Goal: Information Seeking & Learning: Learn about a topic

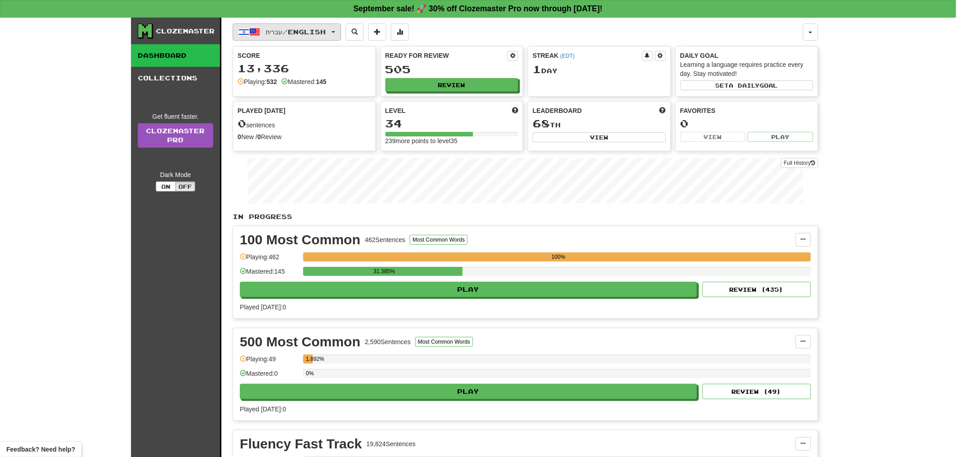
click at [251, 32] on span "button" at bounding box center [254, 32] width 11 height 11
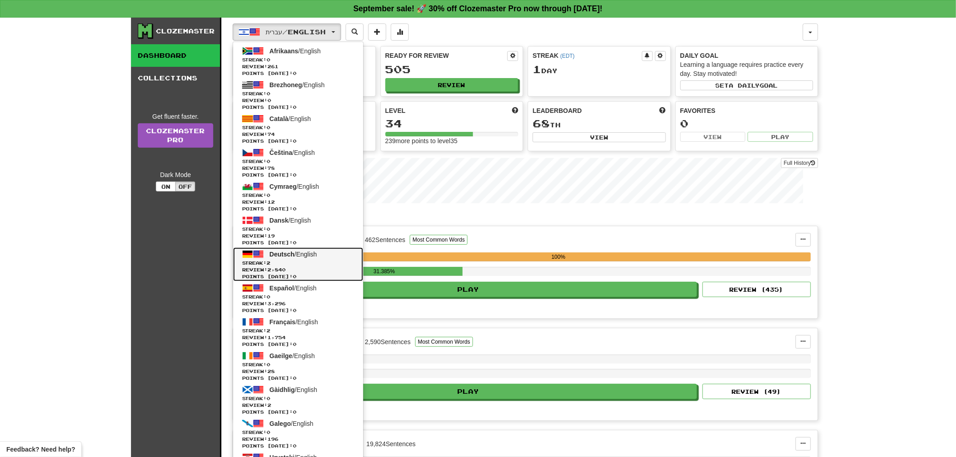
click at [290, 256] on span "Deutsch" at bounding box center [282, 254] width 25 height 7
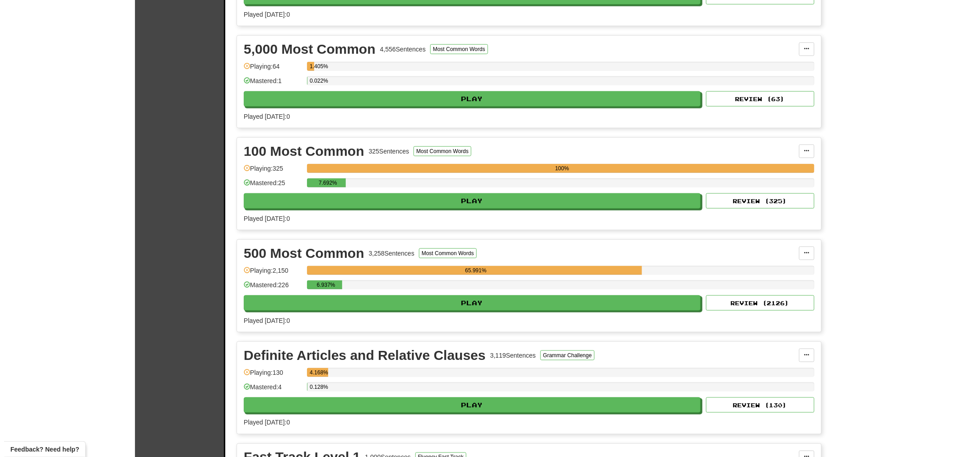
scroll to position [351, 0]
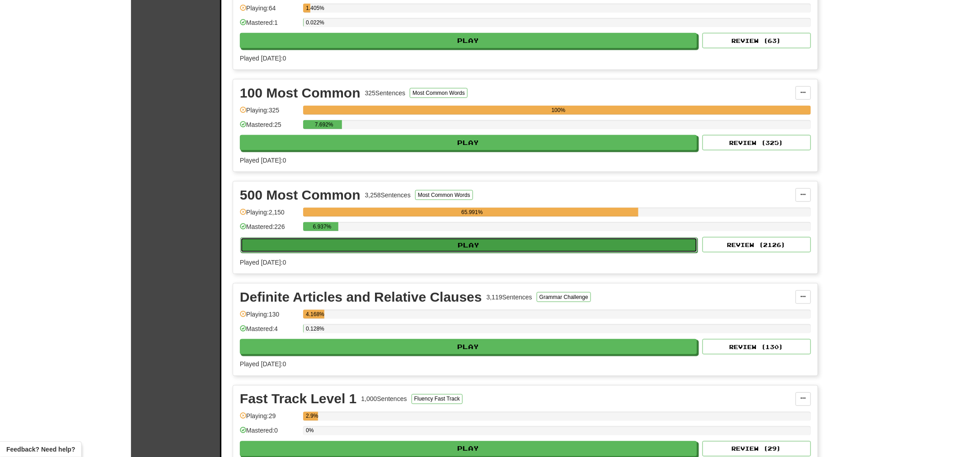
click at [451, 247] on button "Play" at bounding box center [468, 245] width 457 height 15
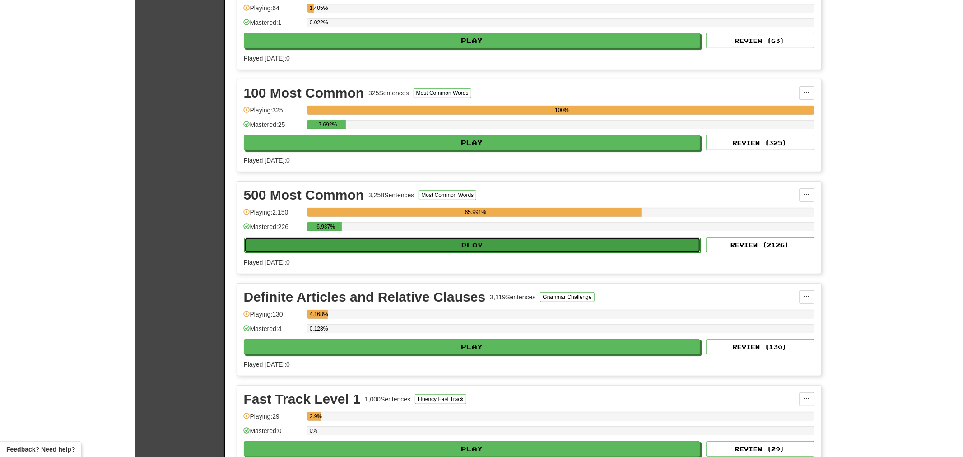
select select "**"
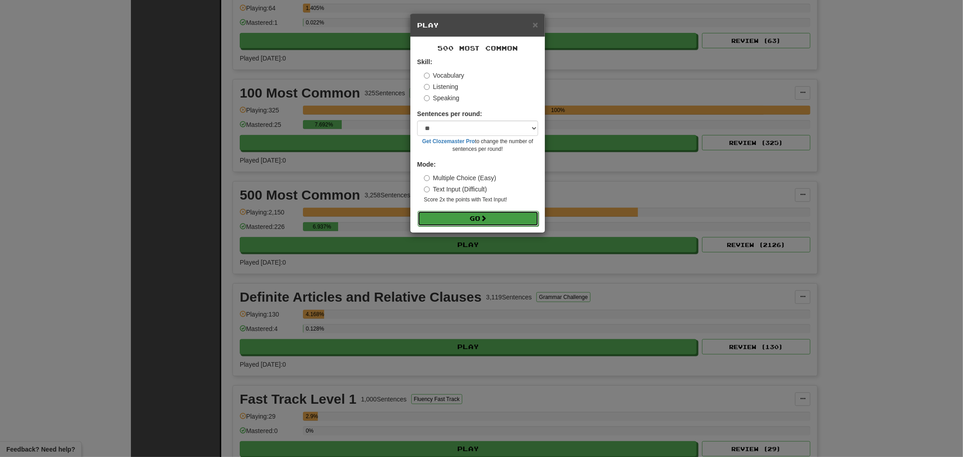
click at [475, 222] on button "Go" at bounding box center [478, 218] width 121 height 15
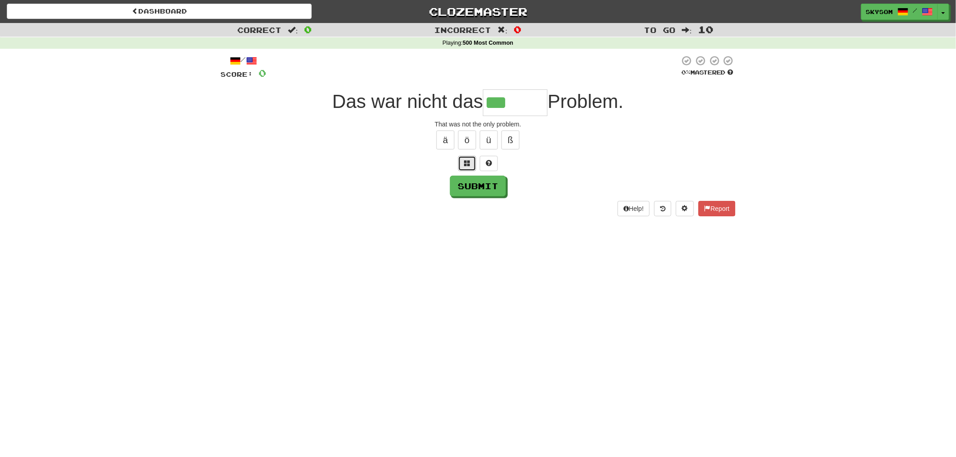
click at [475, 165] on button at bounding box center [467, 163] width 18 height 15
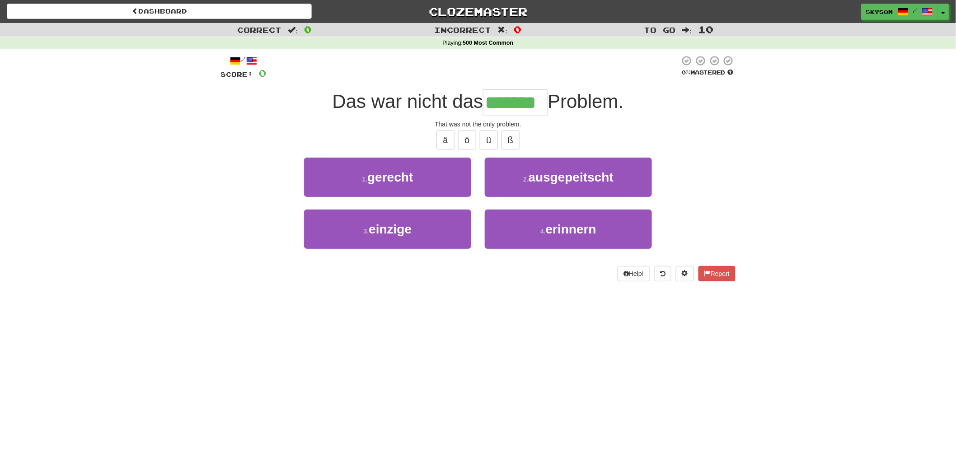
type input "*******"
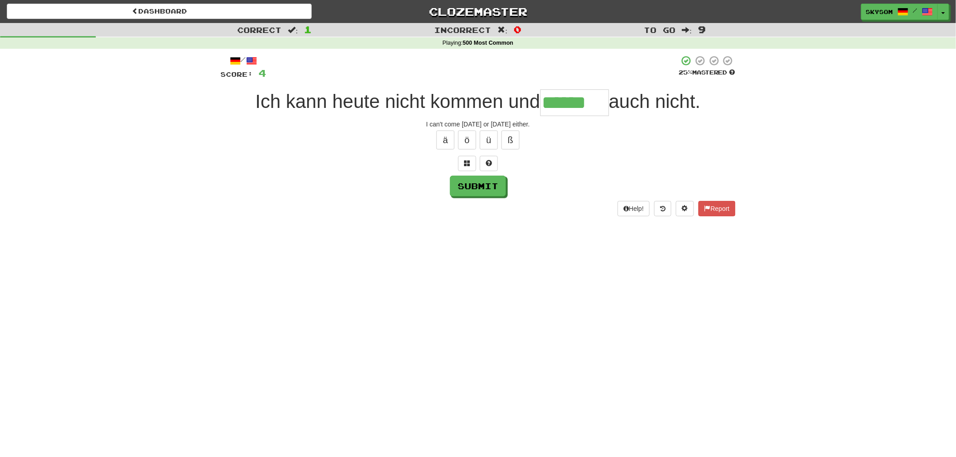
type input "******"
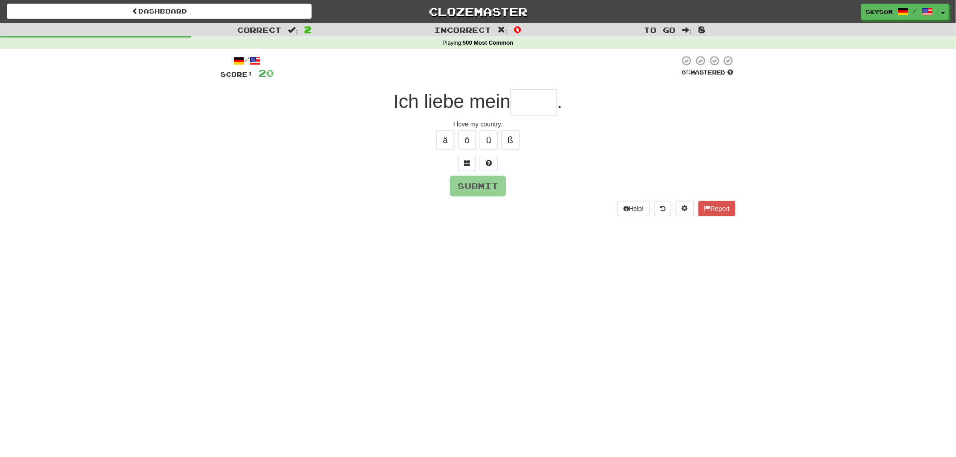
type input "*"
type input "****"
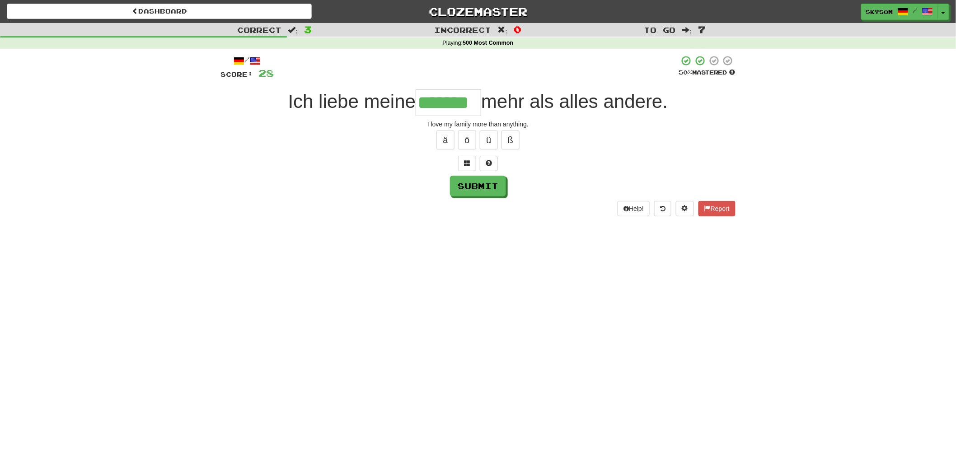
type input "*******"
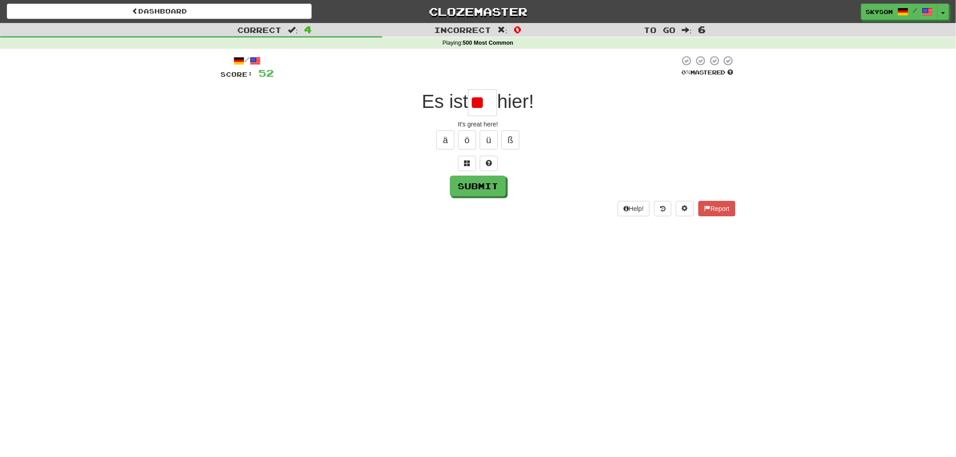
type input "*"
type input "****"
click at [511, 136] on button "ß" at bounding box center [510, 140] width 18 height 19
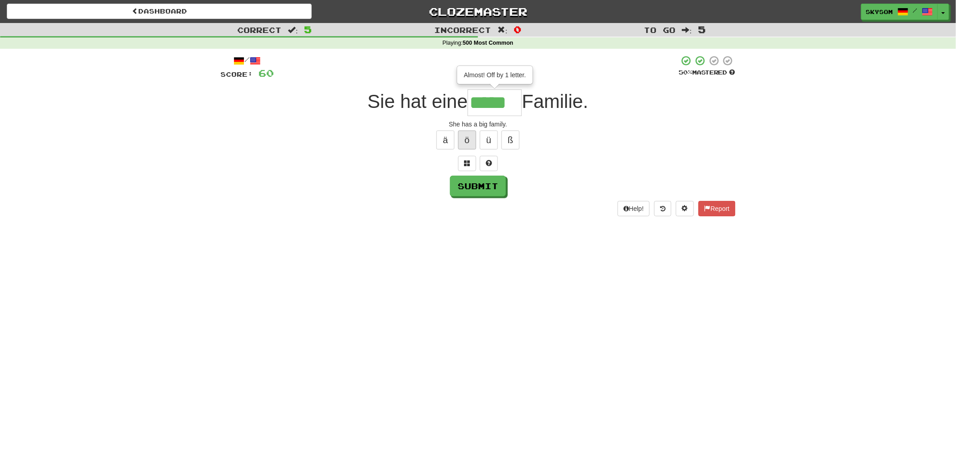
type input "*****"
type input "*******"
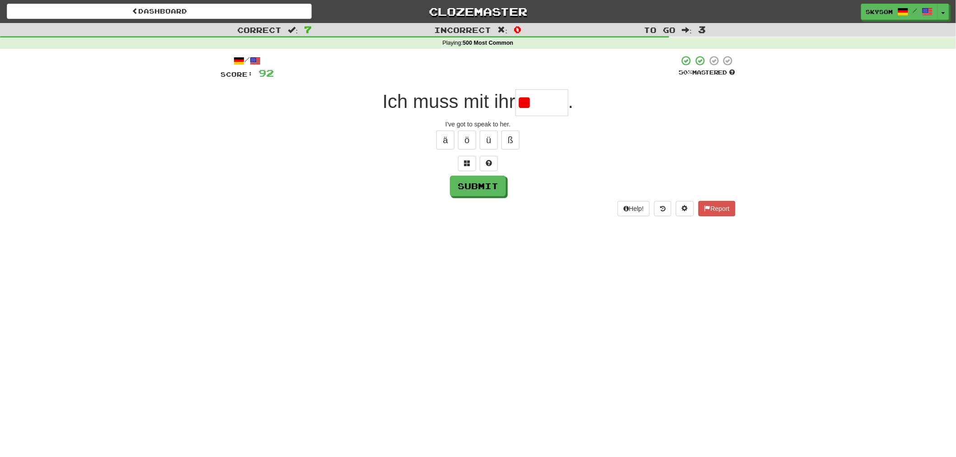
type input "*"
type input "*****"
type input "******"
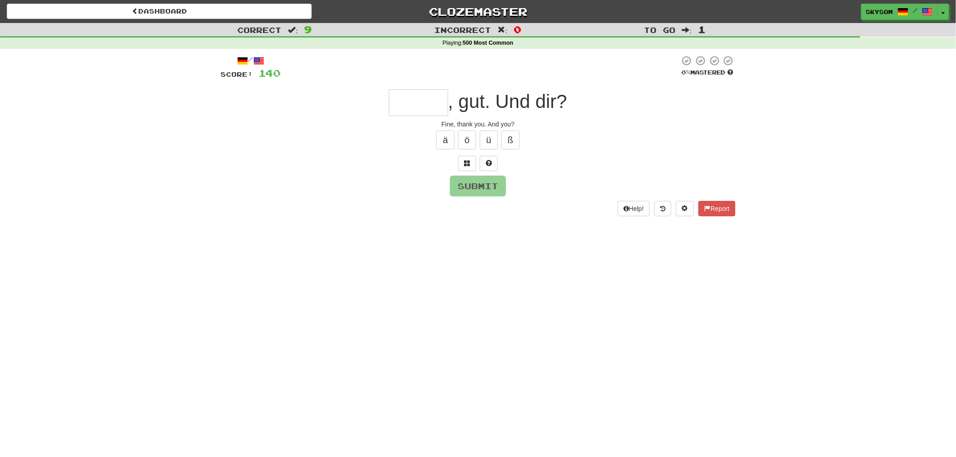
type input "*"
click at [471, 172] on div "/ Score: 140 0 % Mastered , gut. Und dir? Fine, thank you. And you? ä ö ü ß Sub…" at bounding box center [477, 135] width 515 height 161
click at [471, 168] on button at bounding box center [467, 163] width 18 height 15
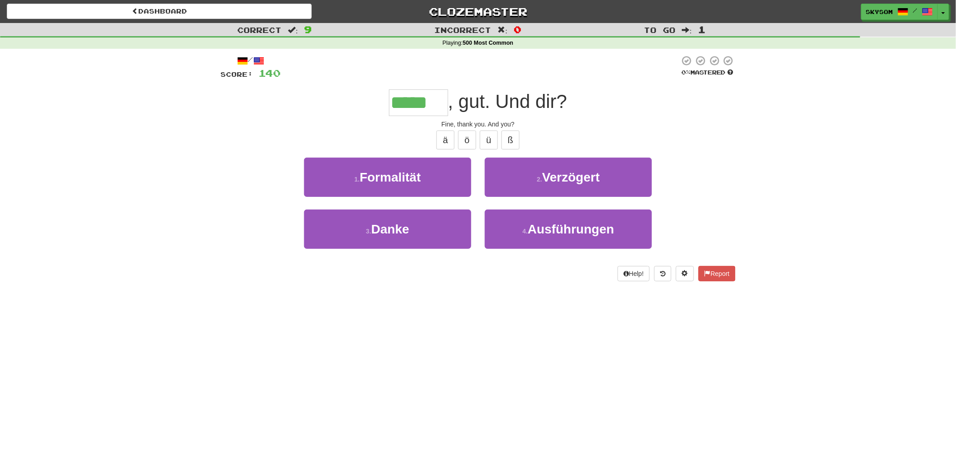
type input "*****"
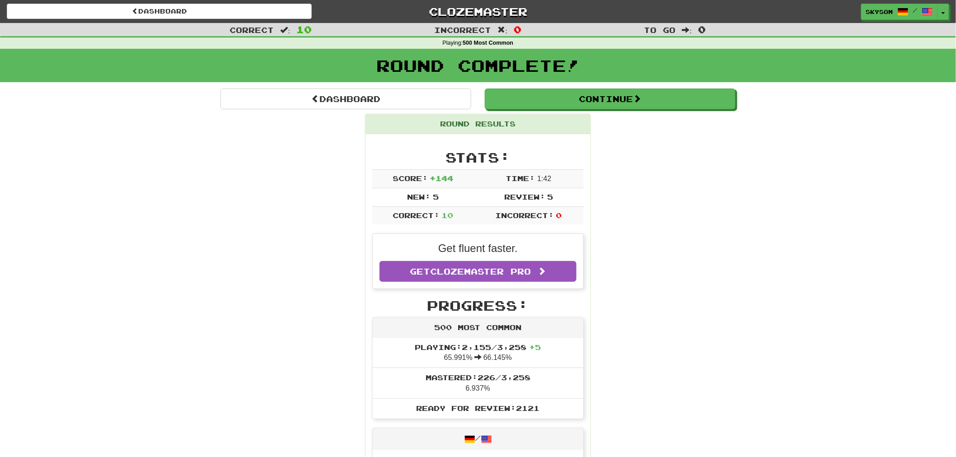
click at [393, 66] on h1 "Round Complete!" at bounding box center [477, 65] width 949 height 18
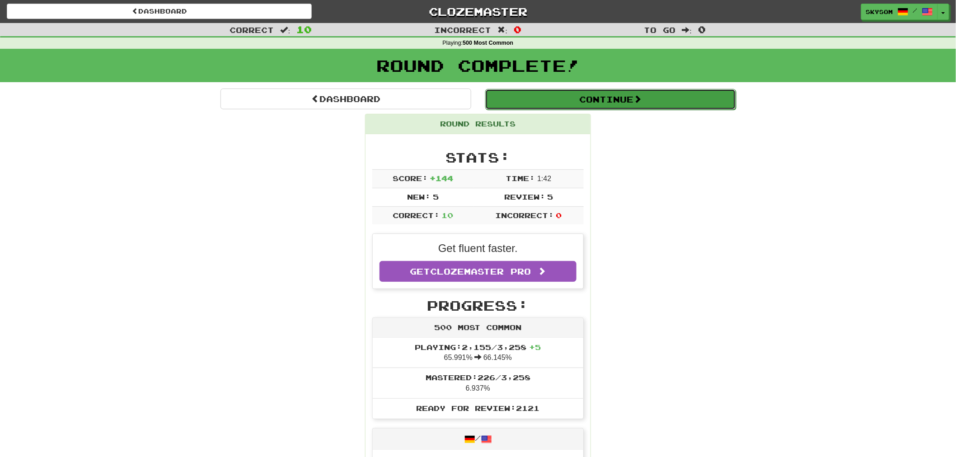
click at [657, 98] on button "Continue" at bounding box center [610, 99] width 251 height 21
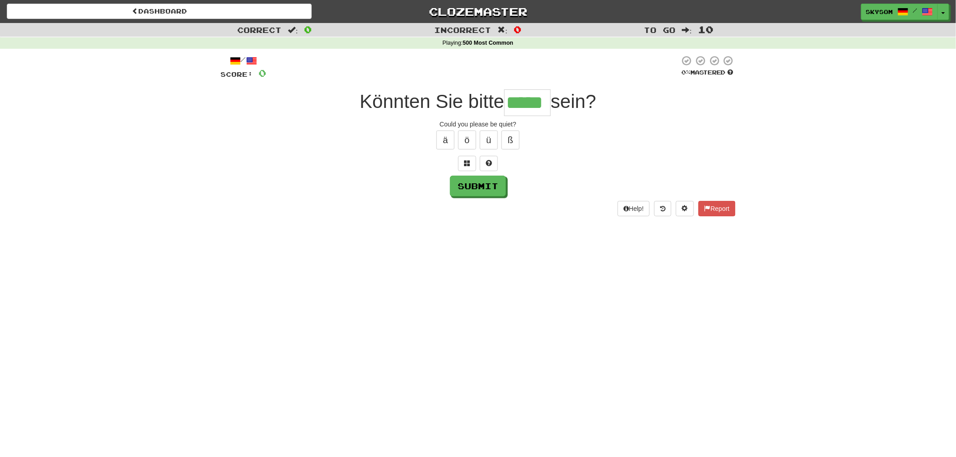
type input "*****"
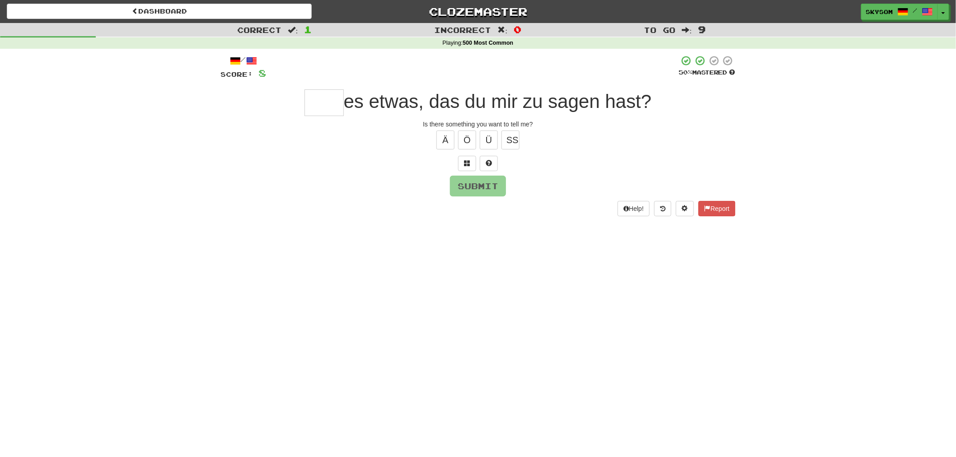
type input "*"
click at [461, 163] on button at bounding box center [467, 163] width 18 height 15
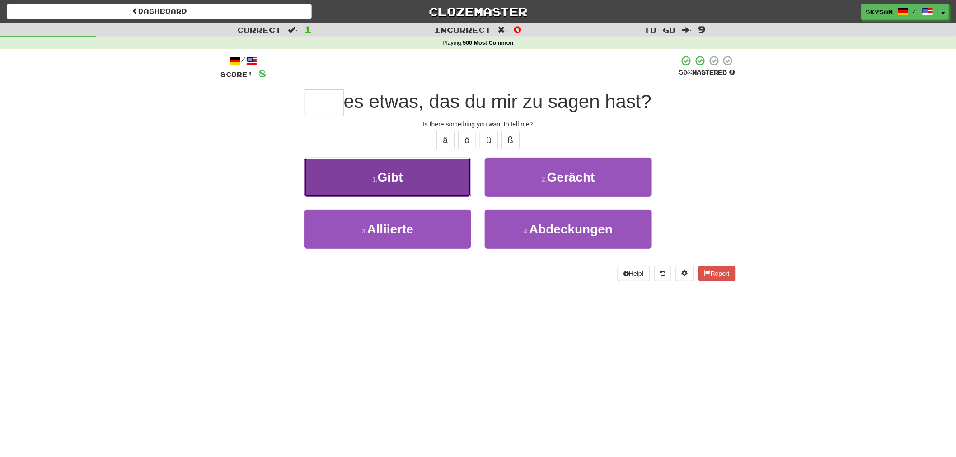
click at [454, 170] on button "1 . Gibt" at bounding box center [387, 177] width 167 height 39
type input "****"
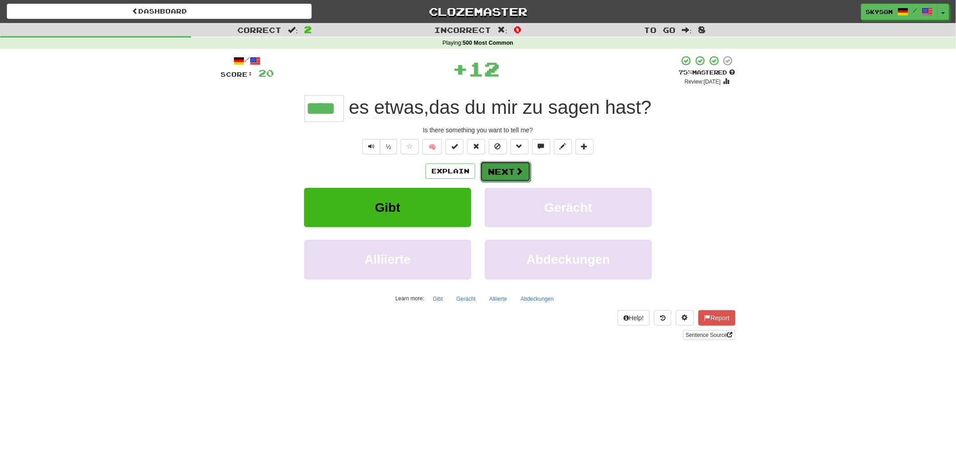
click at [506, 174] on button "Next" at bounding box center [505, 171] width 51 height 21
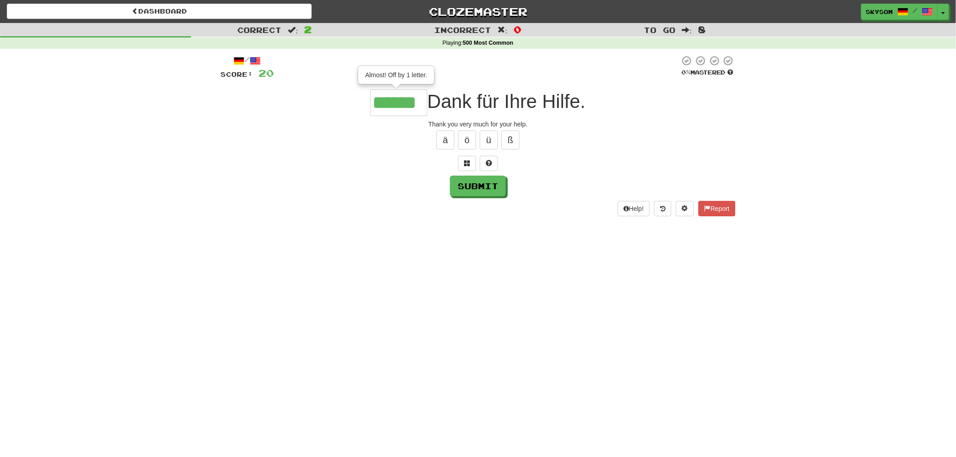
type input "******"
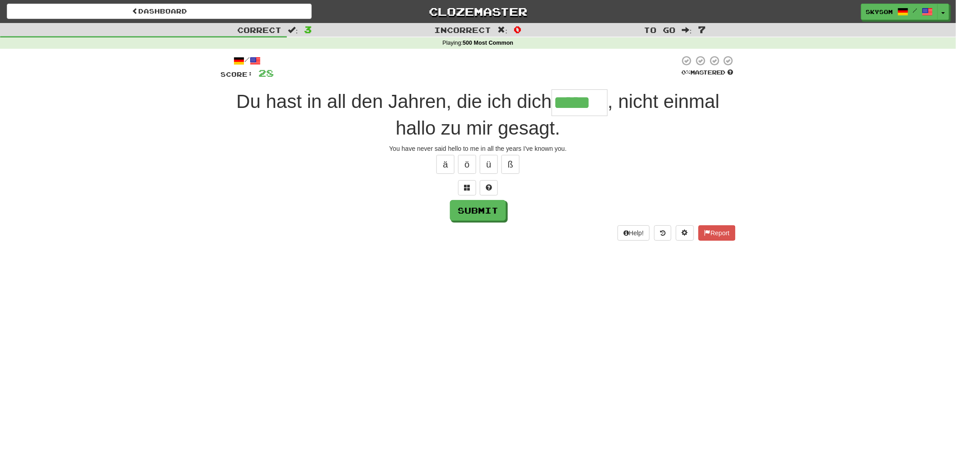
type input "*****"
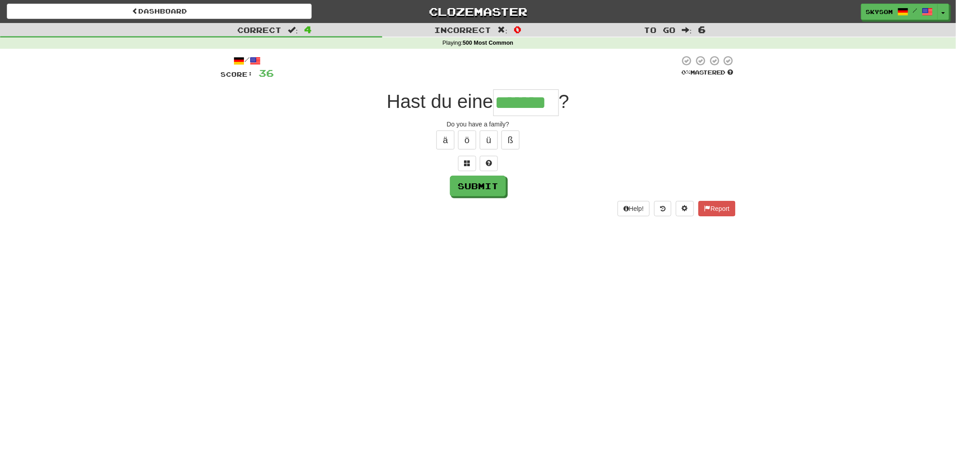
type input "*******"
type input "******"
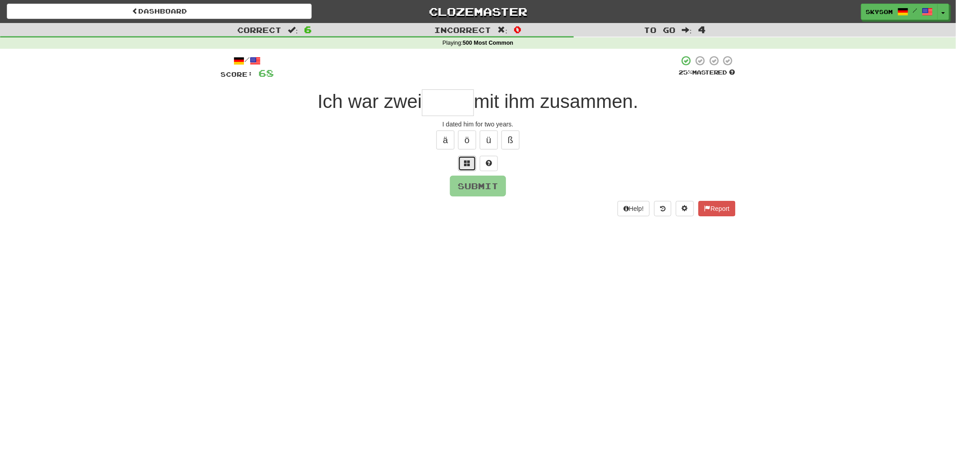
click at [470, 167] on button at bounding box center [467, 163] width 18 height 15
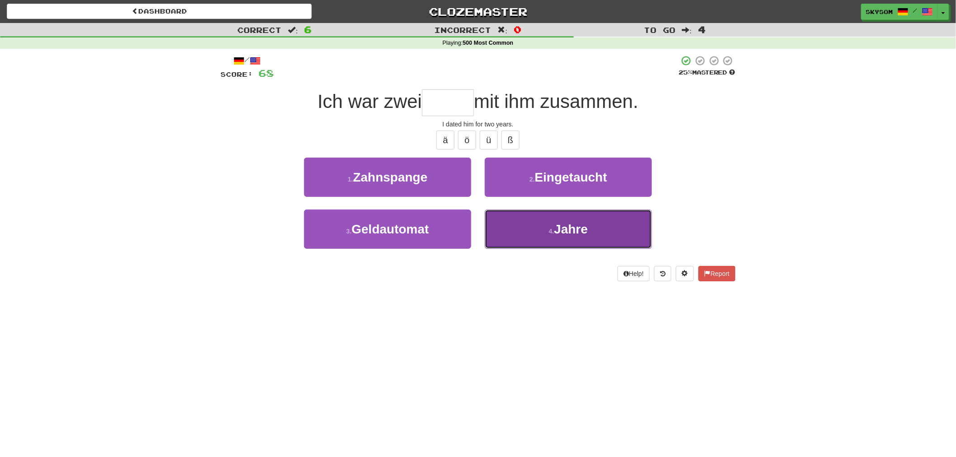
click at [517, 232] on button "4 . Jahre" at bounding box center [568, 229] width 167 height 39
type input "*****"
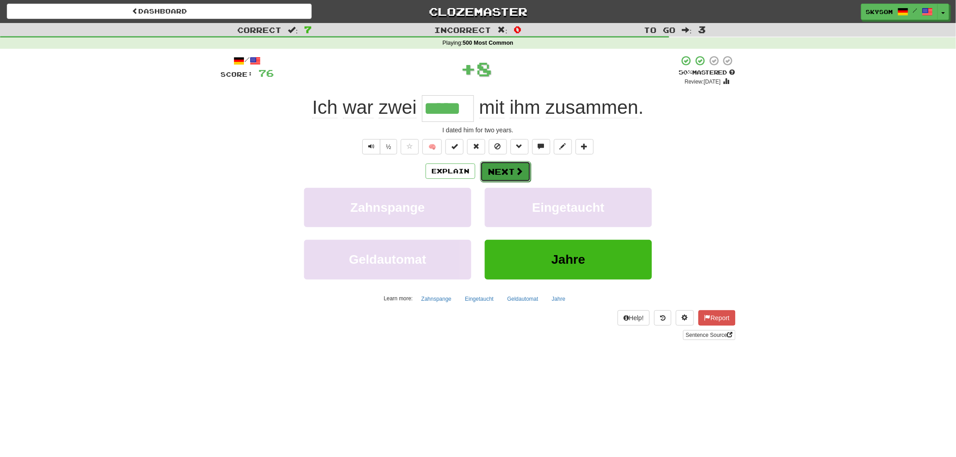
click at [499, 168] on button "Next" at bounding box center [505, 171] width 51 height 21
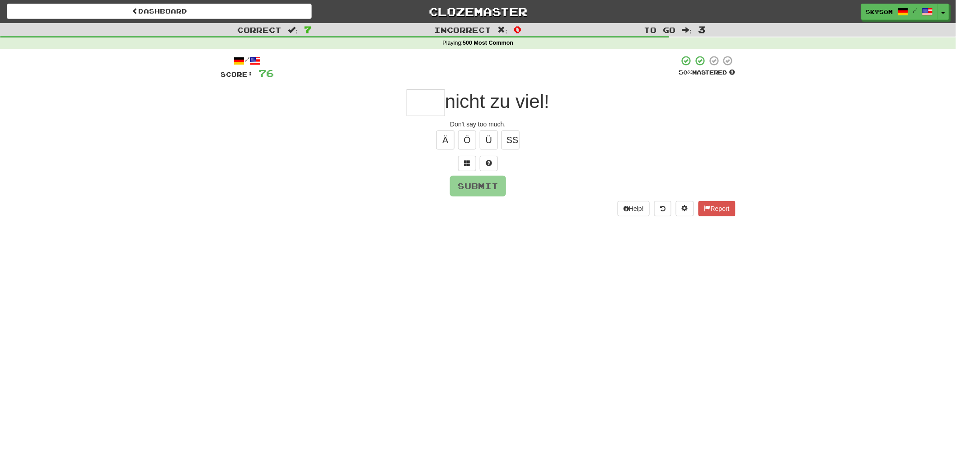
type input "*"
type input "***"
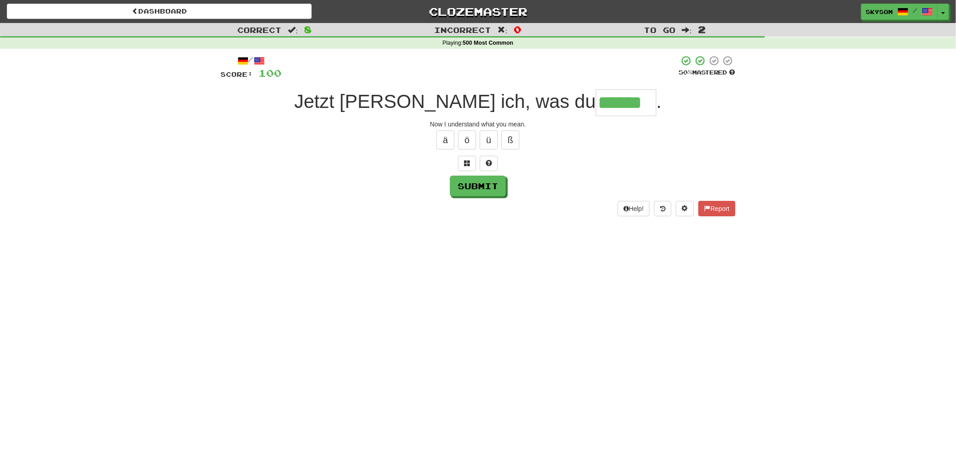
type input "******"
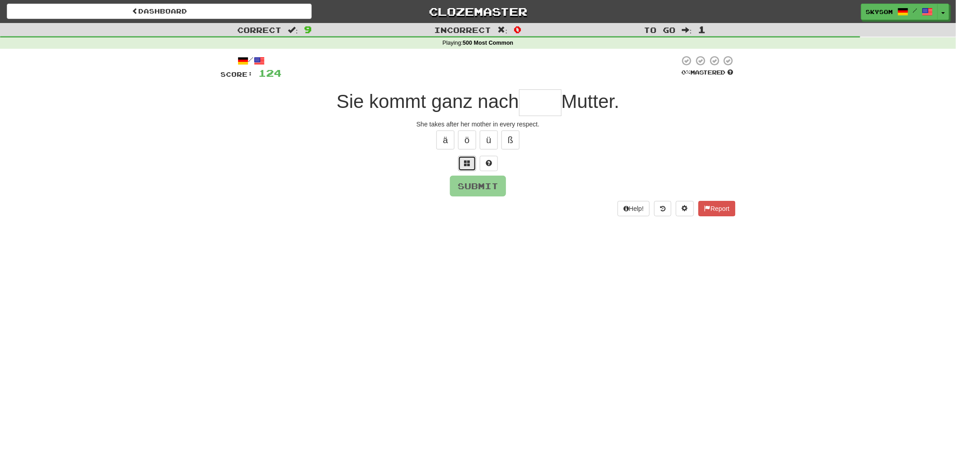
click at [467, 164] on span at bounding box center [467, 163] width 6 height 6
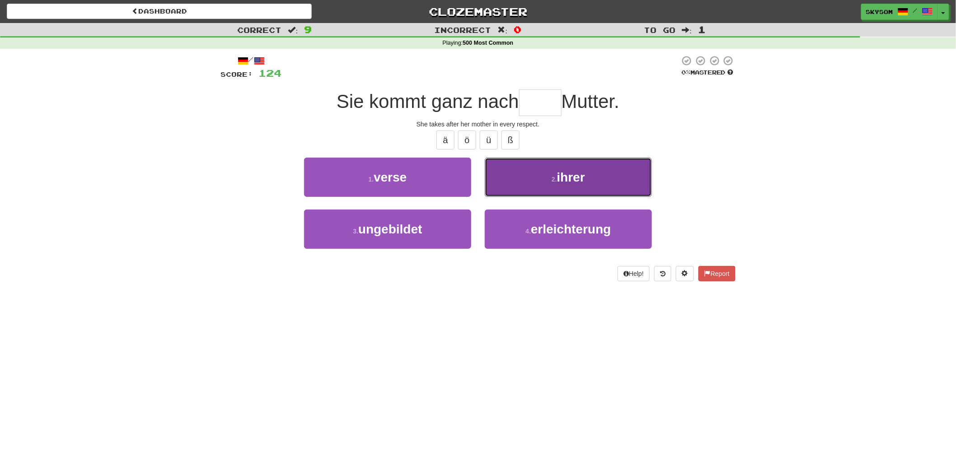
click at [515, 177] on button "2 . ihrer" at bounding box center [568, 177] width 167 height 39
type input "*****"
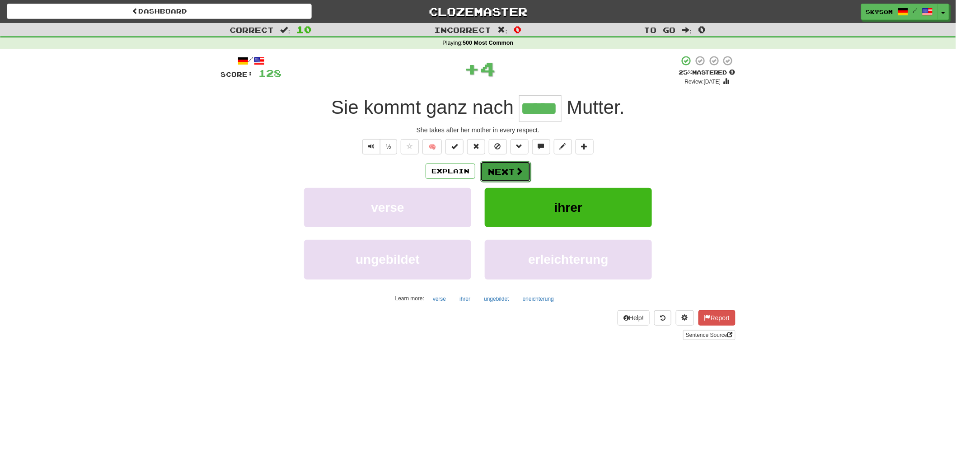
click at [513, 161] on button "Next" at bounding box center [505, 171] width 51 height 21
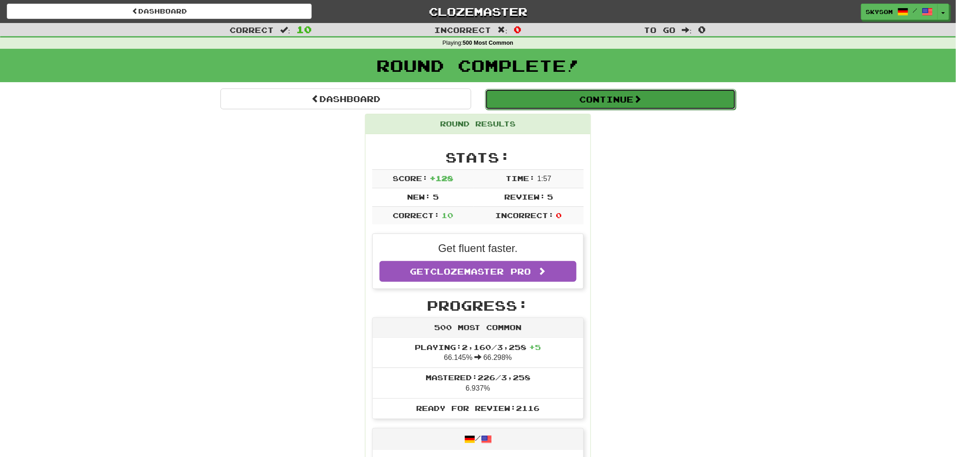
click at [594, 108] on button "Continue" at bounding box center [610, 99] width 251 height 21
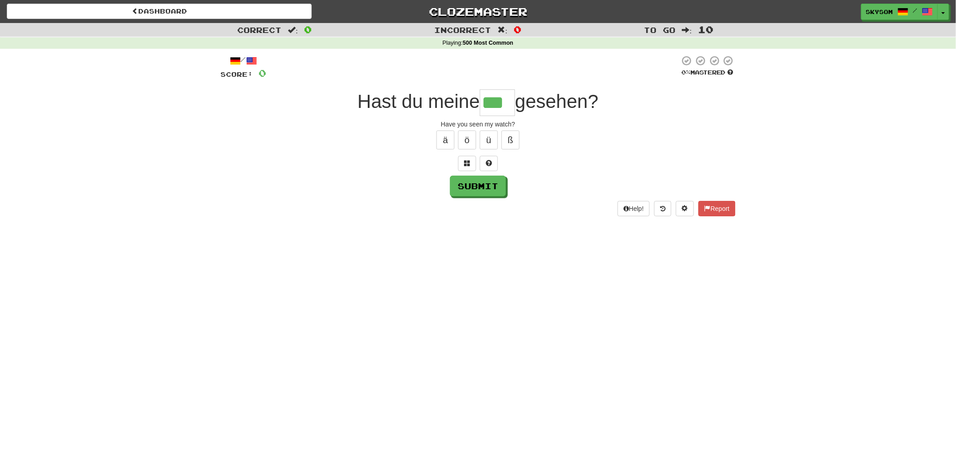
type input "***"
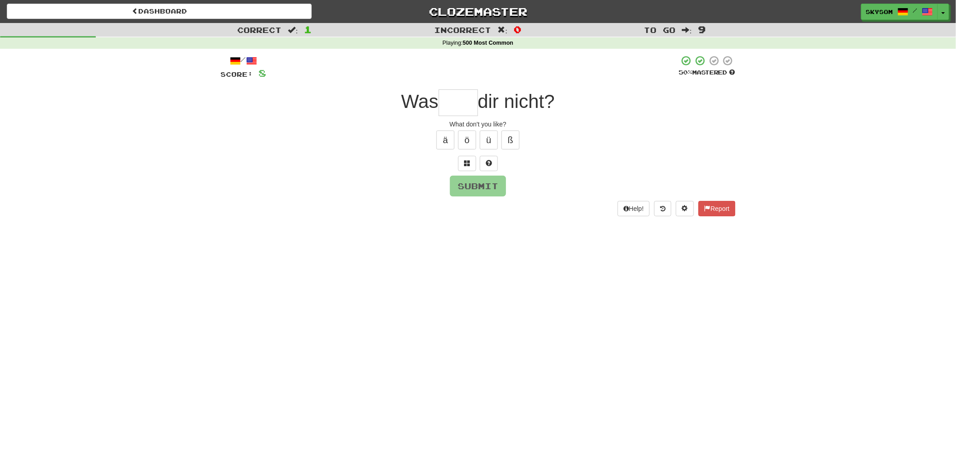
type input "*"
click at [467, 173] on div "/ Score: 8 50 % Mastered Was dir nicht? What don't you like? ä ö ü ß Submit Hel…" at bounding box center [477, 135] width 515 height 161
click at [467, 169] on button at bounding box center [467, 163] width 18 height 15
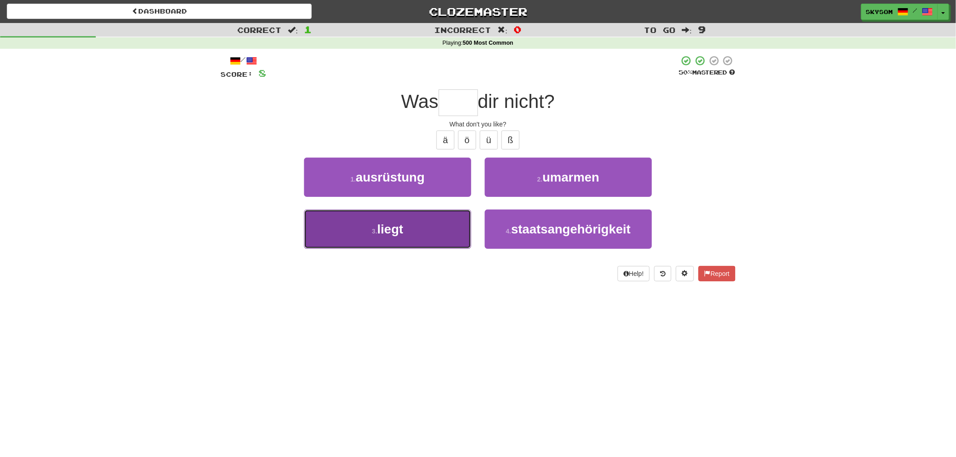
click at [439, 219] on button "3 . liegt" at bounding box center [387, 229] width 167 height 39
type input "*****"
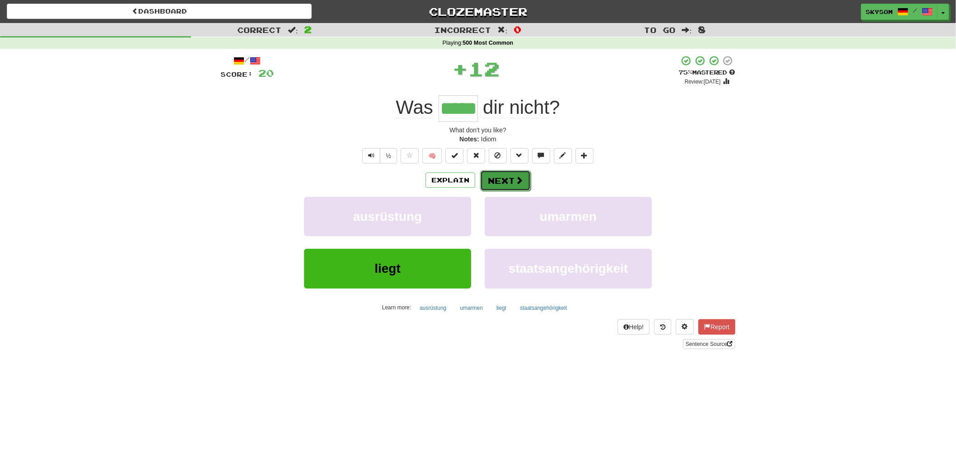
click at [494, 175] on button "Next" at bounding box center [505, 180] width 51 height 21
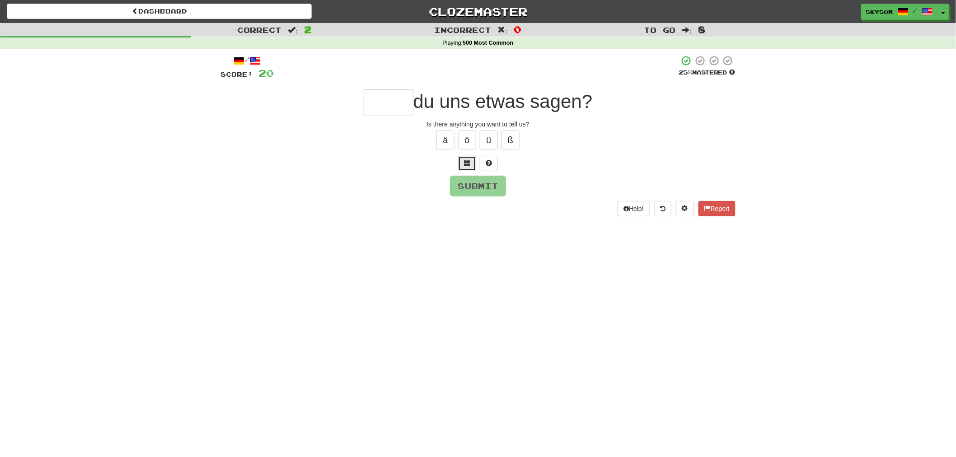
click at [471, 162] on button at bounding box center [467, 163] width 18 height 15
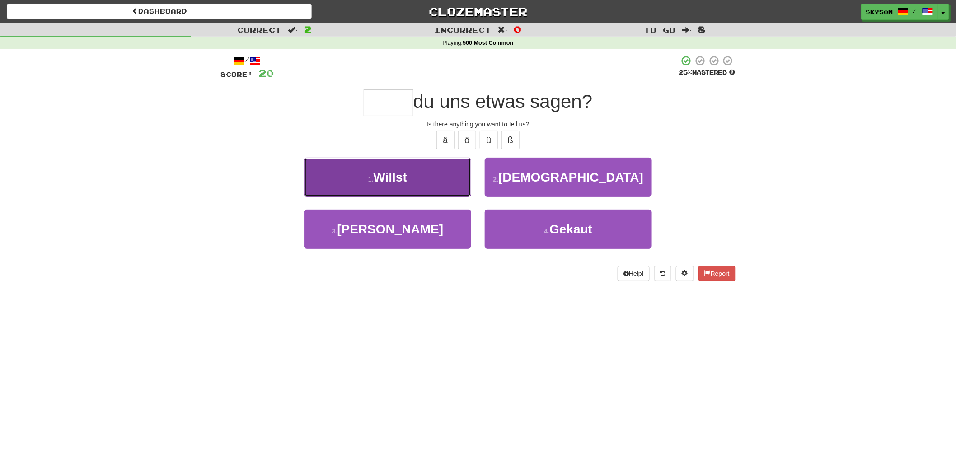
click at [460, 187] on button "1 . Willst" at bounding box center [387, 177] width 167 height 39
type input "******"
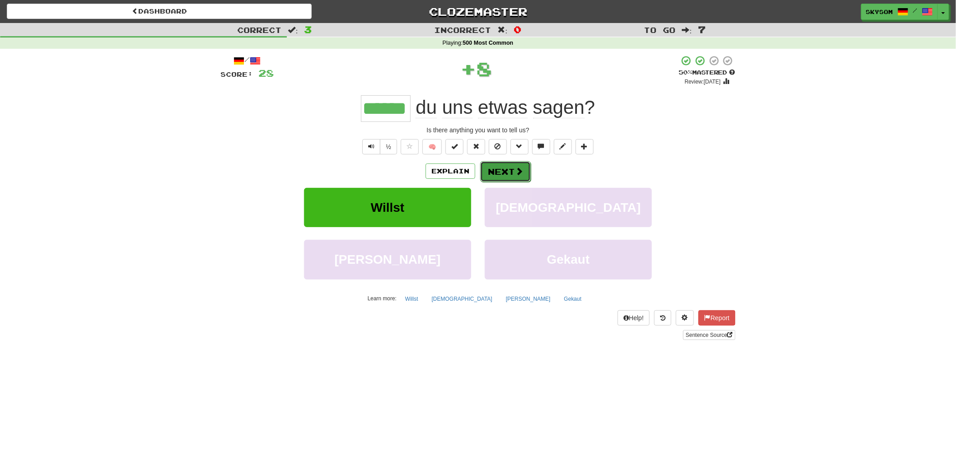
click at [501, 168] on button "Next" at bounding box center [505, 171] width 51 height 21
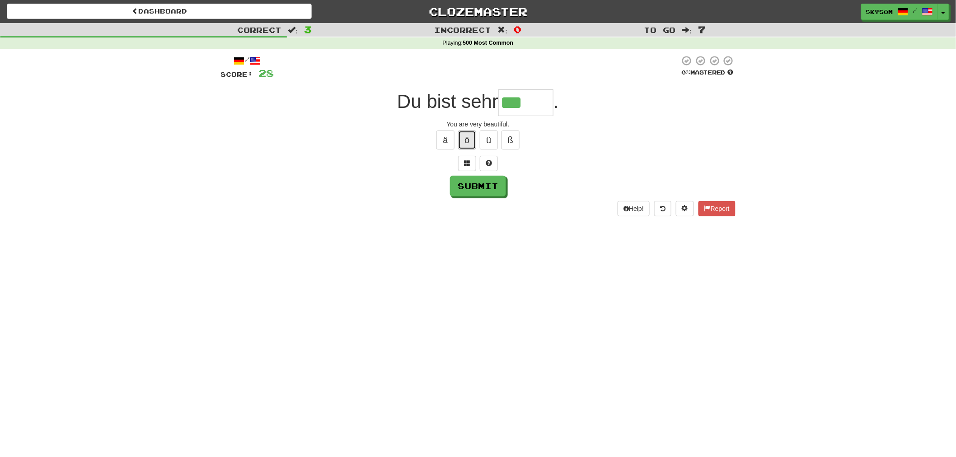
click at [470, 143] on button "ö" at bounding box center [467, 140] width 18 height 19
type input "*****"
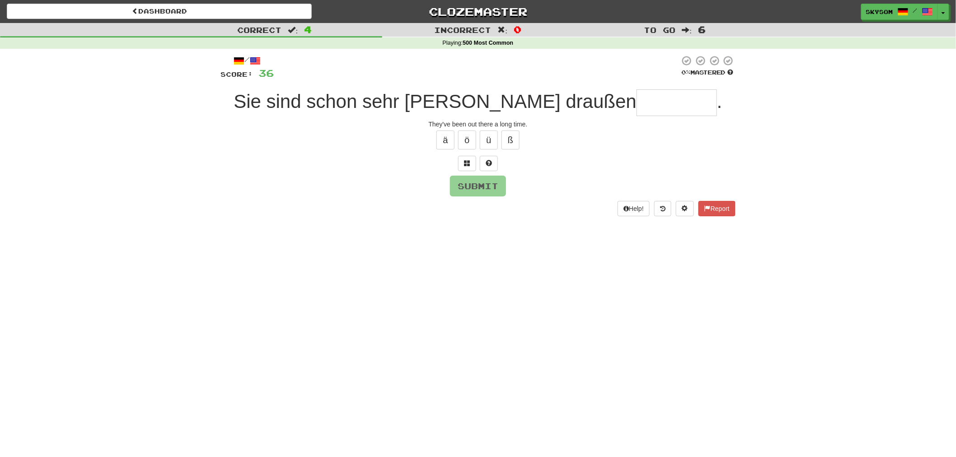
type input "*"
click at [475, 173] on div "/ Score: 36 0 % Mastered Sie sind schon sehr lange dort draußen . They've been …" at bounding box center [477, 135] width 515 height 161
click at [475, 167] on button at bounding box center [467, 163] width 18 height 15
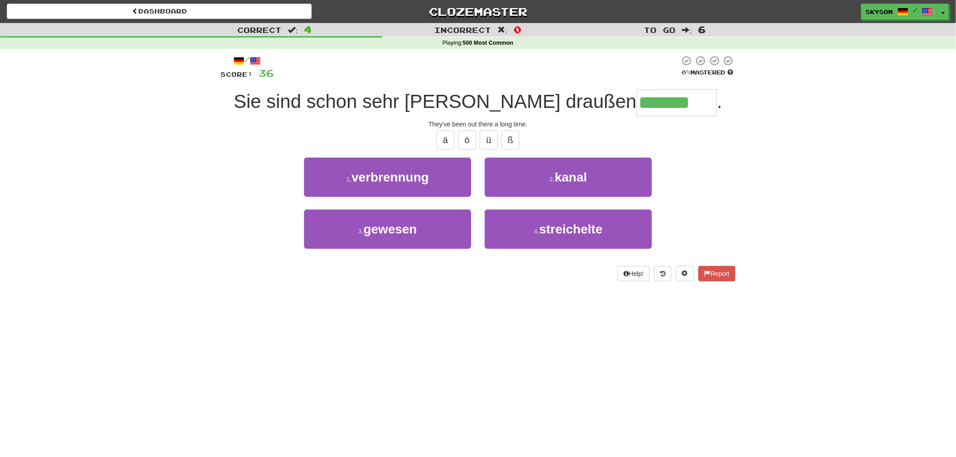
type input "*******"
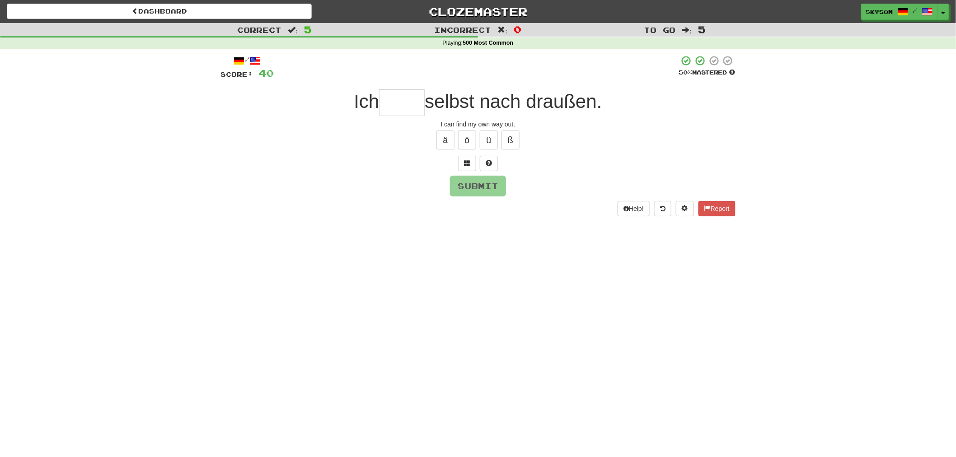
type input "*"
type input "*****"
click at [534, 163] on div at bounding box center [477, 163] width 515 height 15
click at [464, 108] on input "text" at bounding box center [475, 102] width 39 height 27
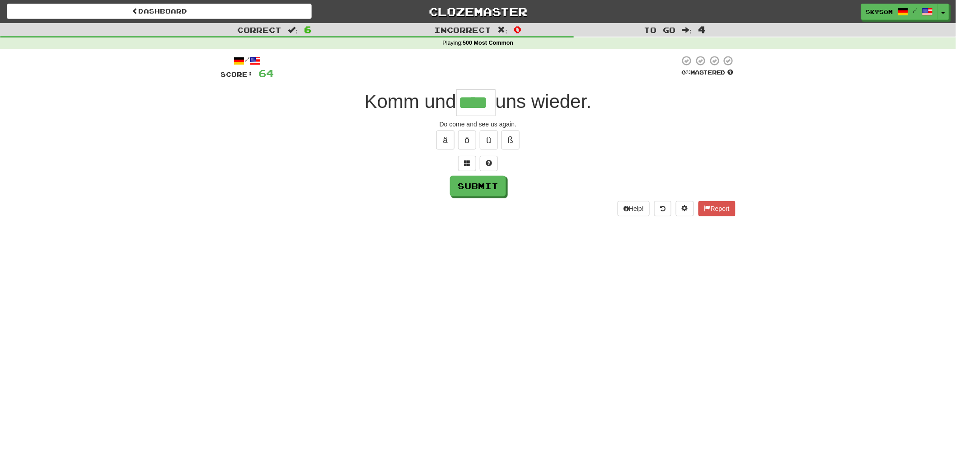
type input "****"
type input "*"
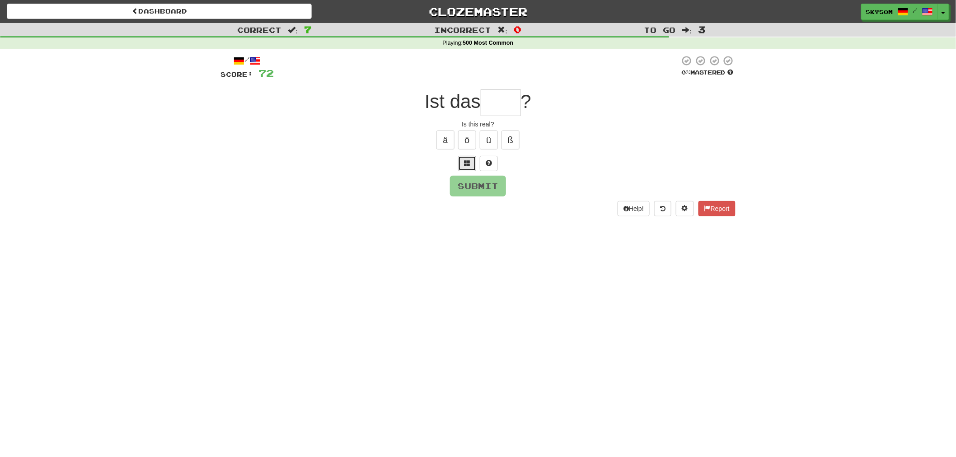
click at [475, 164] on button at bounding box center [467, 163] width 18 height 15
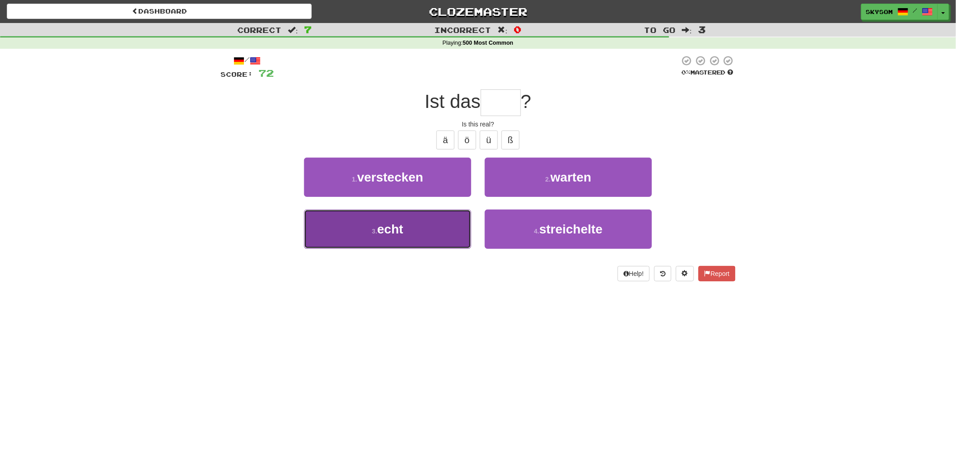
click at [444, 233] on button "3 . echt" at bounding box center [387, 229] width 167 height 39
type input "****"
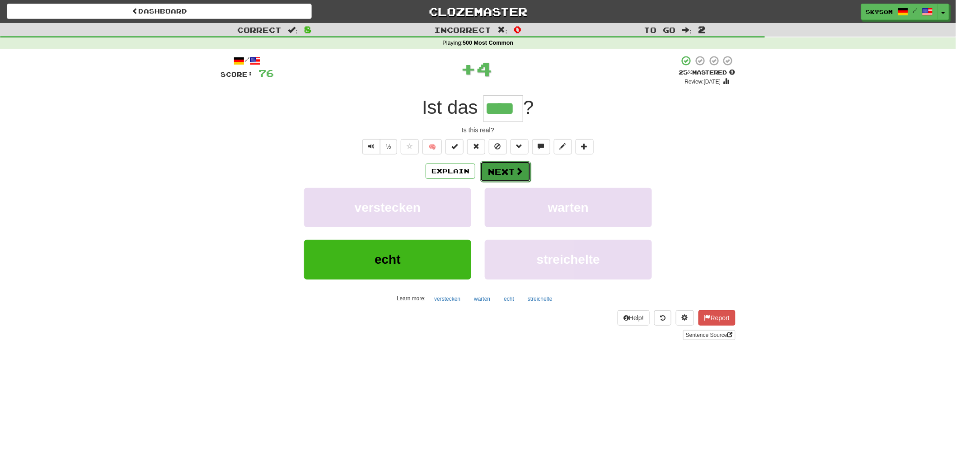
click at [517, 163] on button "Next" at bounding box center [505, 171] width 51 height 21
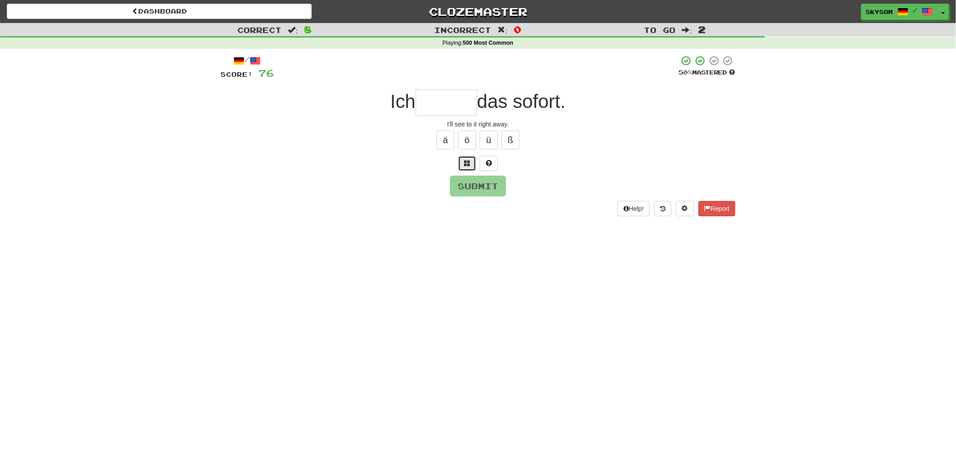
click at [471, 165] on button at bounding box center [467, 163] width 18 height 15
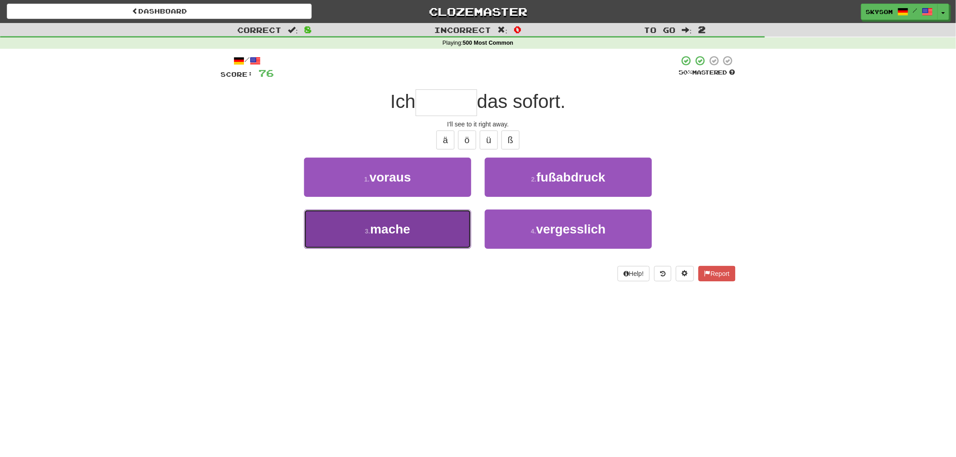
click at [456, 229] on button "3 . mache" at bounding box center [387, 229] width 167 height 39
type input "*****"
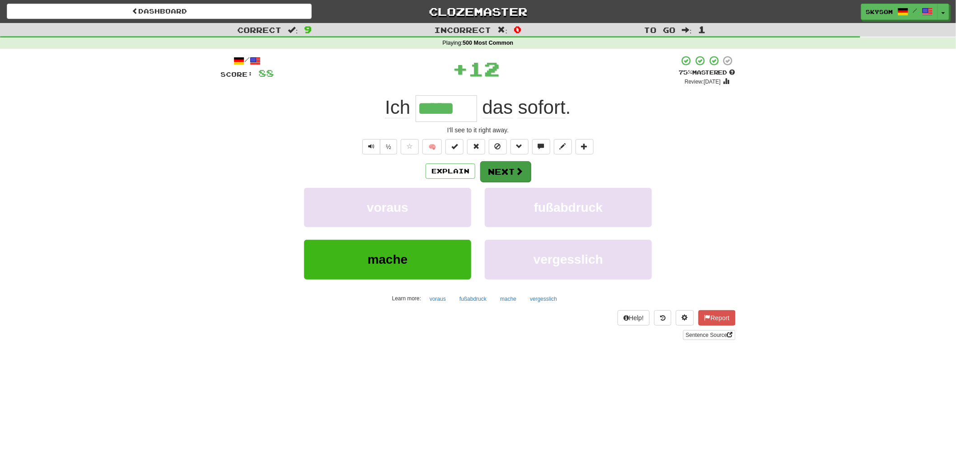
click at [504, 160] on div "/ Score: 88 + 12 75 % Mastered Review: 2025-10-20 Ich ***** das sofort . I'll s…" at bounding box center [477, 197] width 515 height 285
click at [502, 168] on button "Next" at bounding box center [505, 171] width 51 height 21
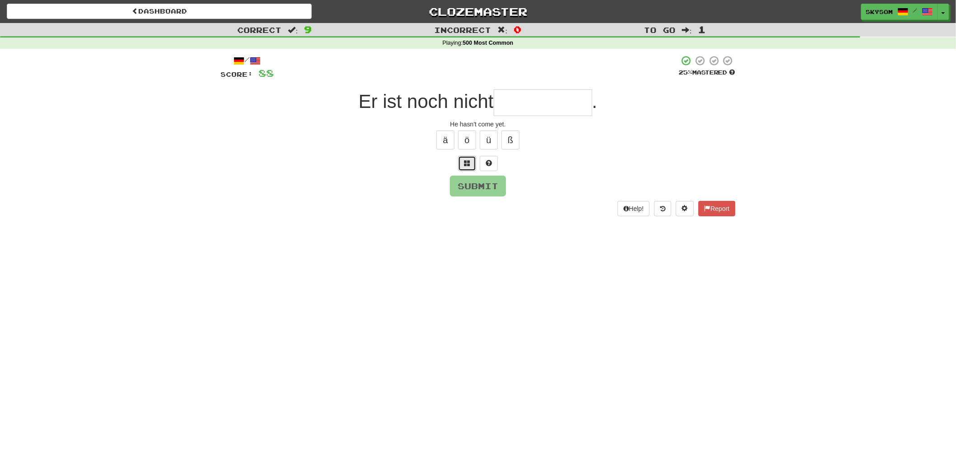
click at [468, 166] on button at bounding box center [467, 163] width 18 height 15
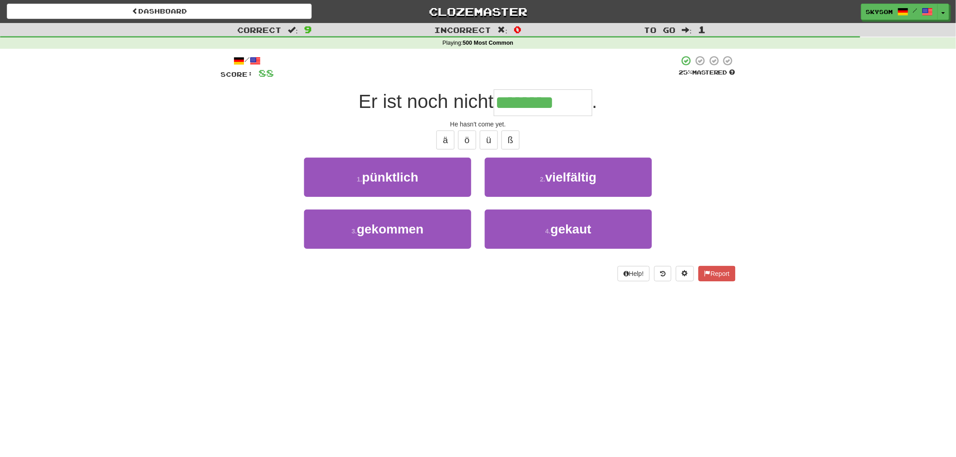
type input "********"
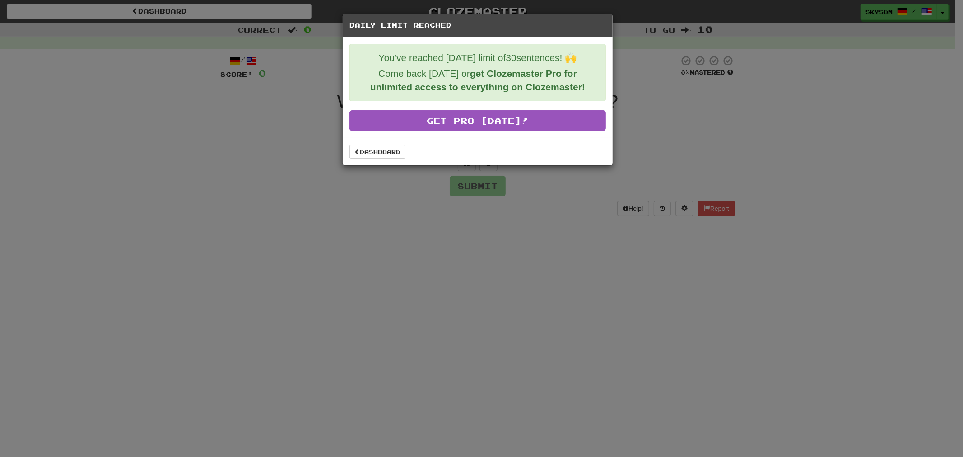
click at [381, 161] on div "Dashboard" at bounding box center [478, 152] width 270 height 28
click at [382, 155] on link "Dashboard" at bounding box center [378, 152] width 56 height 14
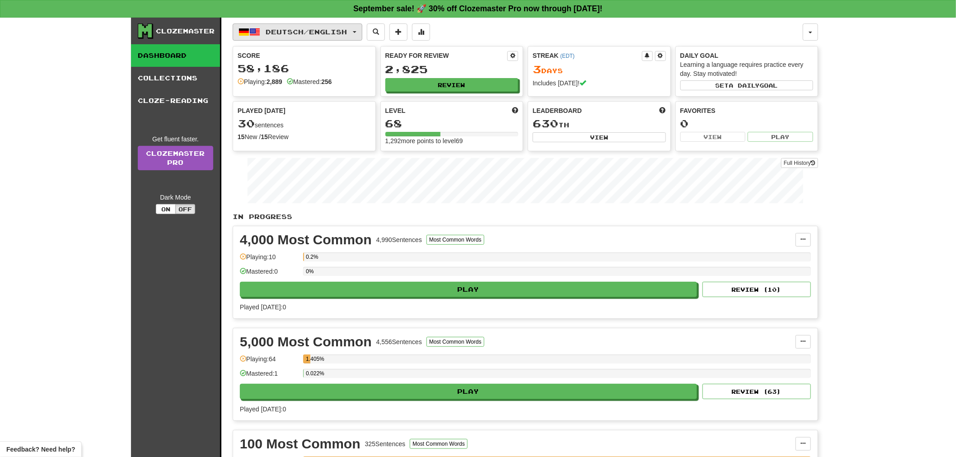
click at [341, 36] on button "Deutsch / English" at bounding box center [298, 31] width 130 height 17
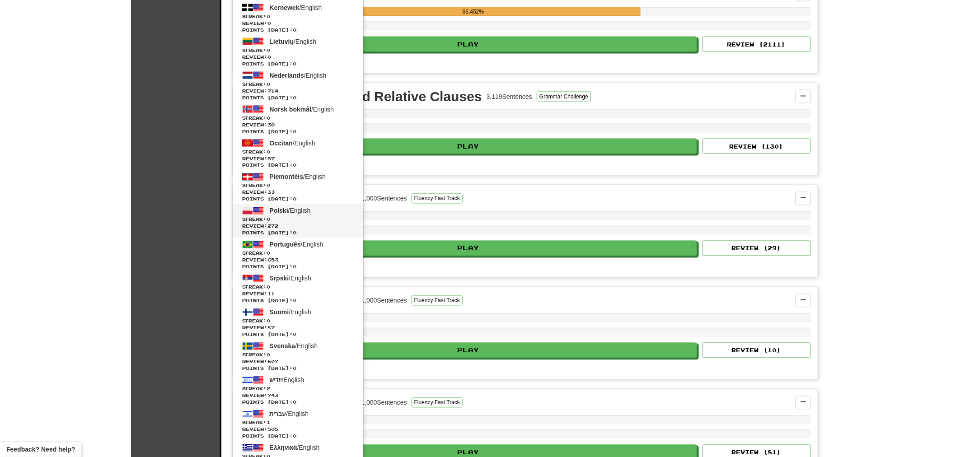
scroll to position [552, 0]
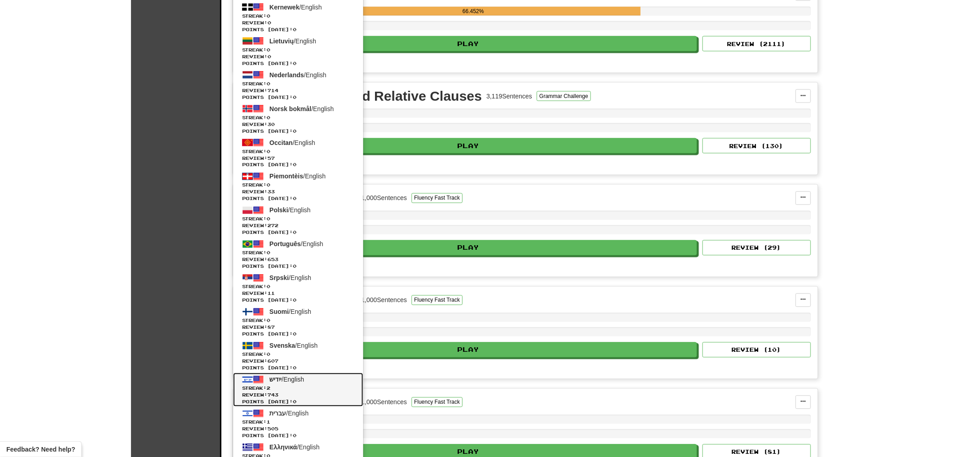
click at [303, 387] on span "Streak: 2" at bounding box center [298, 388] width 112 height 7
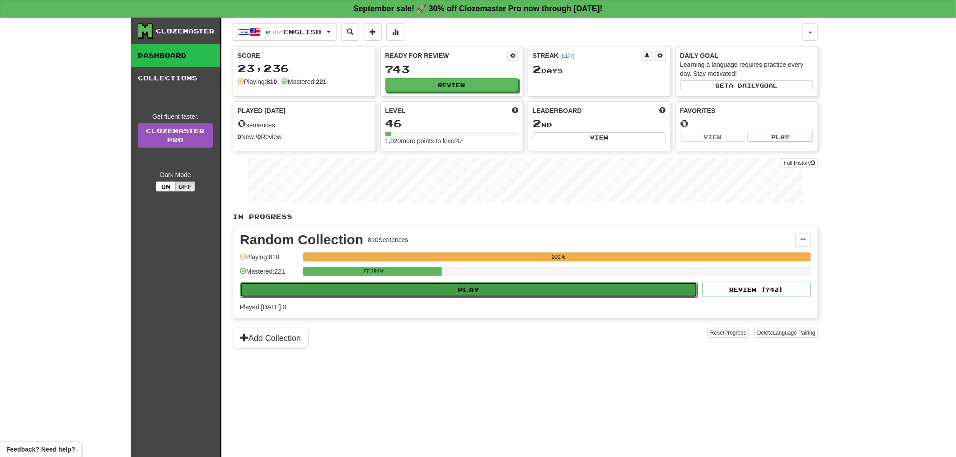
click at [355, 297] on button "Play" at bounding box center [468, 289] width 457 height 15
select select "**"
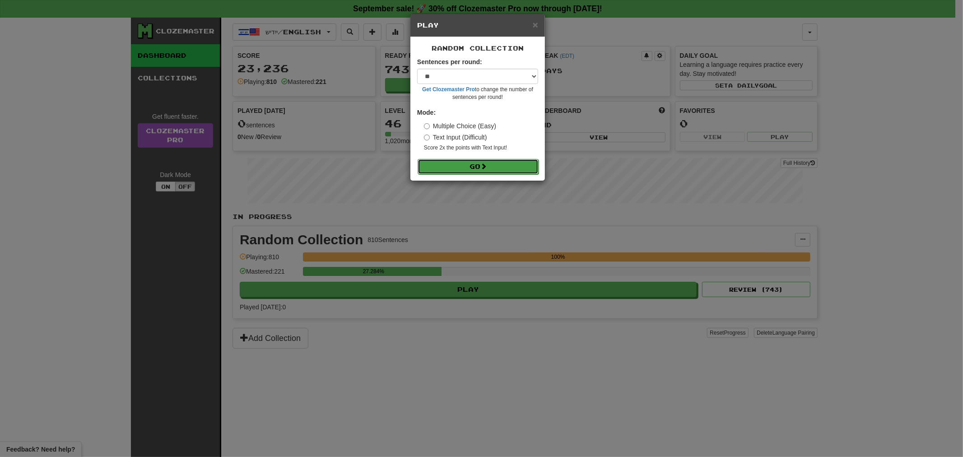
click at [482, 161] on button "Go" at bounding box center [478, 166] width 121 height 15
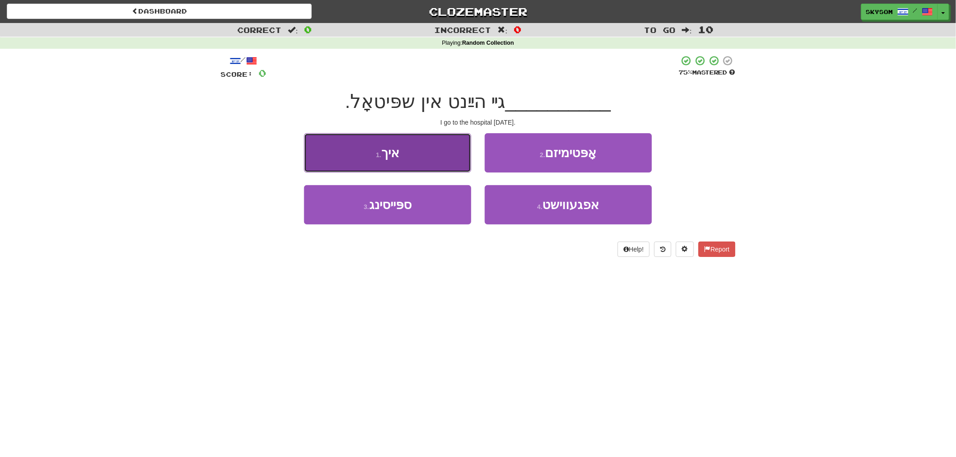
click at [421, 163] on button "1 . איך" at bounding box center [387, 152] width 167 height 39
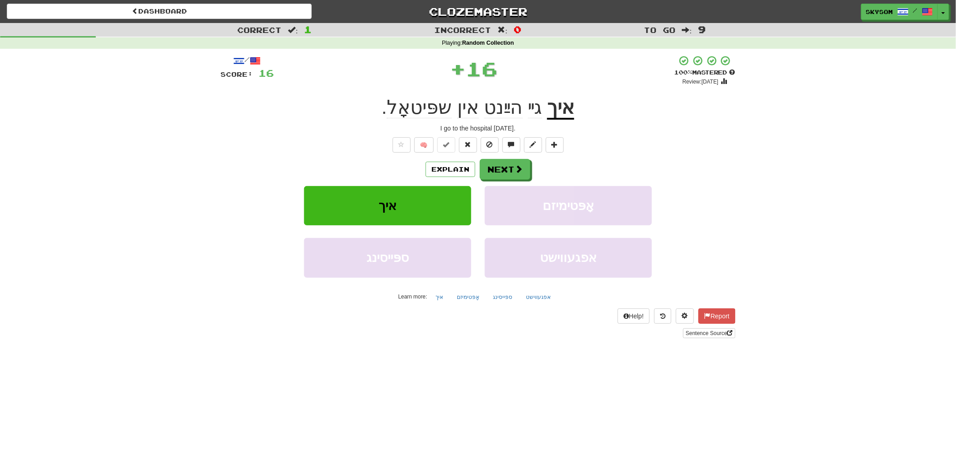
click at [521, 155] on div "/ Score: 16 + 16 100 % Mastered Review: 2026-03-19 איך גײ הײַנט אין שפּיטאָל . I g…" at bounding box center [477, 196] width 515 height 283
click at [514, 162] on button "Next" at bounding box center [505, 169] width 51 height 21
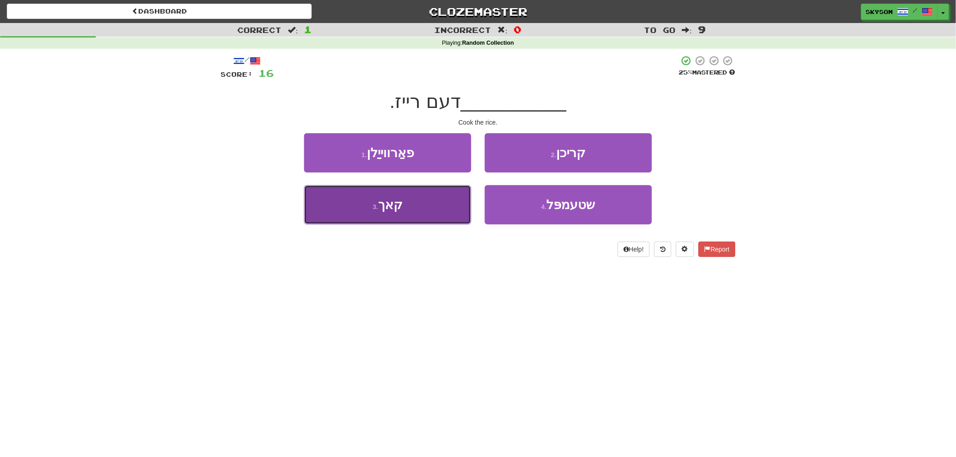
click at [452, 201] on button "3 . קאך" at bounding box center [387, 204] width 167 height 39
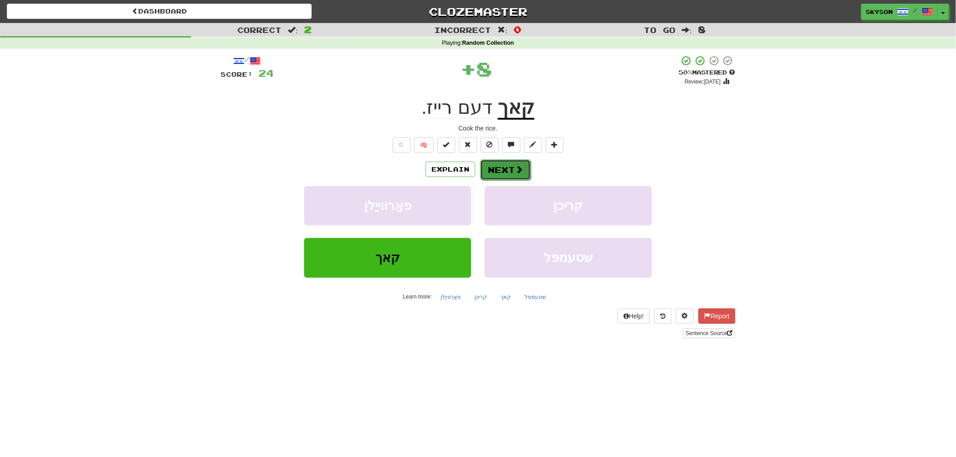
click at [525, 173] on button "Next" at bounding box center [505, 169] width 51 height 21
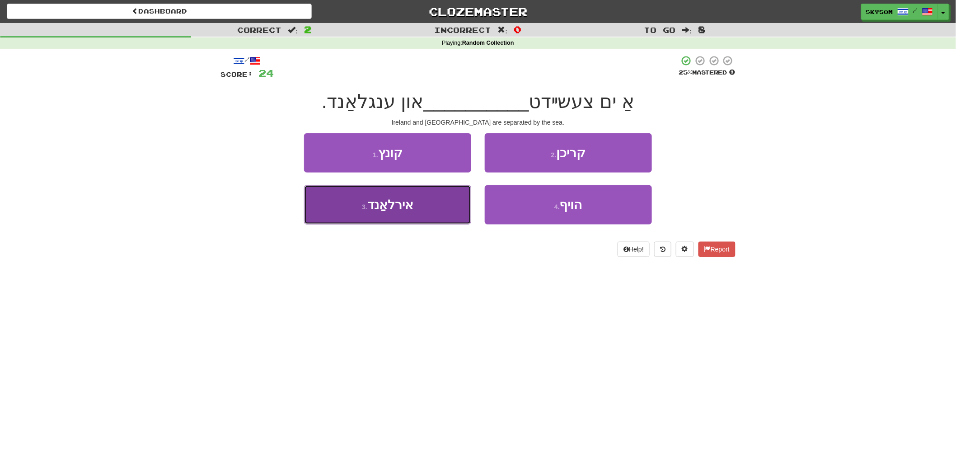
click at [378, 201] on span "אירלאַנד" at bounding box center [390, 205] width 46 height 14
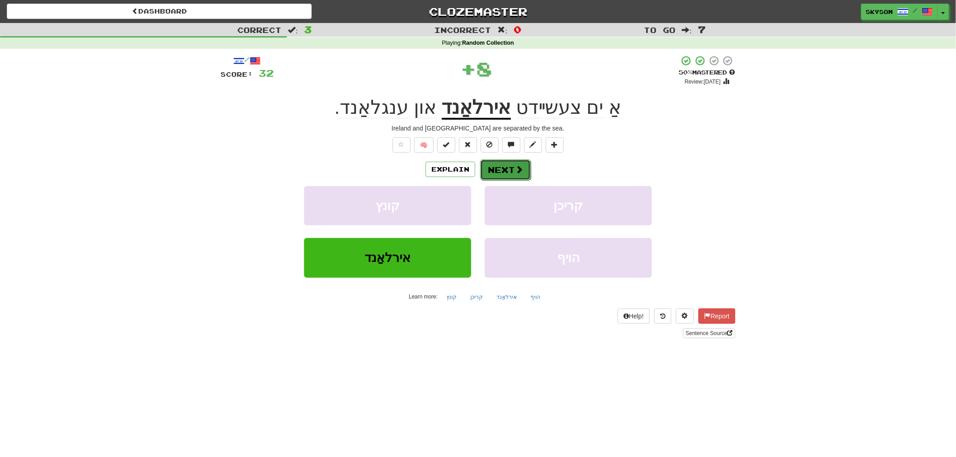
click at [499, 167] on button "Next" at bounding box center [505, 169] width 51 height 21
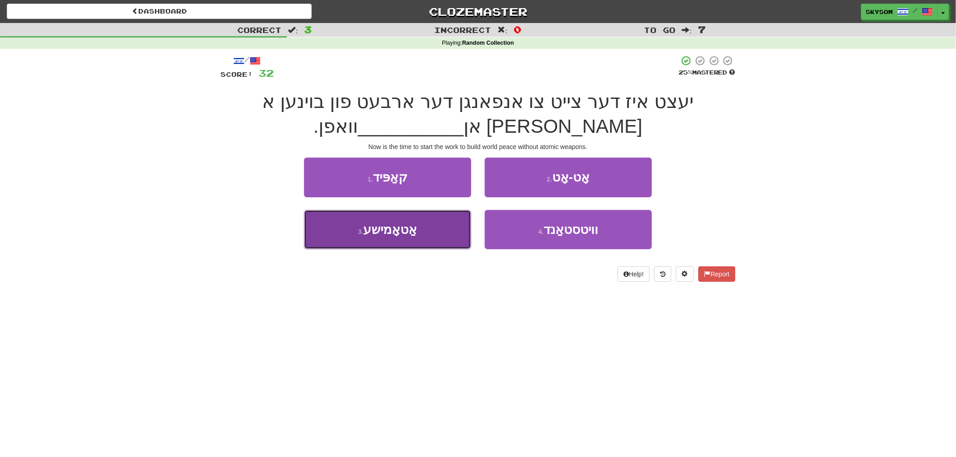
click at [433, 228] on button "3 . אַטאָמישע" at bounding box center [387, 229] width 167 height 39
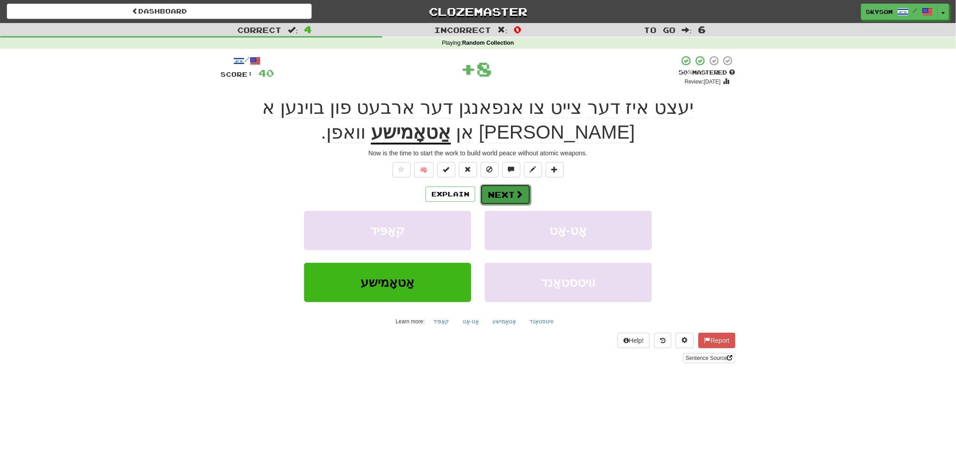
click at [522, 191] on span at bounding box center [519, 194] width 8 height 8
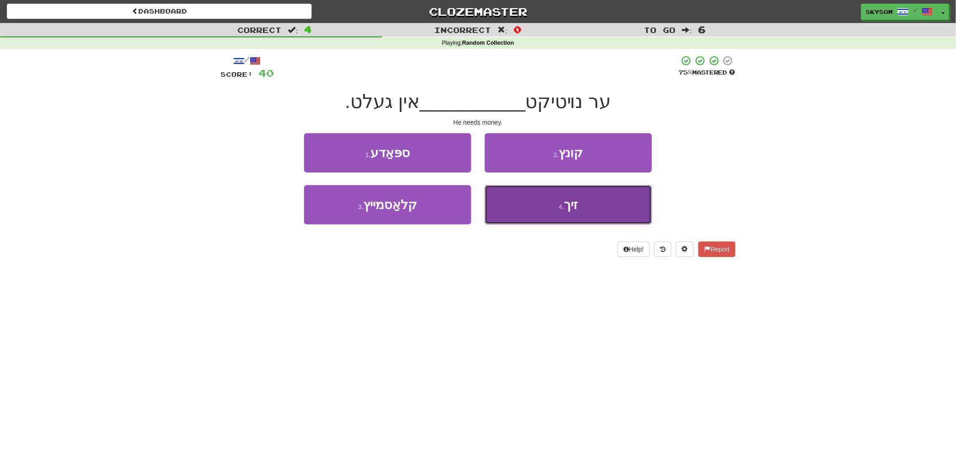
click at [563, 212] on button "4 . זיך" at bounding box center [568, 204] width 167 height 39
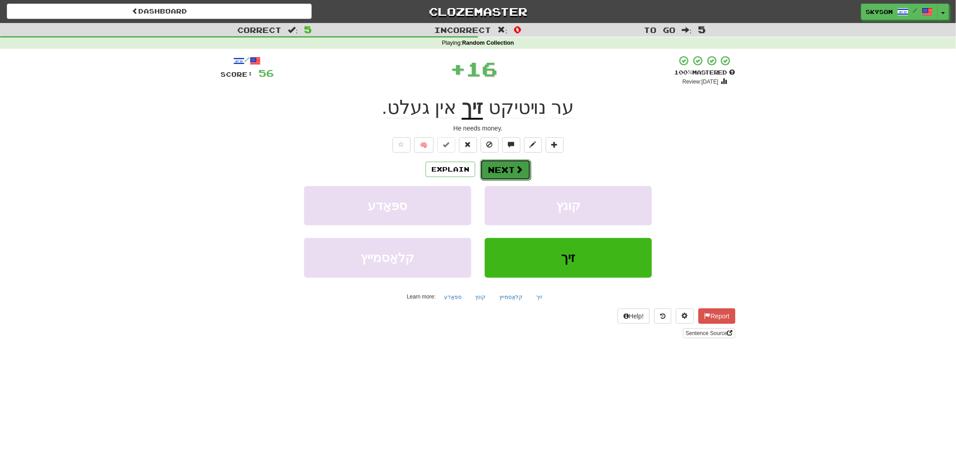
click at [518, 177] on button "Next" at bounding box center [505, 169] width 51 height 21
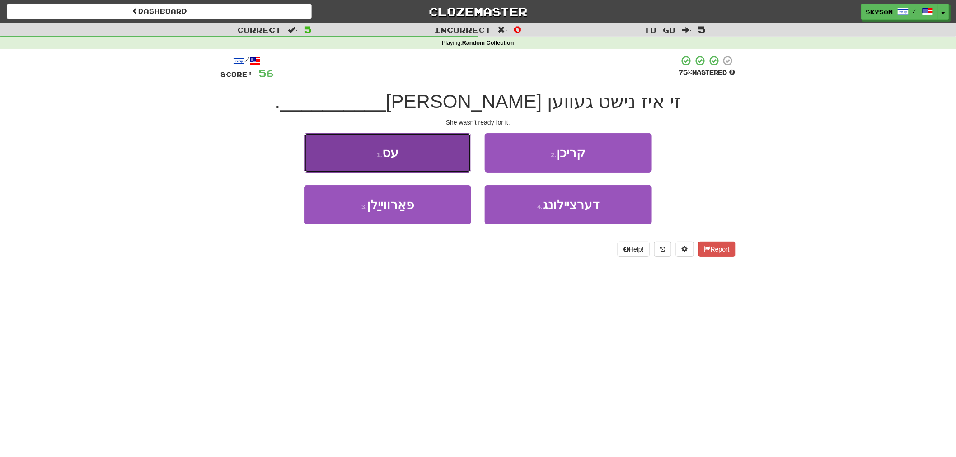
click at [417, 159] on button "1 . עס" at bounding box center [387, 152] width 167 height 39
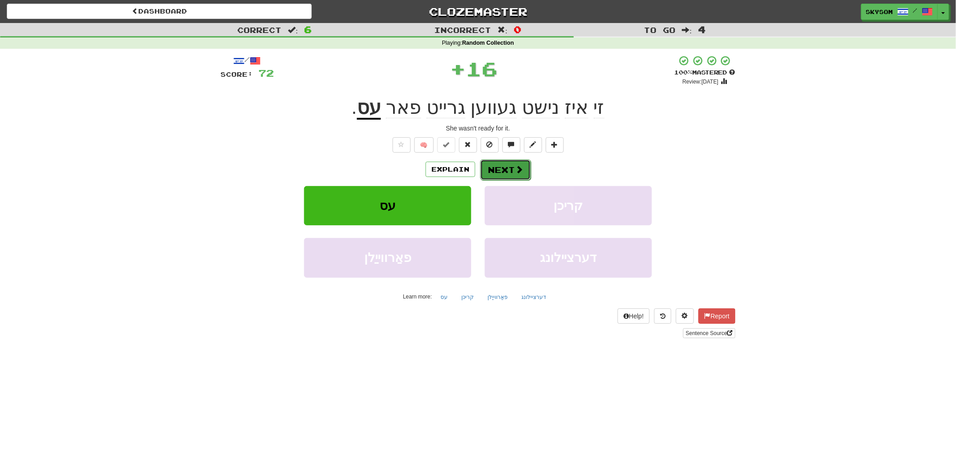
click at [501, 163] on button "Next" at bounding box center [505, 169] width 51 height 21
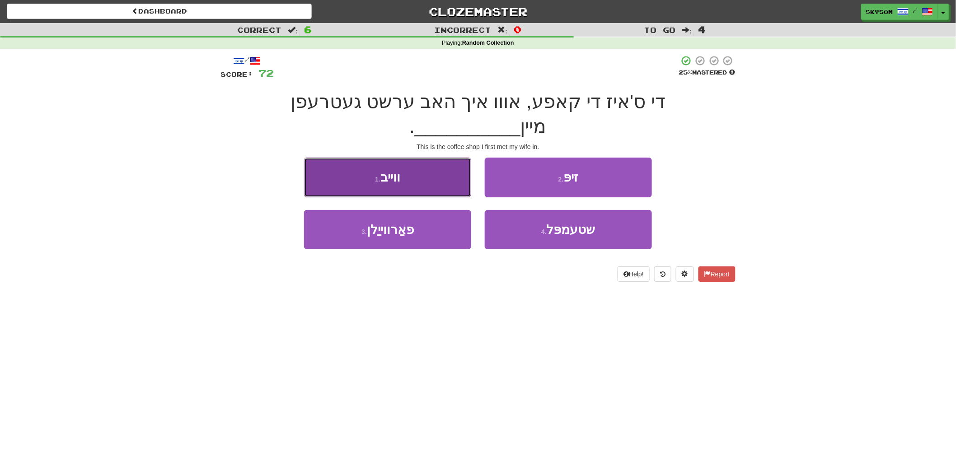
click at [388, 165] on button "1 . ווייב" at bounding box center [387, 177] width 167 height 39
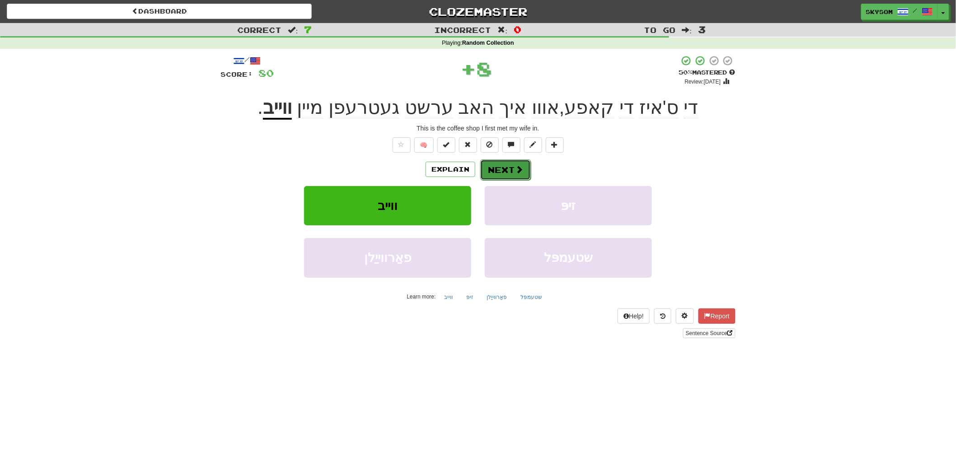
click at [515, 170] on span at bounding box center [519, 169] width 8 height 8
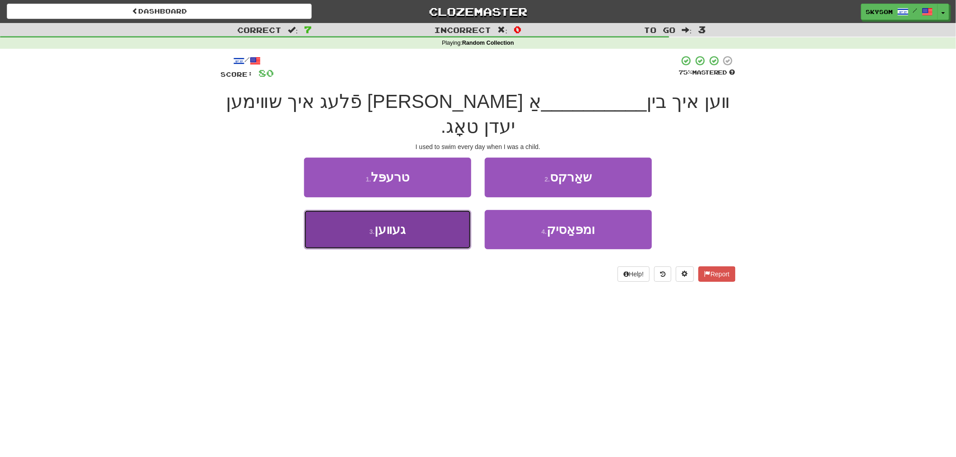
click at [405, 223] on span "געװען" at bounding box center [389, 230] width 31 height 14
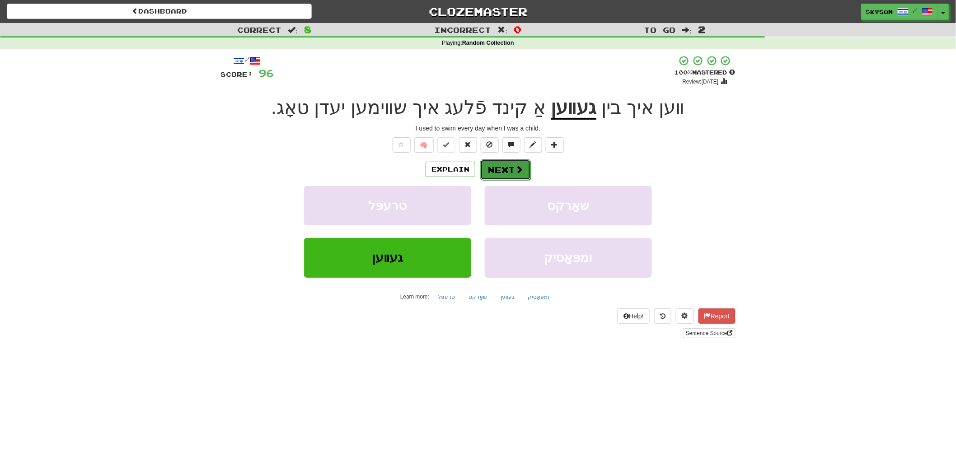
click at [513, 170] on button "Next" at bounding box center [505, 169] width 51 height 21
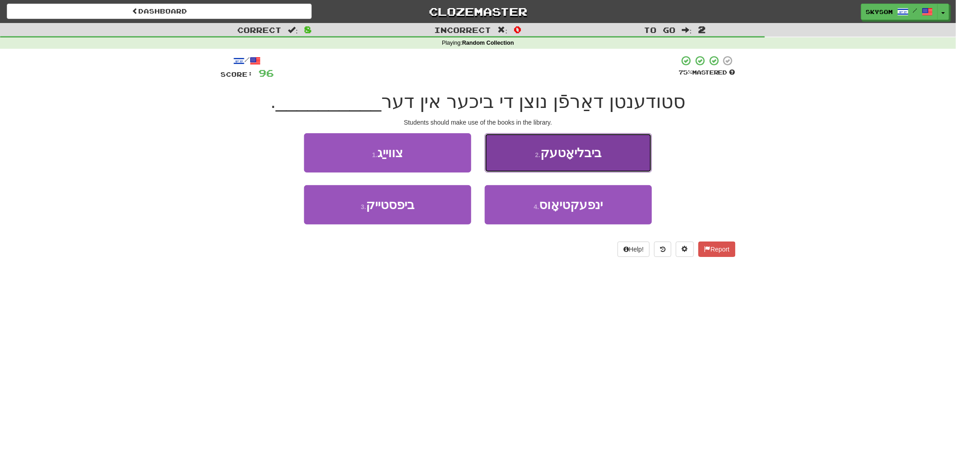
click at [594, 155] on span "ביבליאָטעק" at bounding box center [570, 153] width 61 height 14
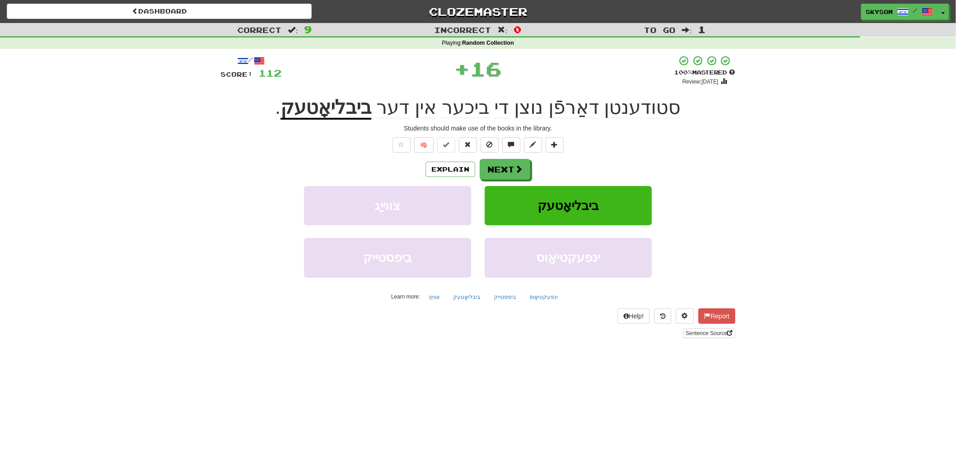
click at [535, 171] on div "Explain Next" at bounding box center [477, 169] width 515 height 21
click at [524, 172] on button "Next" at bounding box center [505, 169] width 51 height 21
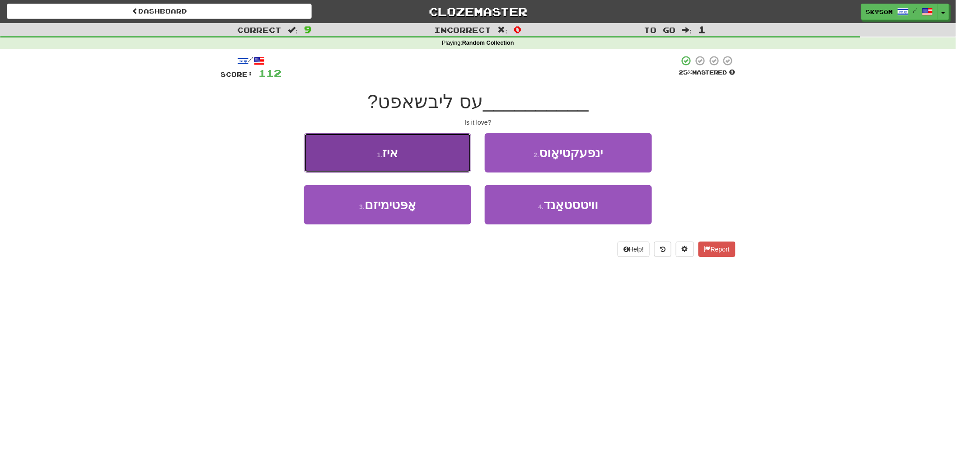
click at [439, 166] on button "1 . איז" at bounding box center [387, 152] width 167 height 39
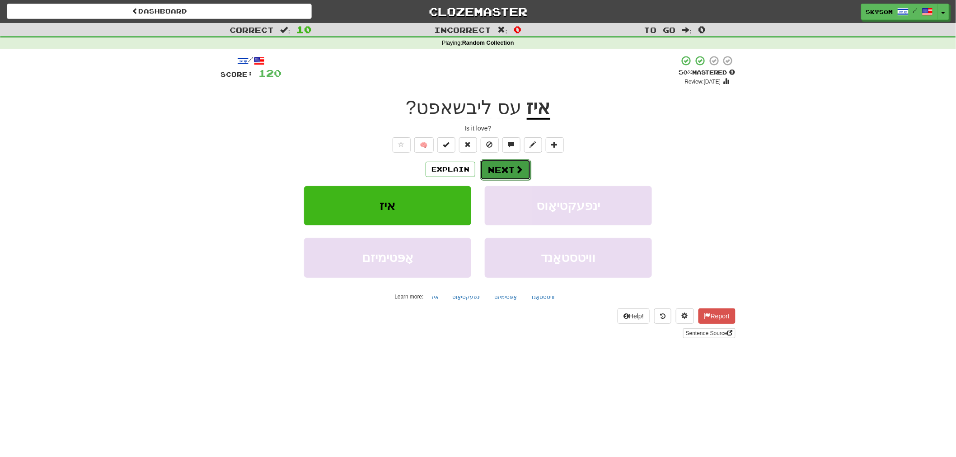
click at [519, 166] on span at bounding box center [519, 169] width 8 height 8
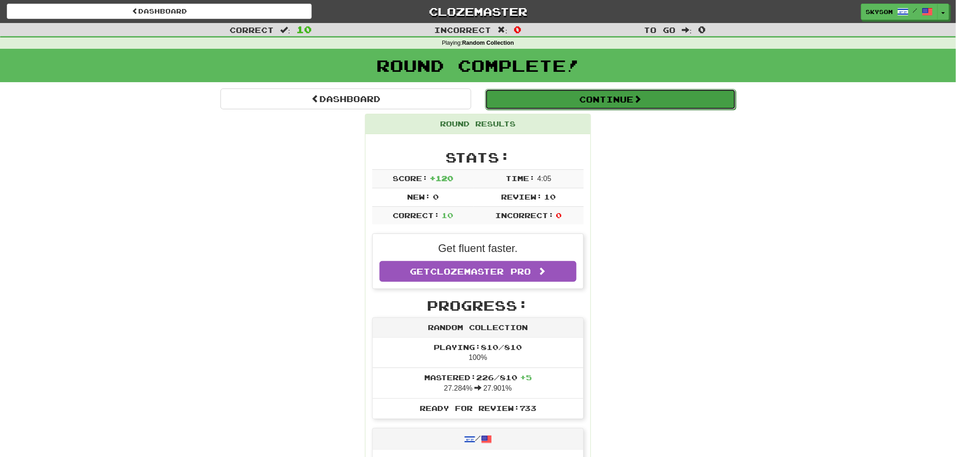
click at [606, 100] on button "Continue" at bounding box center [610, 99] width 251 height 21
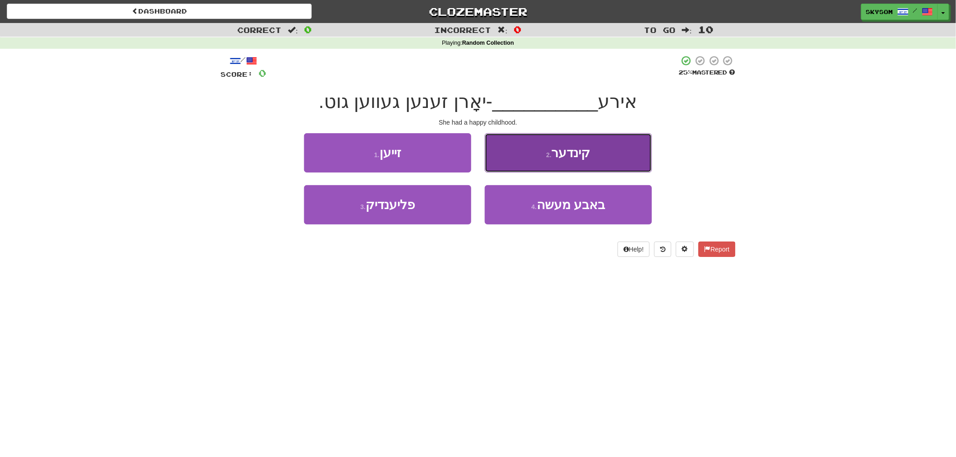
click at [563, 142] on button "2 . קינדער" at bounding box center [568, 152] width 167 height 39
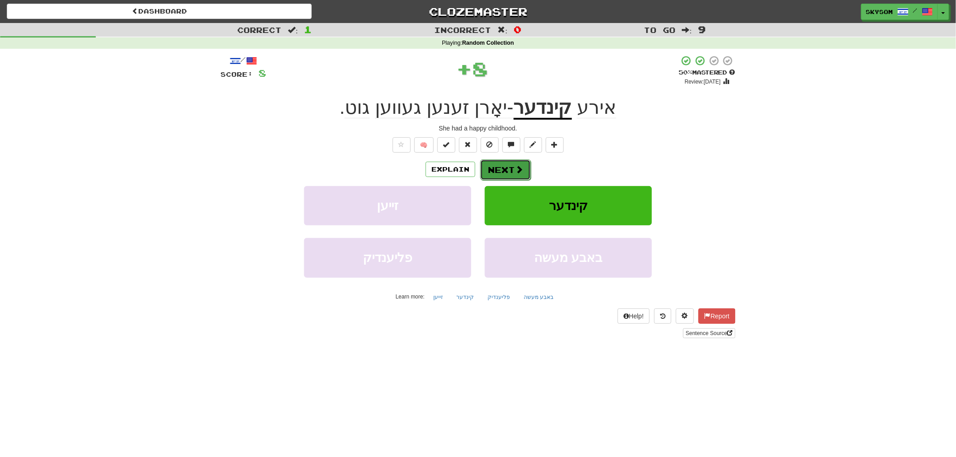
click at [508, 174] on button "Next" at bounding box center [505, 169] width 51 height 21
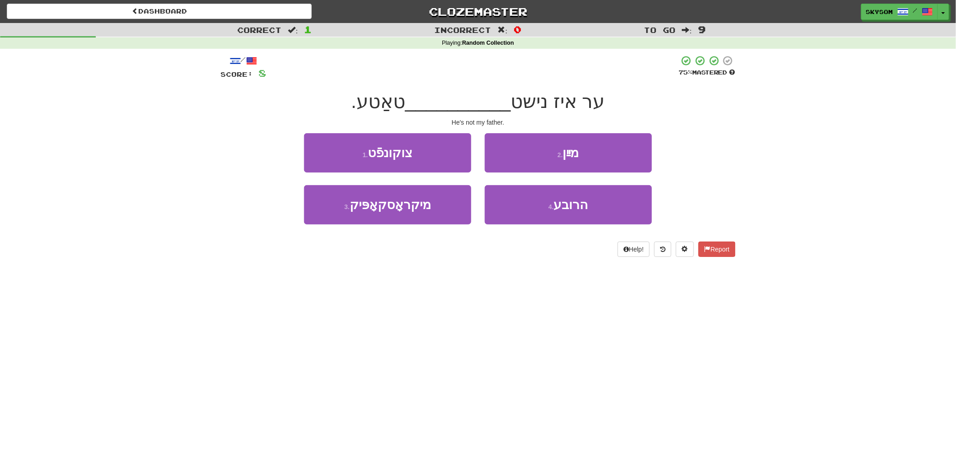
click at [542, 174] on div "2 . מײַן" at bounding box center [568, 159] width 181 height 52
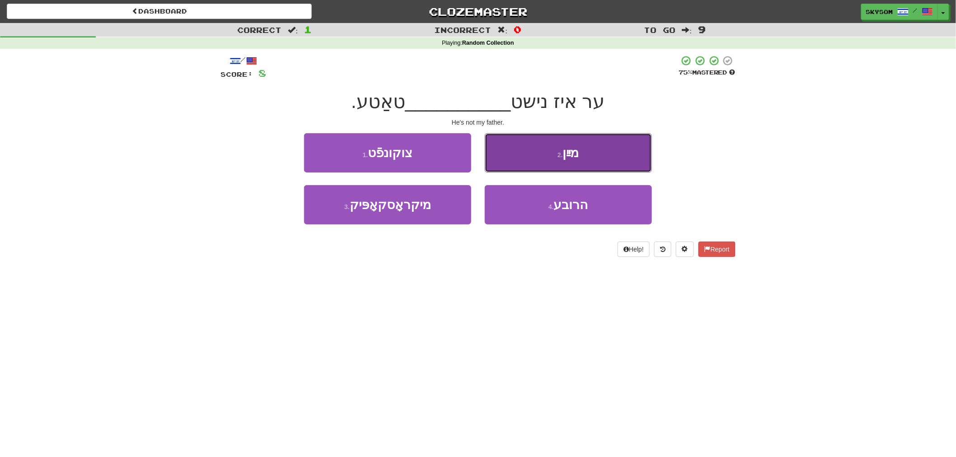
click at [536, 165] on button "2 . מײַן" at bounding box center [568, 152] width 167 height 39
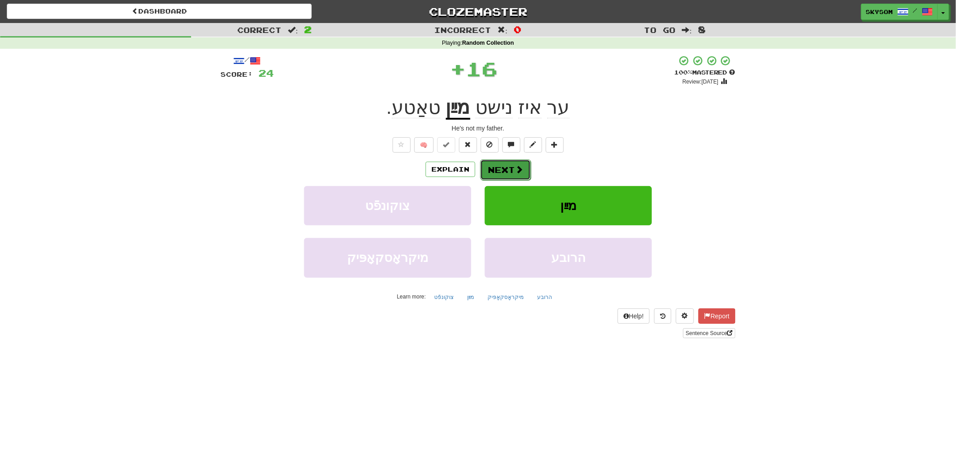
click at [520, 161] on button "Next" at bounding box center [505, 169] width 51 height 21
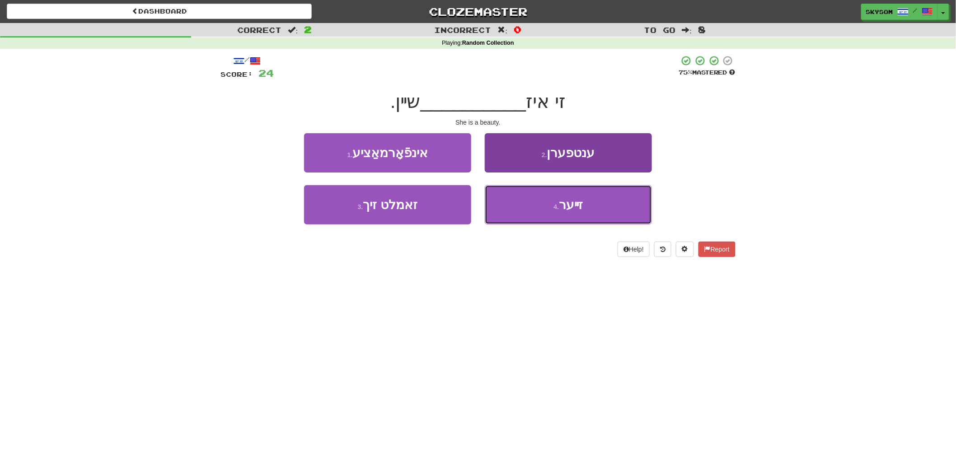
click at [537, 216] on button "4 . זײער" at bounding box center [568, 204] width 167 height 39
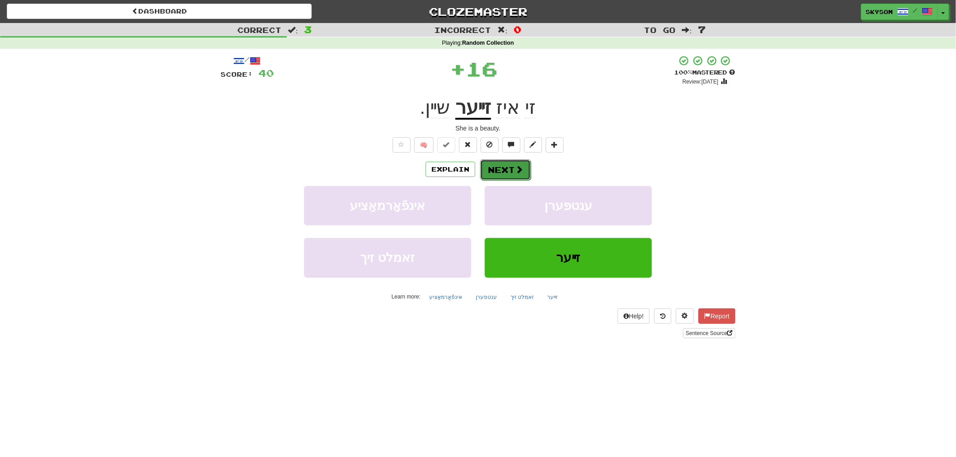
click at [499, 164] on button "Next" at bounding box center [505, 169] width 51 height 21
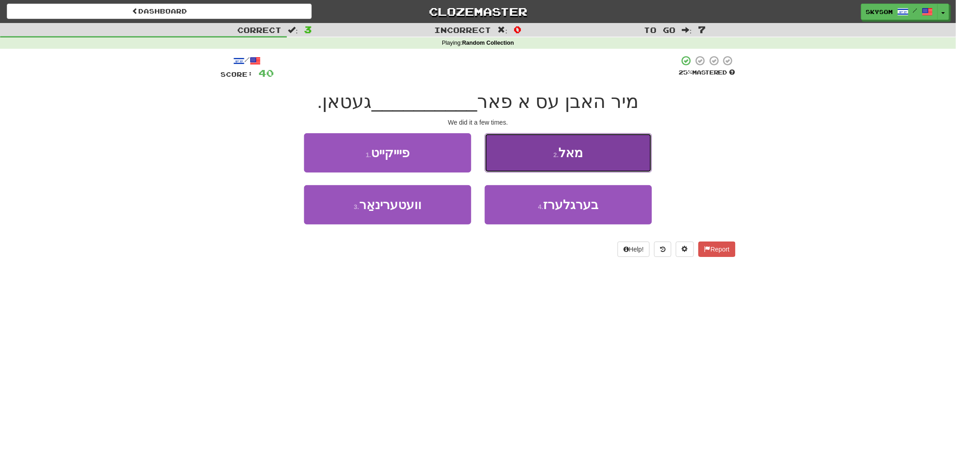
click at [596, 163] on button "2 . מאל" at bounding box center [568, 152] width 167 height 39
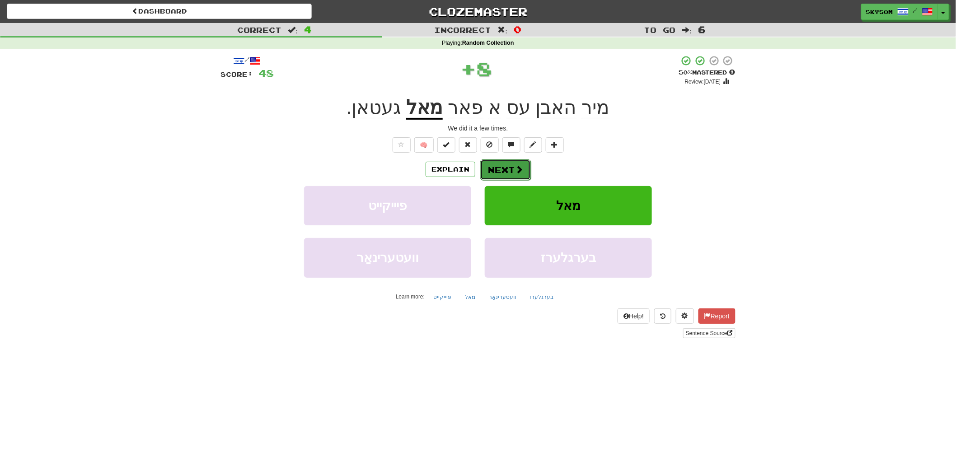
click at [514, 159] on button "Next" at bounding box center [505, 169] width 51 height 21
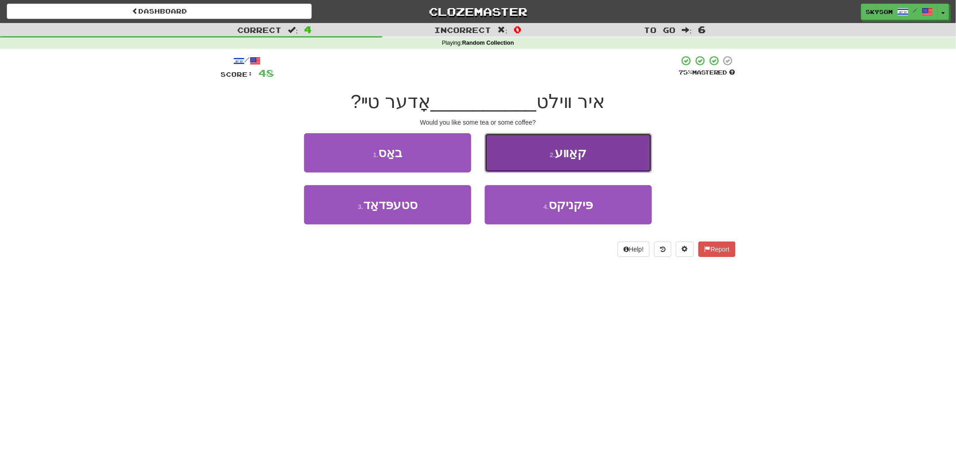
click at [563, 161] on button "2 . קאַװע" at bounding box center [568, 152] width 167 height 39
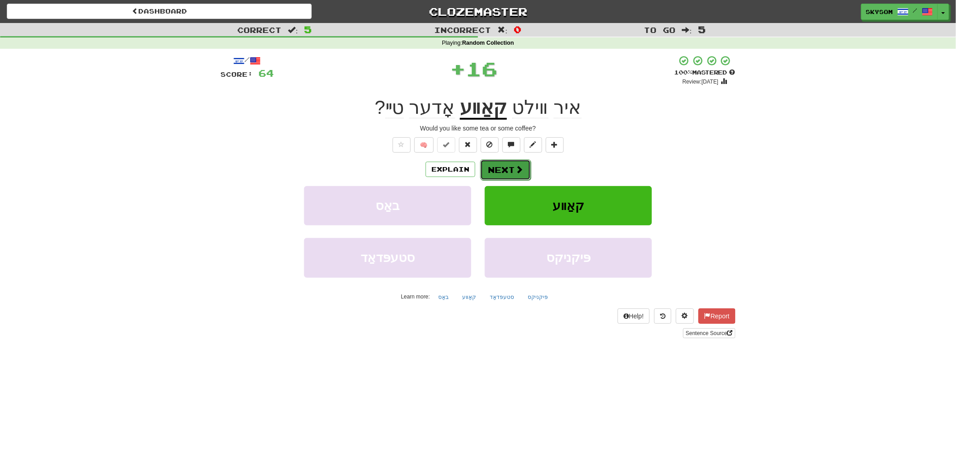
click at [518, 170] on span at bounding box center [519, 169] width 8 height 8
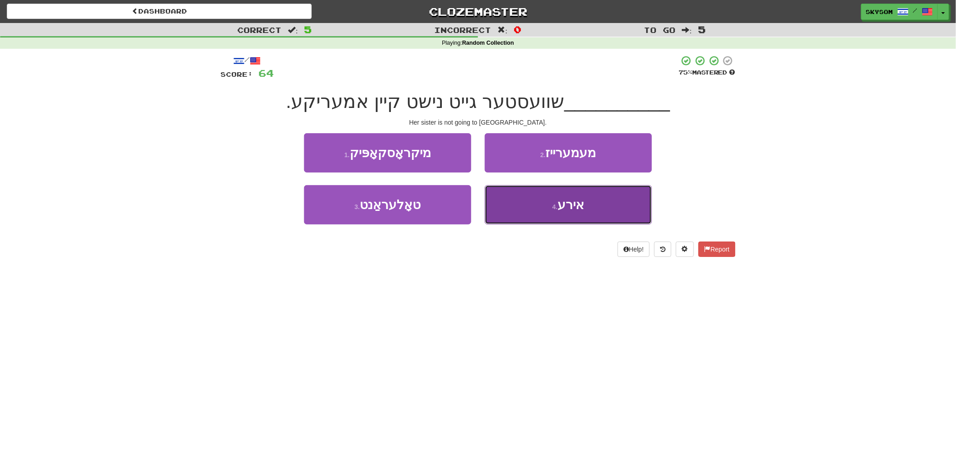
click at [535, 205] on button "4 . אירע" at bounding box center [568, 204] width 167 height 39
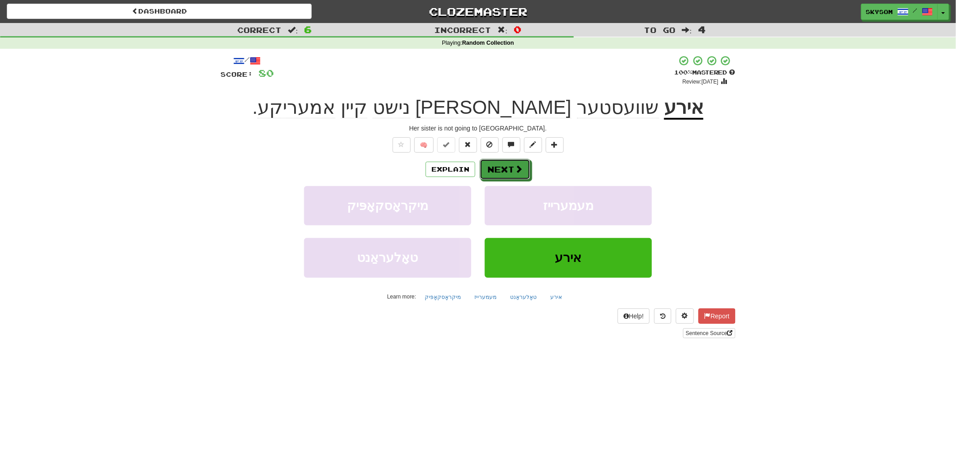
click at [494, 181] on div "Explain Next מיקראָסקאָפּיק מעמערייז טאָלעראַנט אירע Learn more: מיקראָסקאָפּיק…" at bounding box center [477, 231] width 515 height 145
click at [494, 172] on button "Next" at bounding box center [505, 169] width 51 height 21
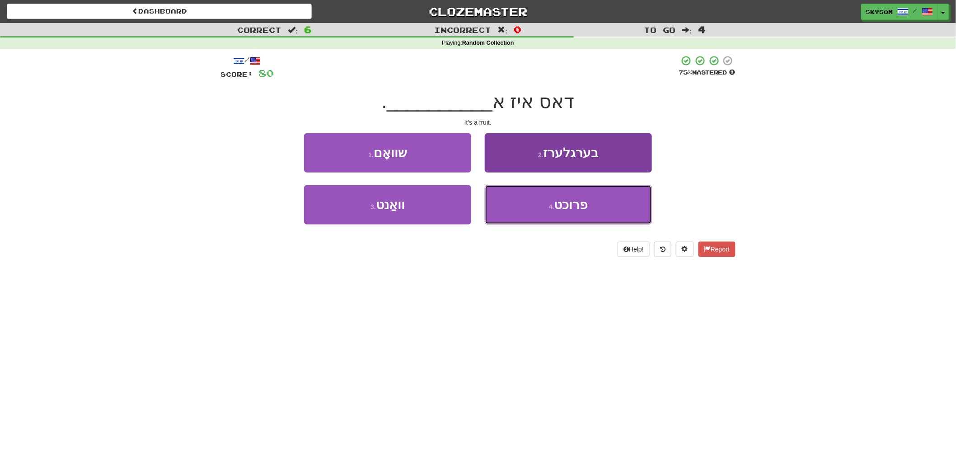
click at [588, 210] on button "4 . פרוכט" at bounding box center [568, 204] width 167 height 39
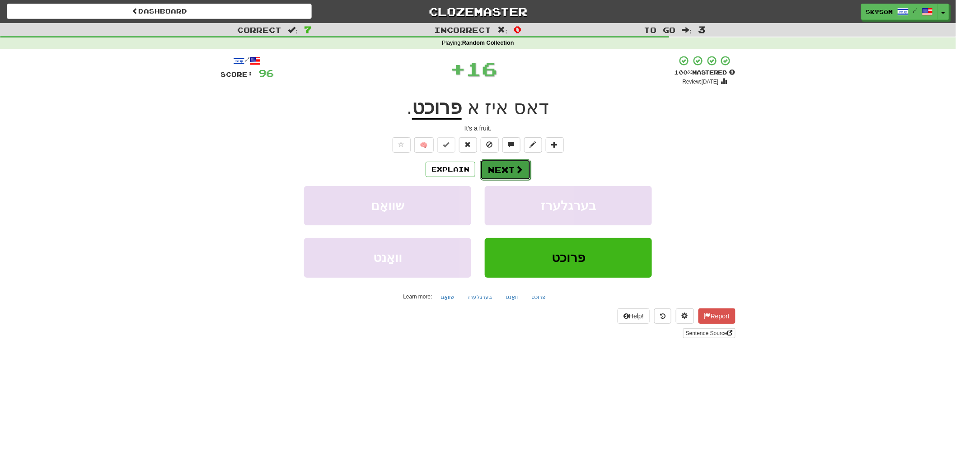
click at [522, 174] on button "Next" at bounding box center [505, 169] width 51 height 21
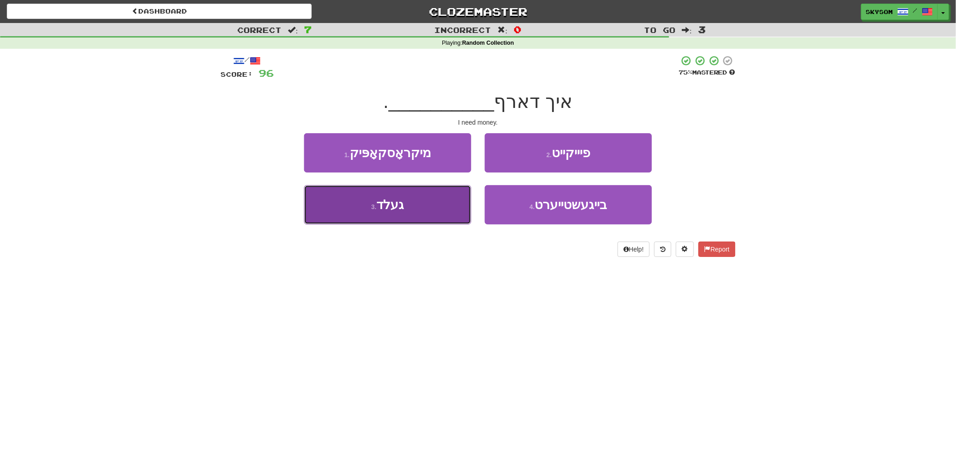
click at [445, 201] on button "3 . געלד" at bounding box center [387, 204] width 167 height 39
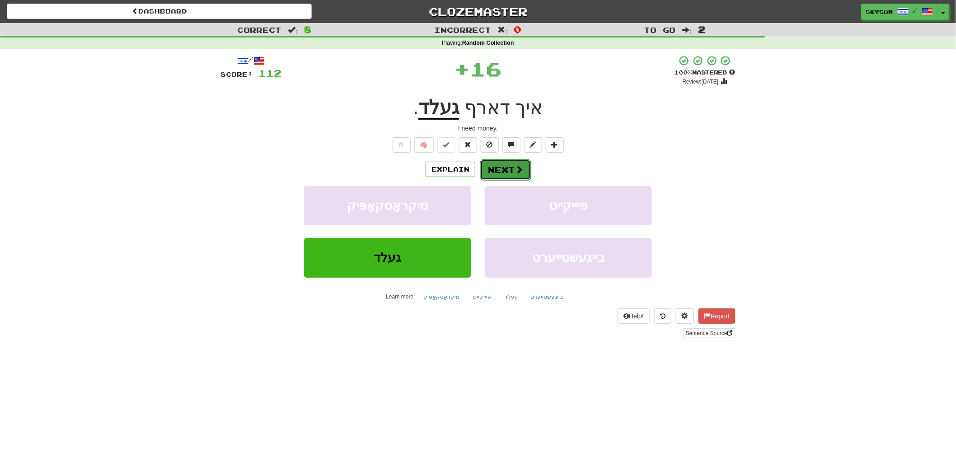
click at [518, 173] on span at bounding box center [519, 169] width 8 height 8
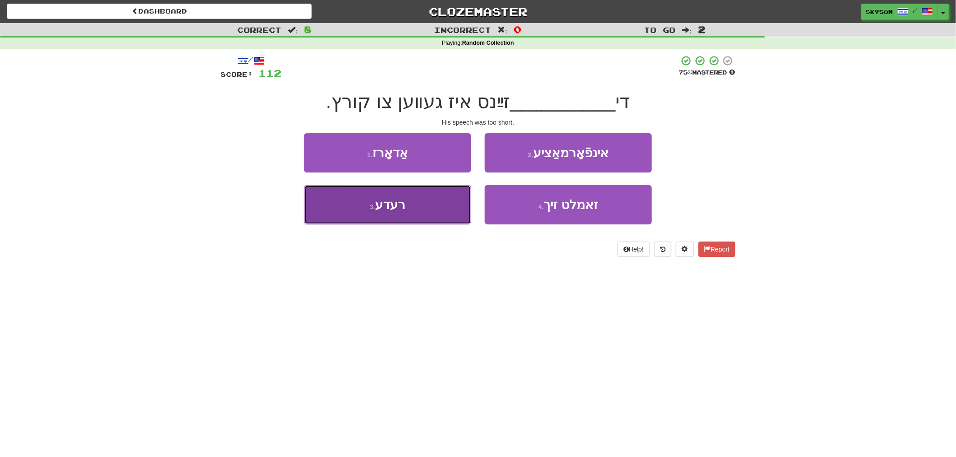
click at [450, 213] on button "3 . רעדע" at bounding box center [387, 204] width 167 height 39
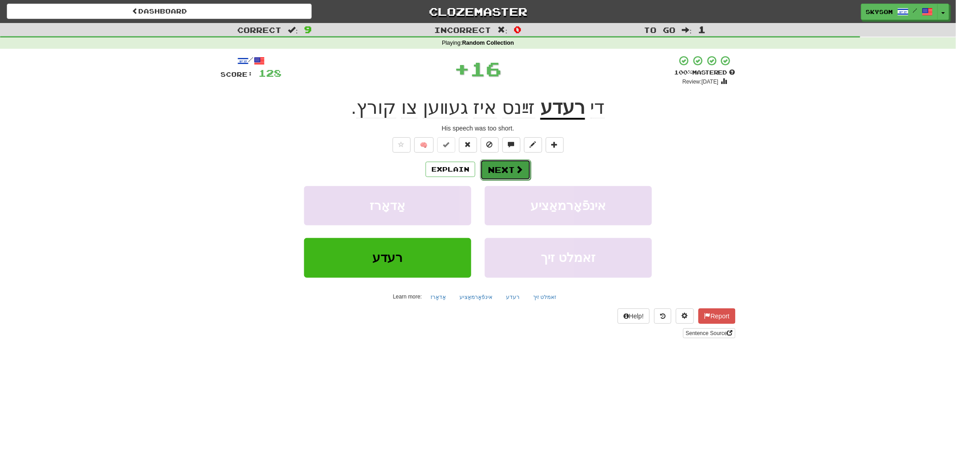
click at [494, 172] on button "Next" at bounding box center [505, 169] width 51 height 21
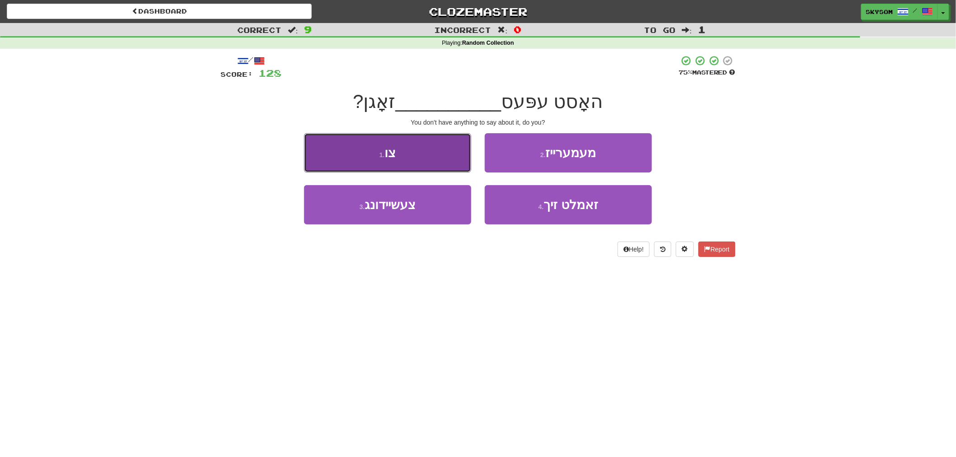
click at [462, 169] on button "1 . צו" at bounding box center [387, 152] width 167 height 39
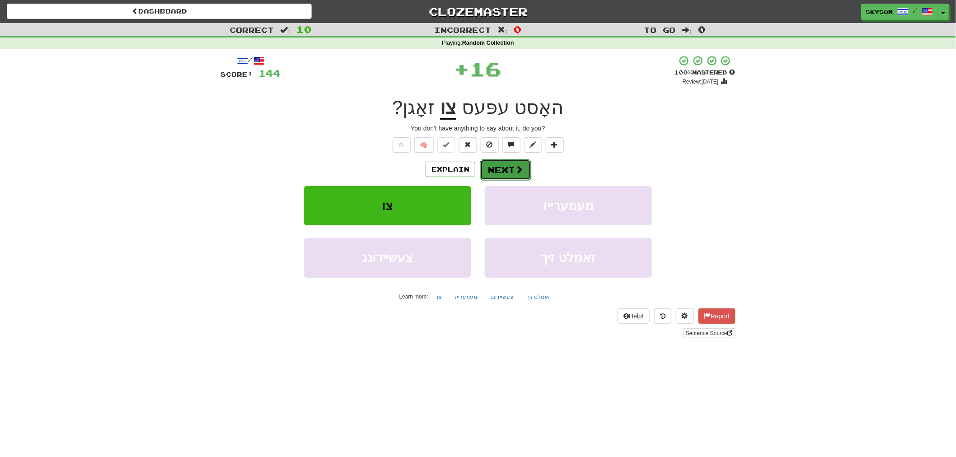
click at [508, 173] on button "Next" at bounding box center [505, 169] width 51 height 21
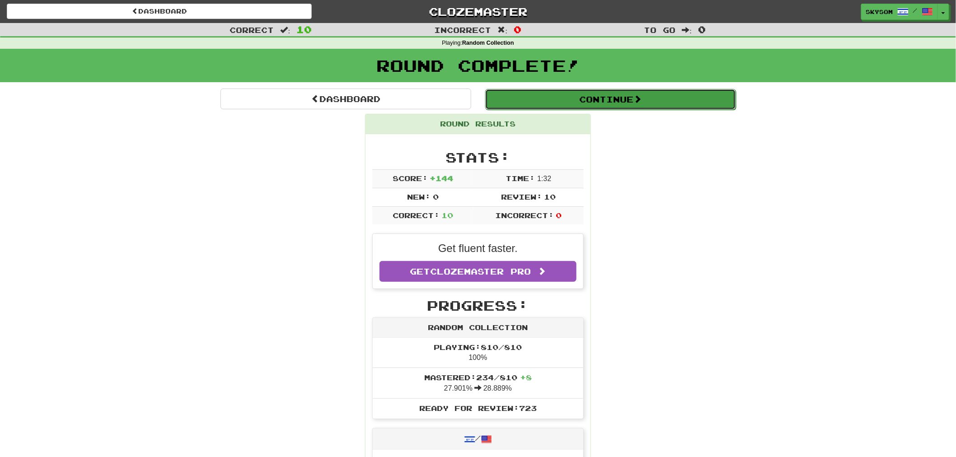
click at [719, 98] on button "Continue" at bounding box center [610, 99] width 251 height 21
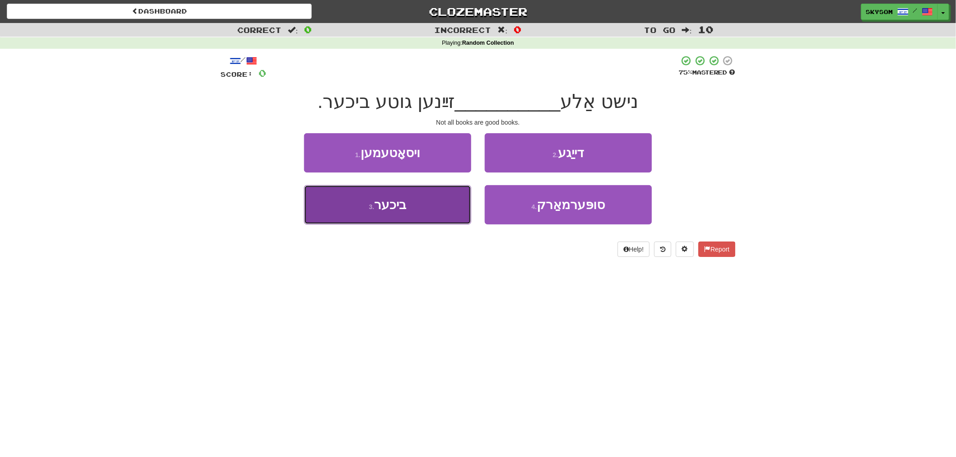
click at [421, 196] on button "3 . ביכער" at bounding box center [387, 204] width 167 height 39
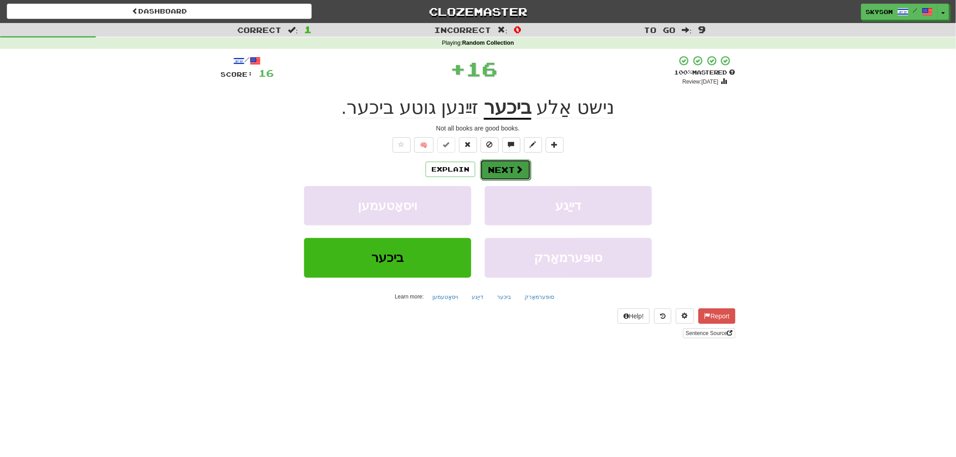
click at [496, 179] on button "Next" at bounding box center [505, 169] width 51 height 21
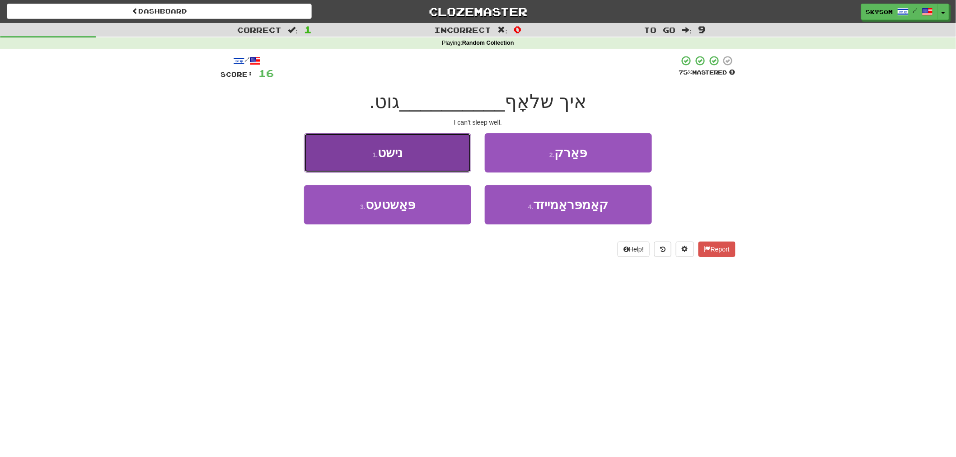
click at [419, 161] on button "1 . נישט" at bounding box center [387, 152] width 167 height 39
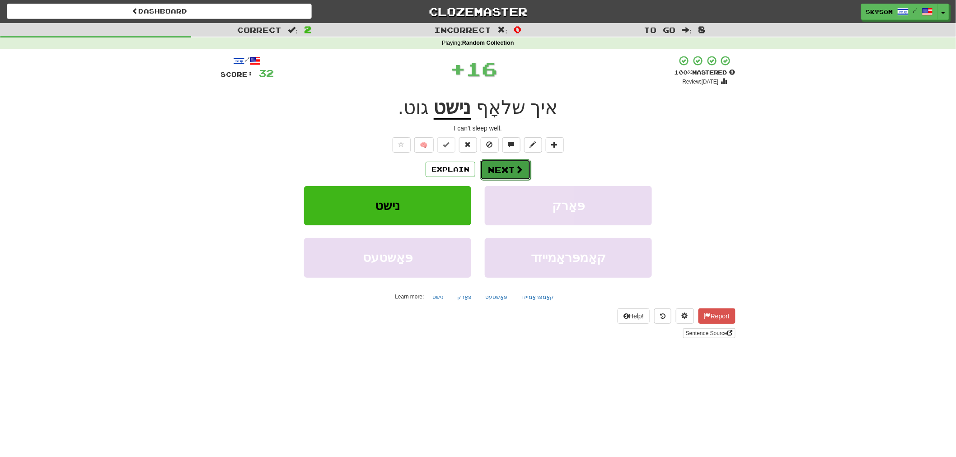
click at [493, 169] on button "Next" at bounding box center [505, 169] width 51 height 21
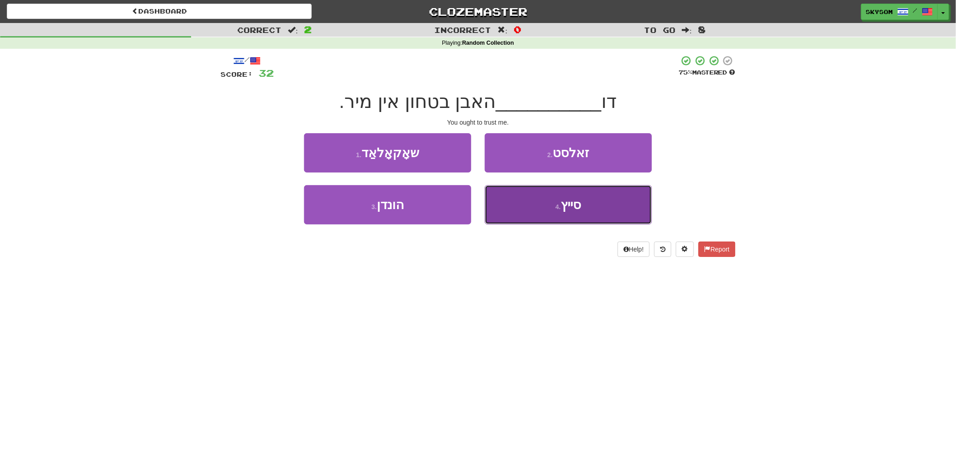
click at [554, 219] on button "4 . סייץ" at bounding box center [568, 204] width 167 height 39
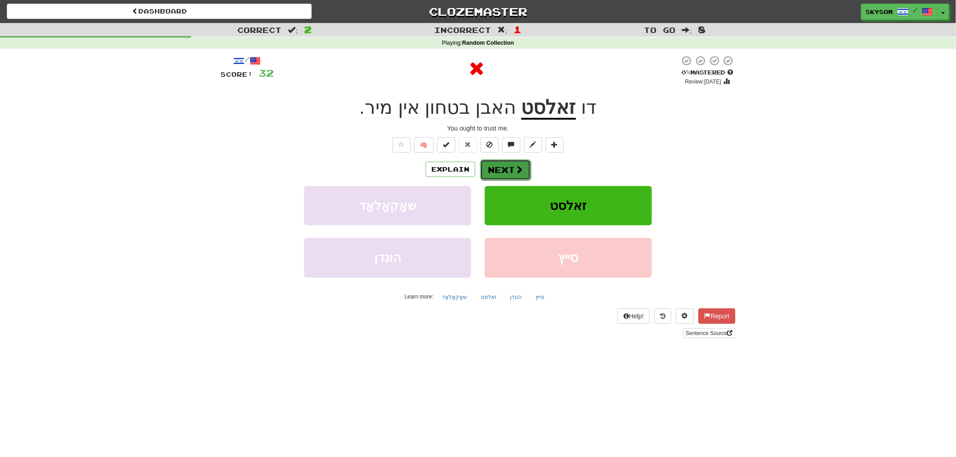
click at [515, 170] on span at bounding box center [519, 169] width 8 height 8
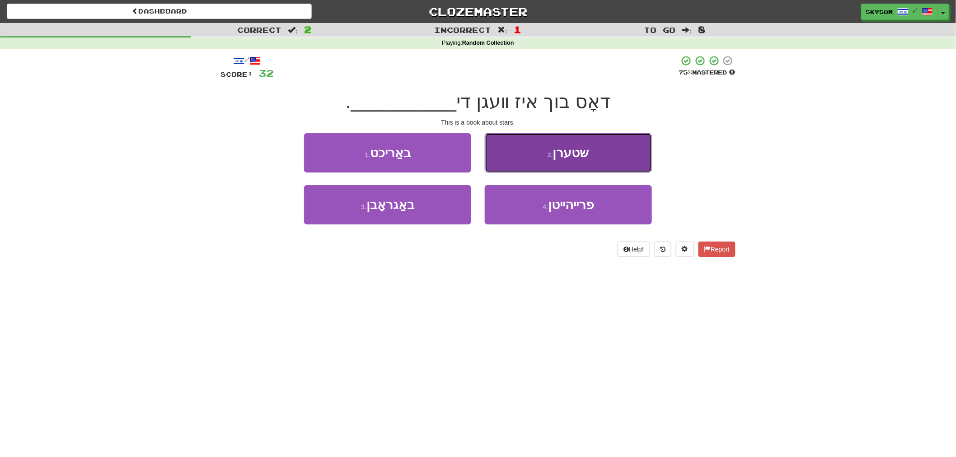
click at [607, 151] on button "2 . שטערן" at bounding box center [568, 152] width 167 height 39
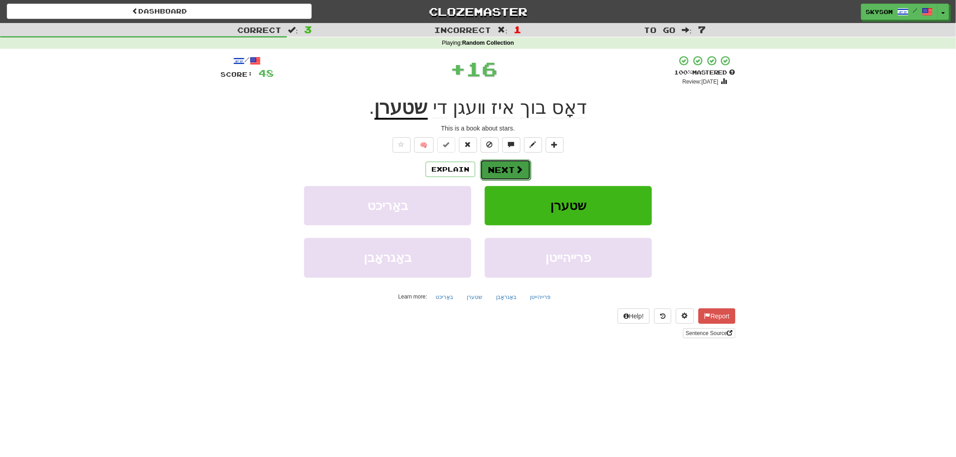
click at [524, 170] on button "Next" at bounding box center [505, 169] width 51 height 21
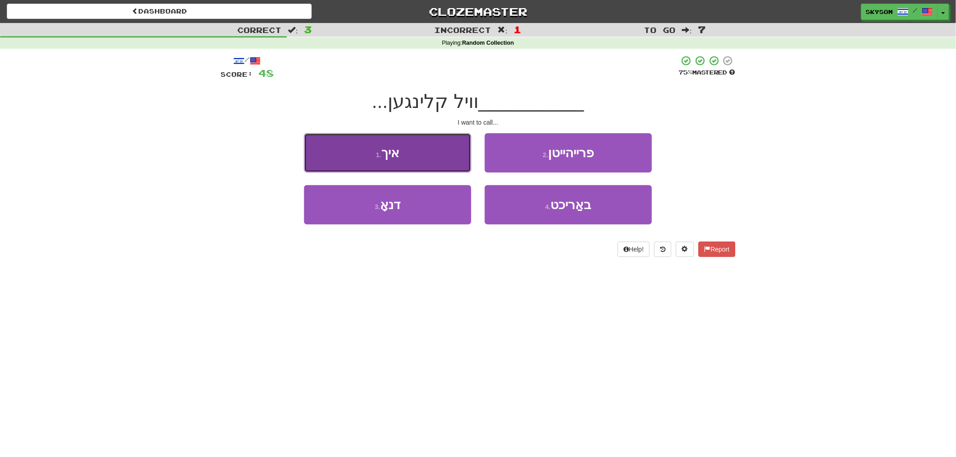
click at [431, 161] on button "1 . איך" at bounding box center [387, 152] width 167 height 39
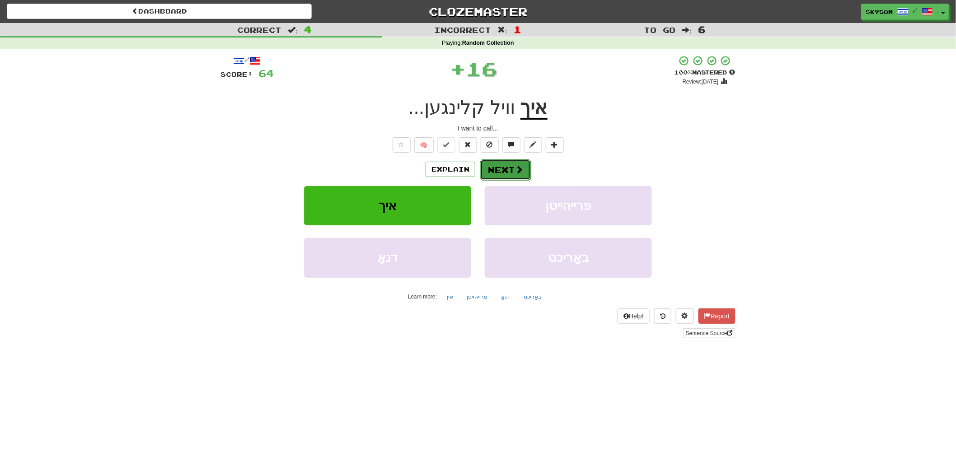
click at [517, 163] on button "Next" at bounding box center [505, 169] width 51 height 21
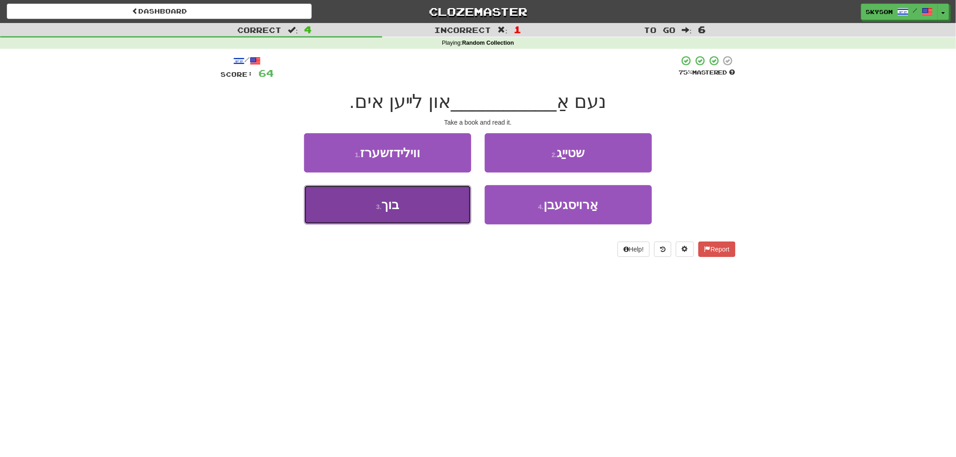
click at [443, 194] on button "3 . בוך" at bounding box center [387, 204] width 167 height 39
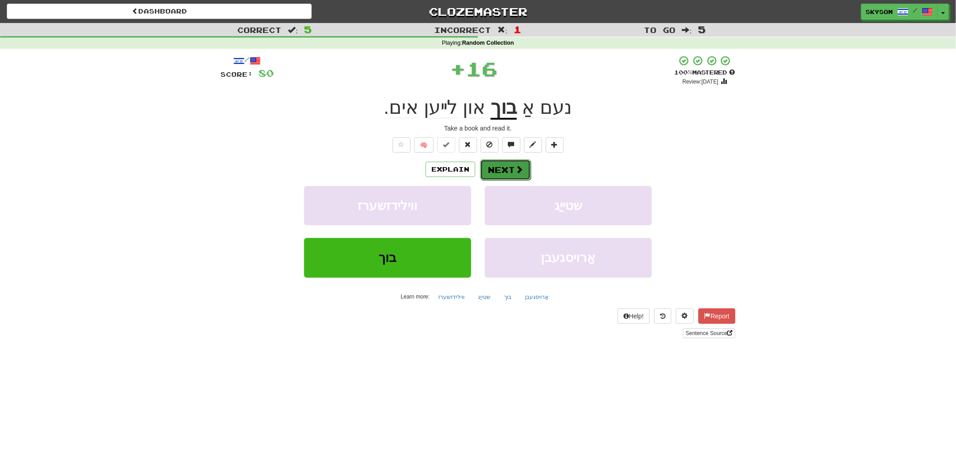
click at [504, 172] on button "Next" at bounding box center [505, 169] width 51 height 21
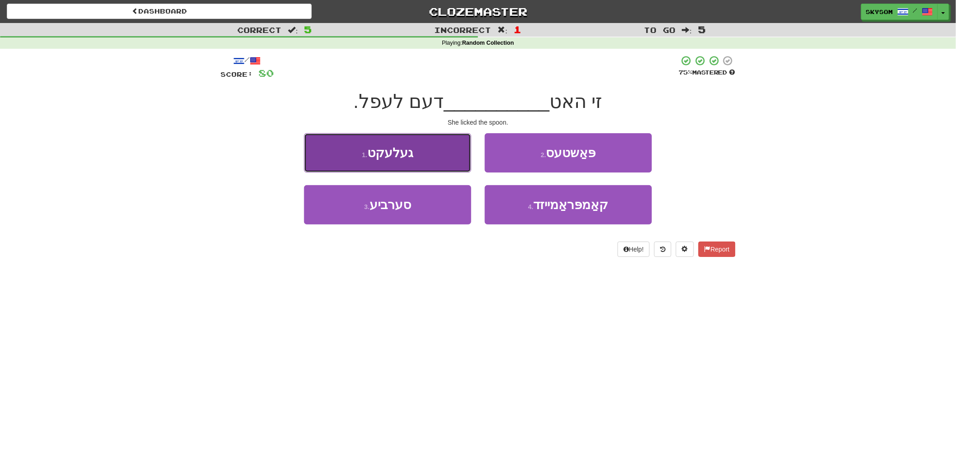
click at [456, 154] on button "1 . געלעקט" at bounding box center [387, 152] width 167 height 39
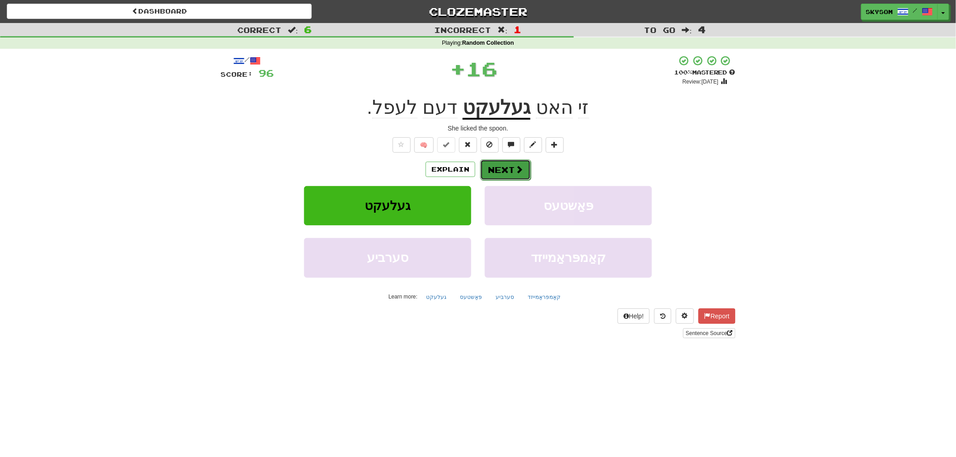
click at [506, 165] on button "Next" at bounding box center [505, 169] width 51 height 21
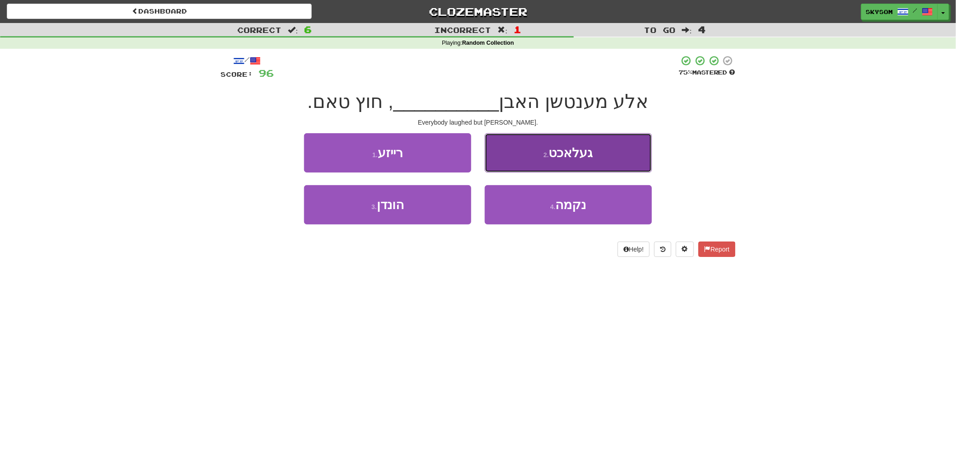
click at [563, 159] on button "2 . געלאכט" at bounding box center [568, 152] width 167 height 39
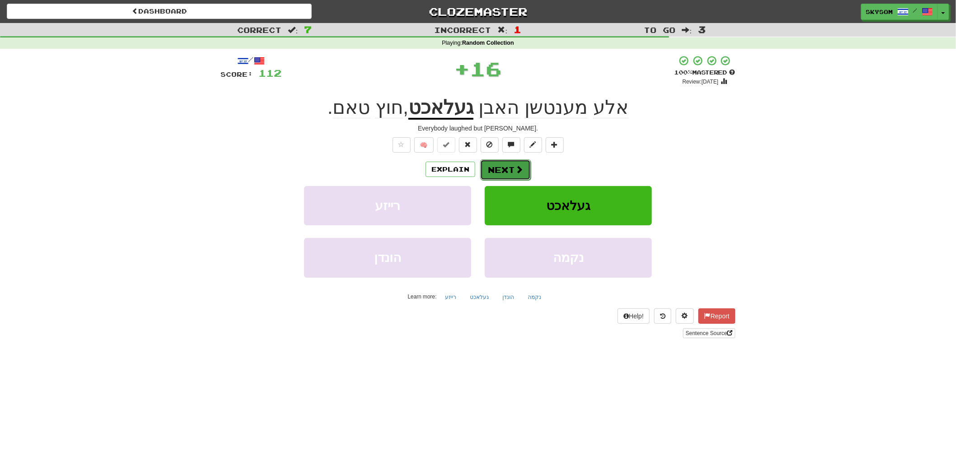
click at [519, 169] on span at bounding box center [519, 169] width 8 height 8
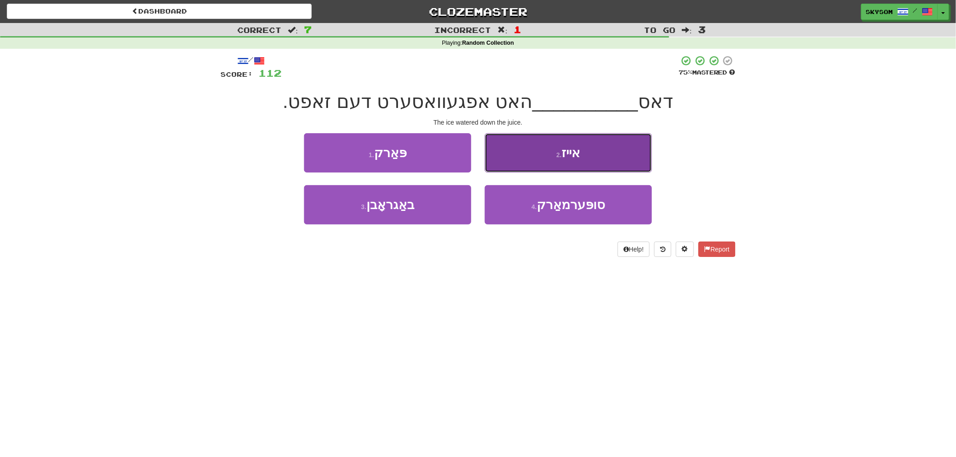
click at [574, 160] on button "2 . אייז" at bounding box center [568, 152] width 167 height 39
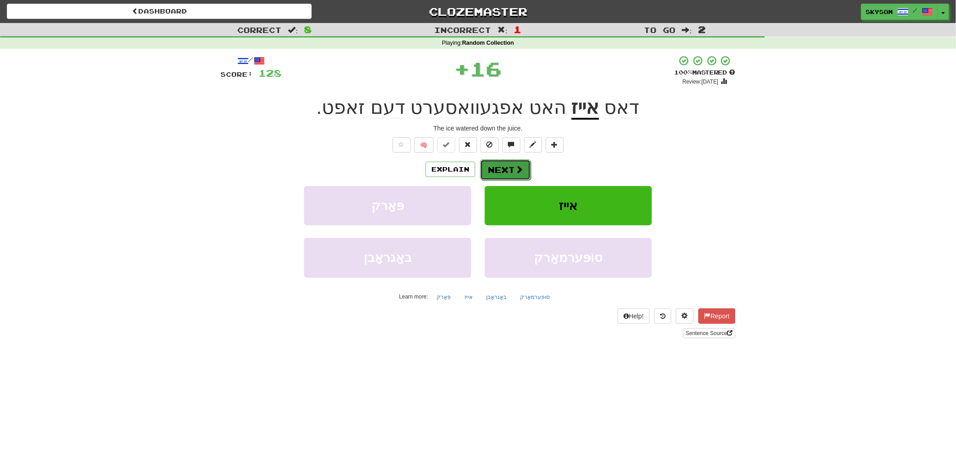
click at [502, 169] on button "Next" at bounding box center [505, 169] width 51 height 21
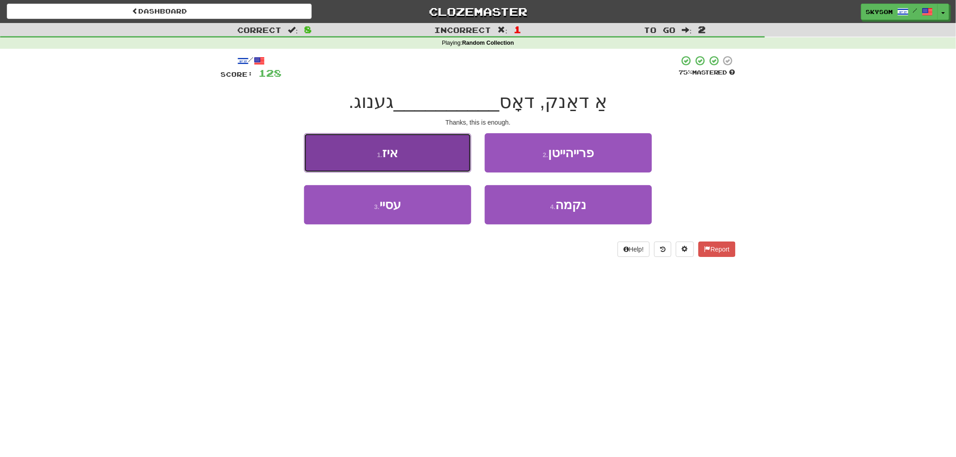
click at [373, 160] on button "1 . איז" at bounding box center [387, 152] width 167 height 39
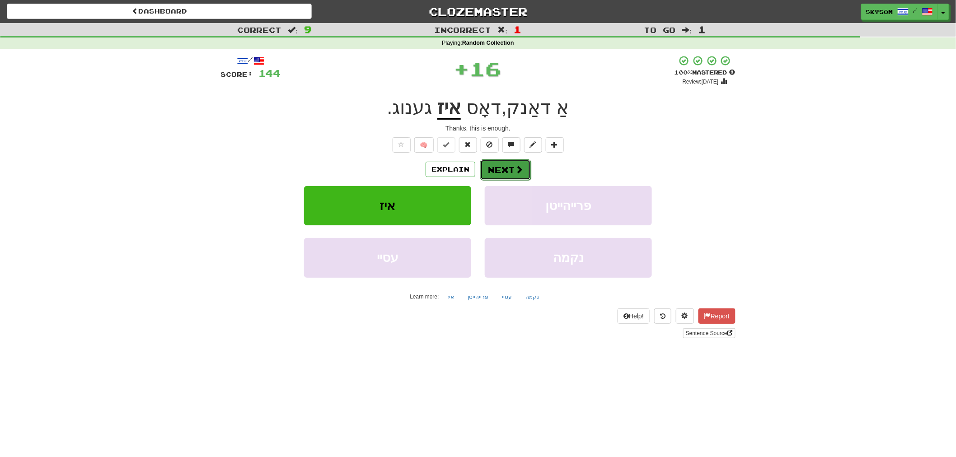
click at [518, 172] on span at bounding box center [519, 169] width 8 height 8
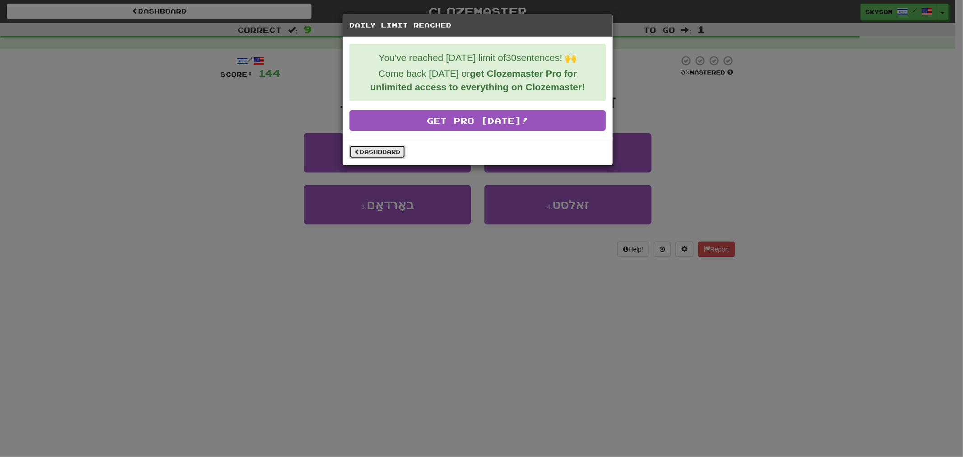
click at [387, 151] on link "Dashboard" at bounding box center [378, 152] width 56 height 14
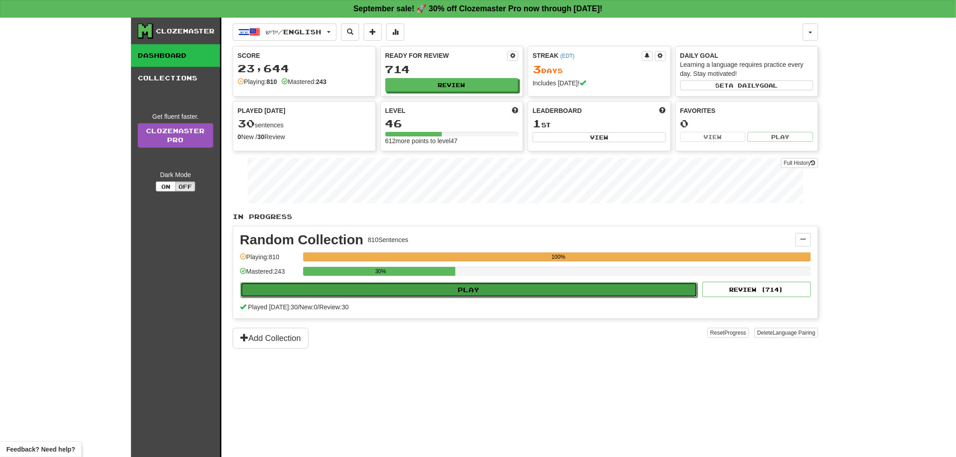
click at [620, 295] on button "Play" at bounding box center [468, 289] width 457 height 15
select select "**"
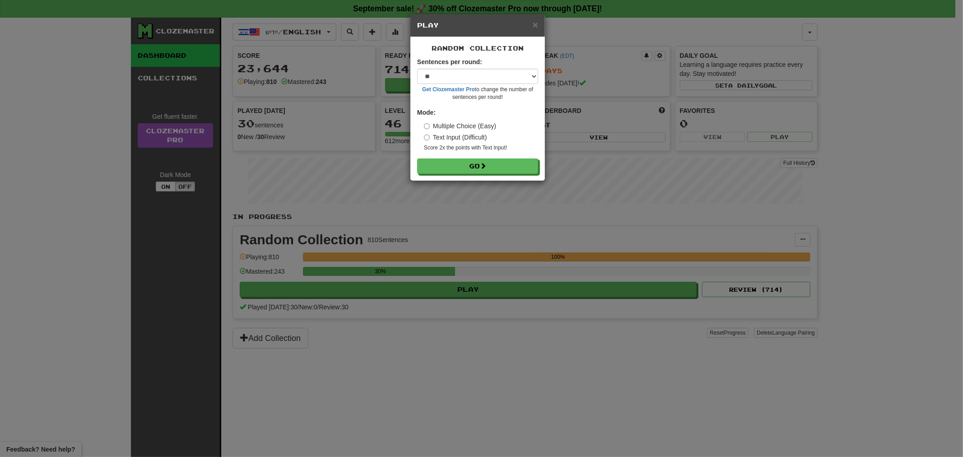
click at [519, 176] on div "Random Collection Sentences per round: * ** ** ** ** ** *** ******** Get Clozem…" at bounding box center [477, 109] width 135 height 144
click at [523, 171] on button "Go" at bounding box center [478, 166] width 121 height 15
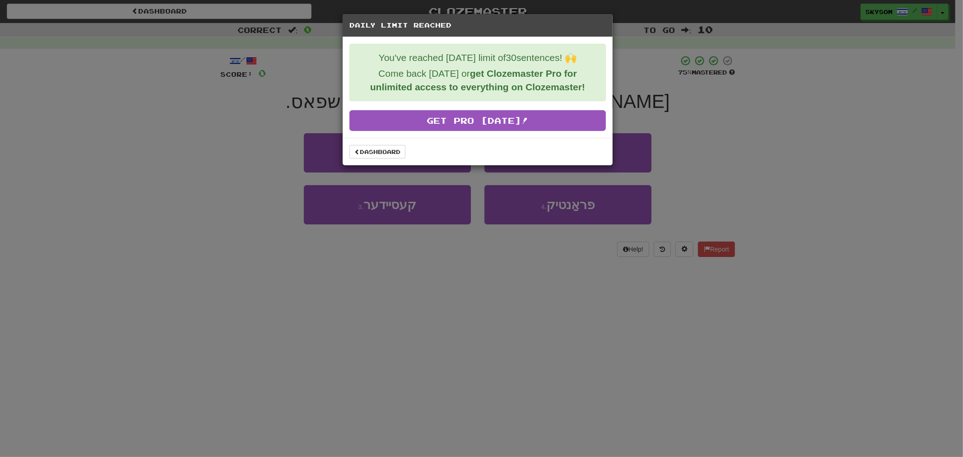
click at [407, 157] on div "Dashboard" at bounding box center [478, 152] width 257 height 14
click at [393, 157] on link "Dashboard" at bounding box center [378, 152] width 56 height 14
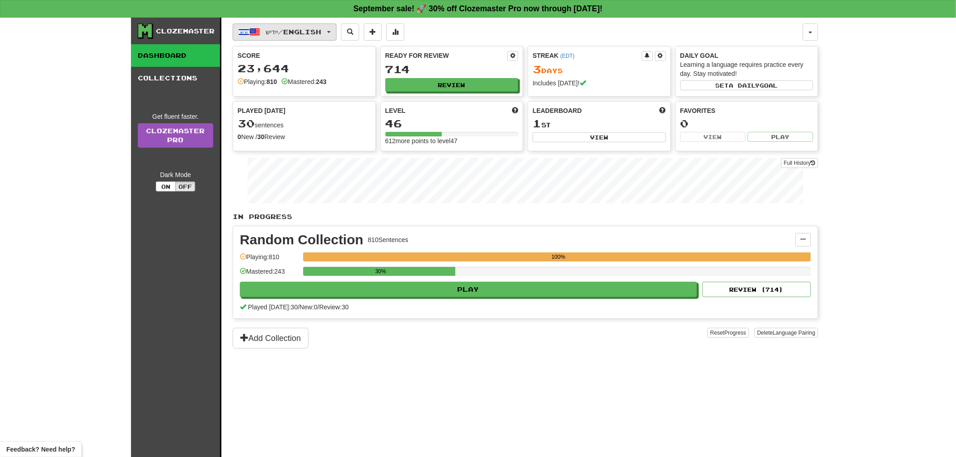
click at [278, 23] on button "ייִדיש / English" at bounding box center [285, 31] width 104 height 17
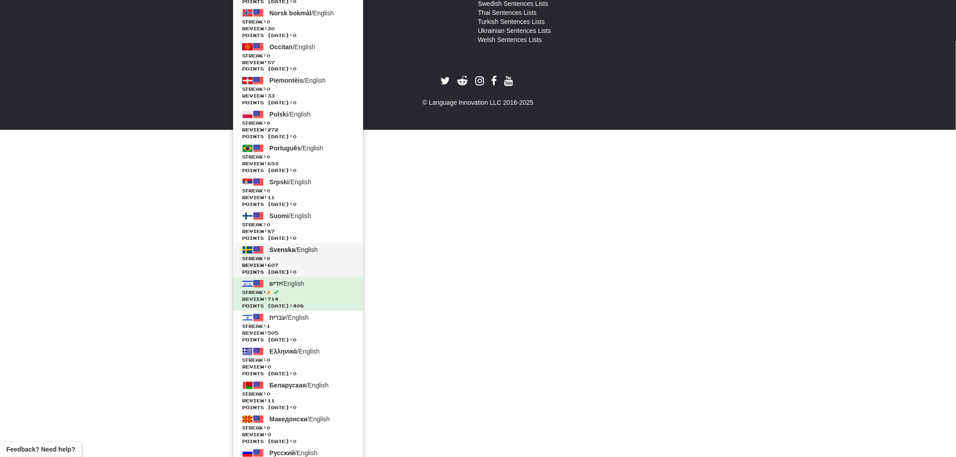
scroll to position [679, 0]
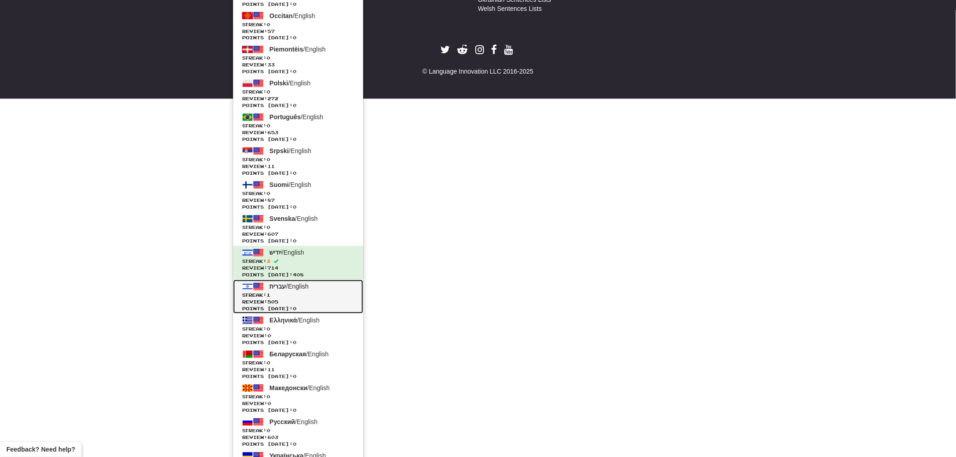
click at [296, 297] on span "Streak: 1" at bounding box center [298, 295] width 112 height 7
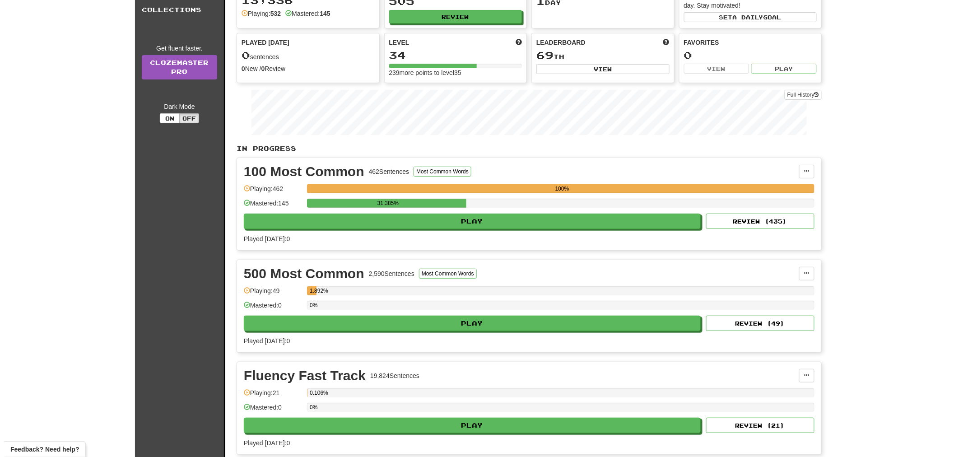
scroll to position [100, 0]
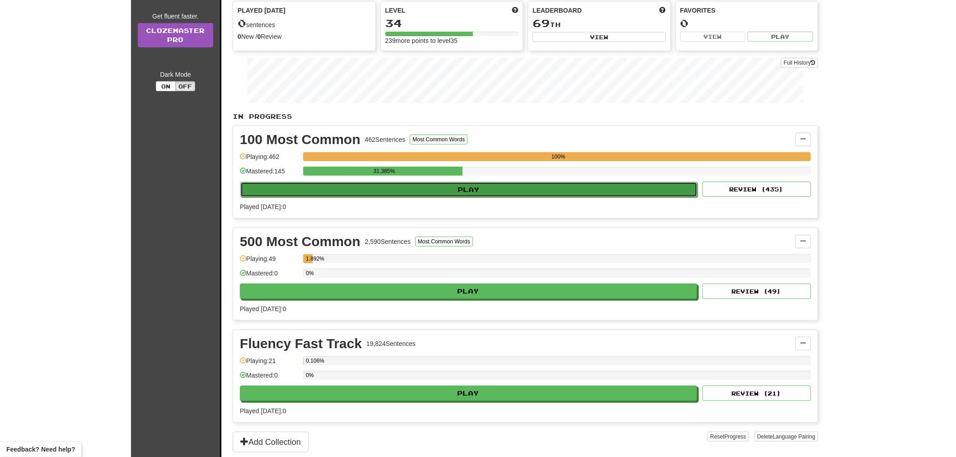
click at [424, 188] on button "Play" at bounding box center [468, 189] width 457 height 15
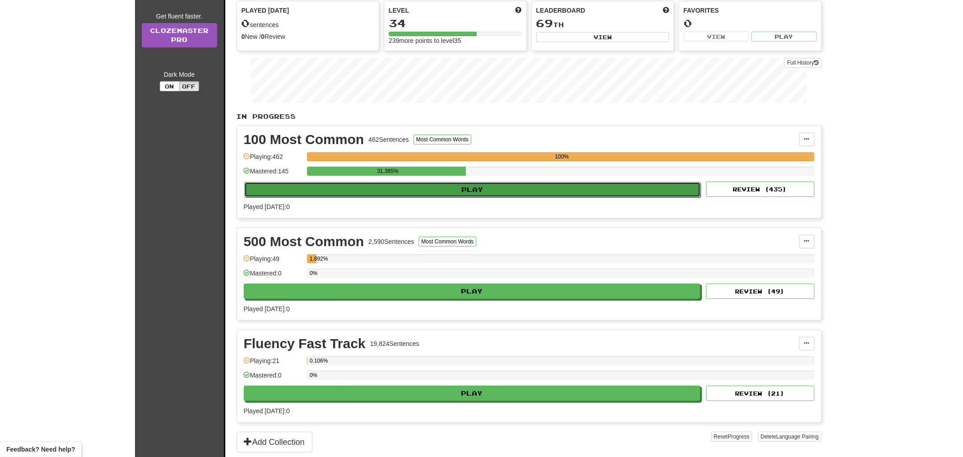
select select "**"
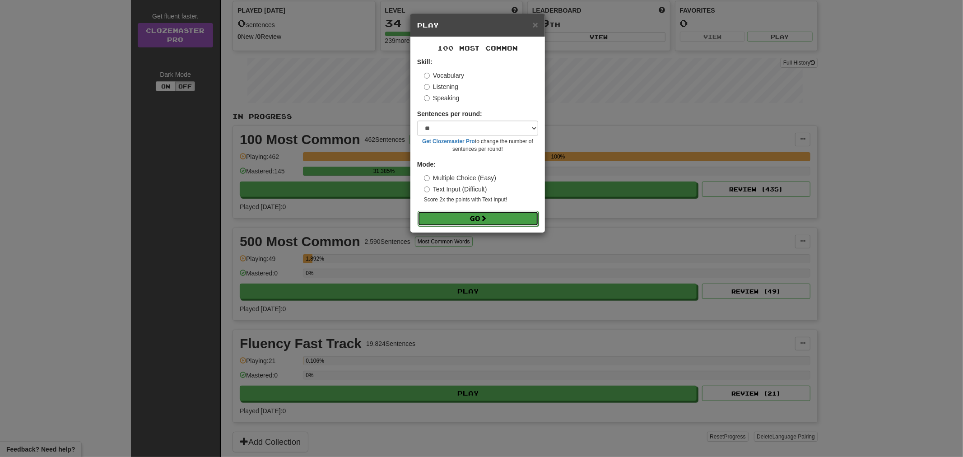
click at [477, 217] on button "Go" at bounding box center [478, 218] width 121 height 15
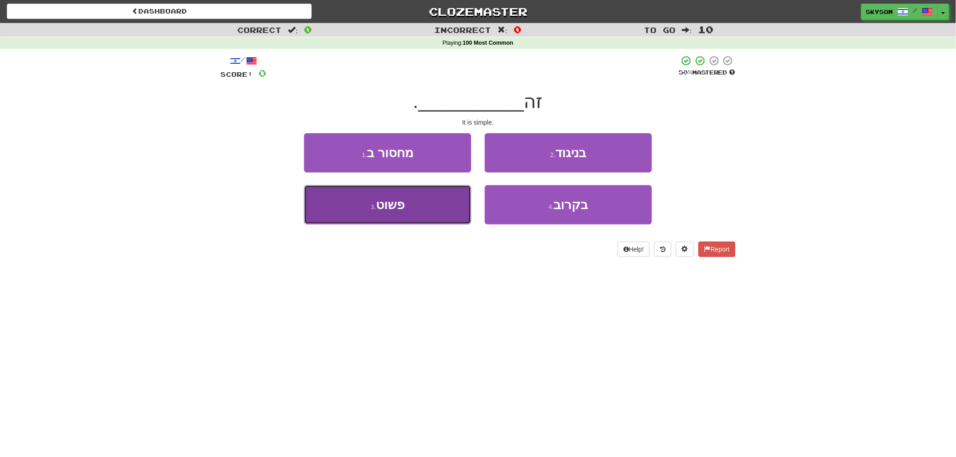
click at [403, 213] on button "3 . פשוט" at bounding box center [387, 204] width 167 height 39
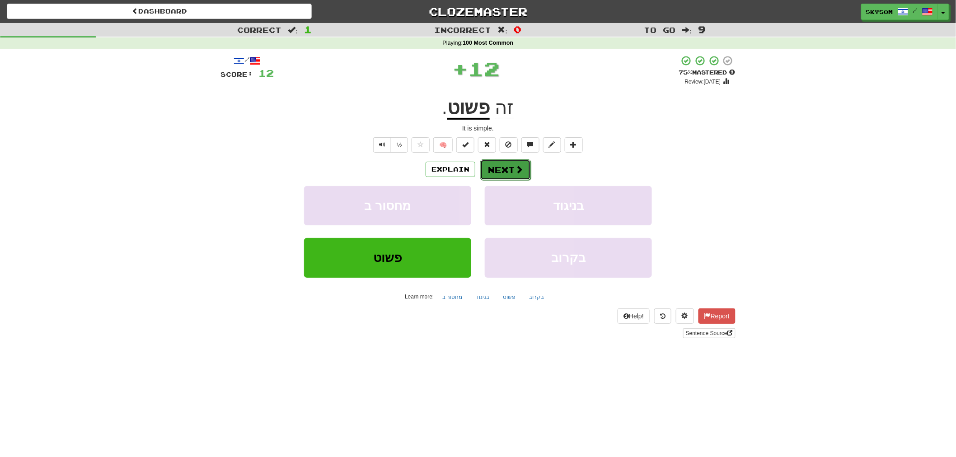
click at [512, 171] on button "Next" at bounding box center [505, 169] width 51 height 21
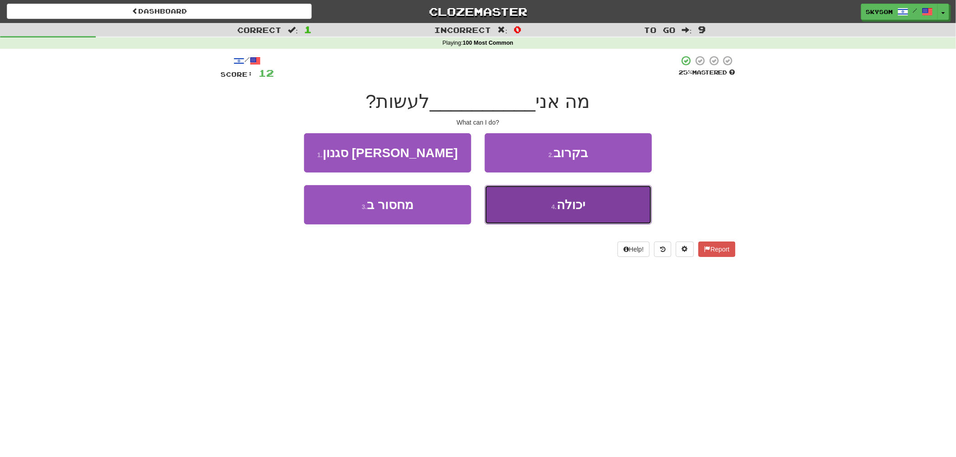
click at [623, 205] on button "4 . יכולה" at bounding box center [568, 204] width 167 height 39
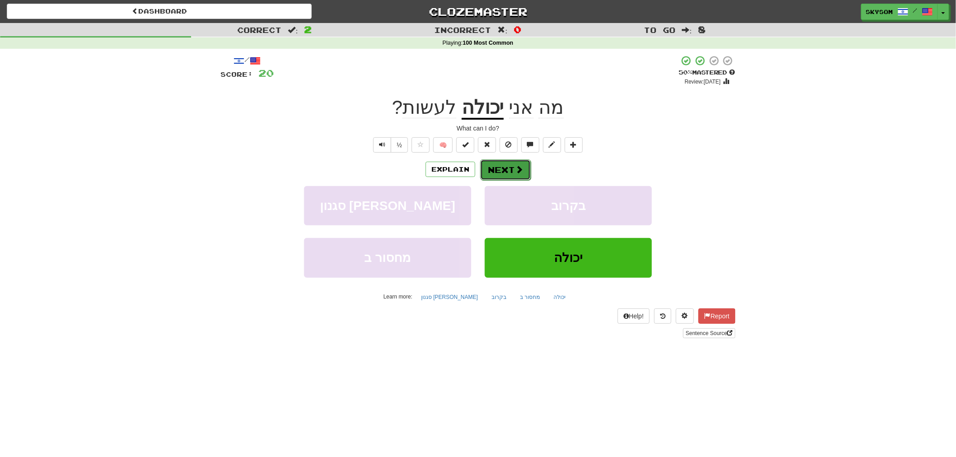
click at [524, 171] on button "Next" at bounding box center [505, 169] width 51 height 21
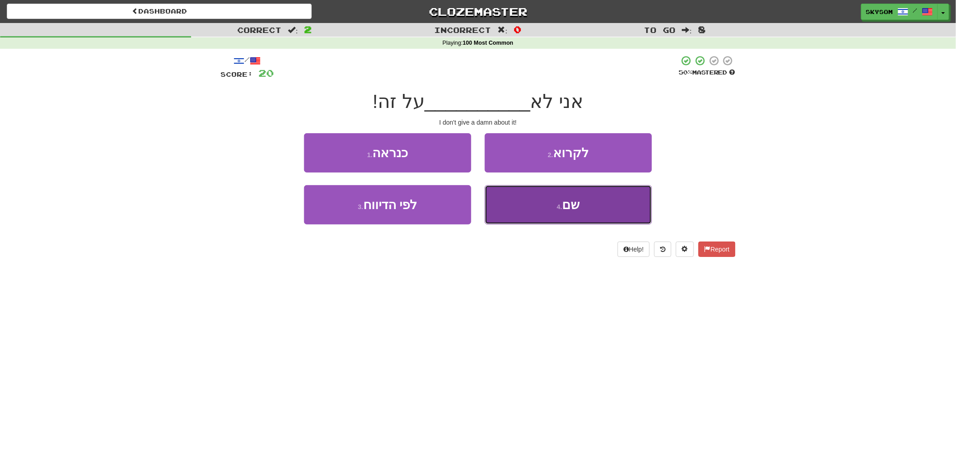
click at [574, 215] on button "4 . שם" at bounding box center [568, 204] width 167 height 39
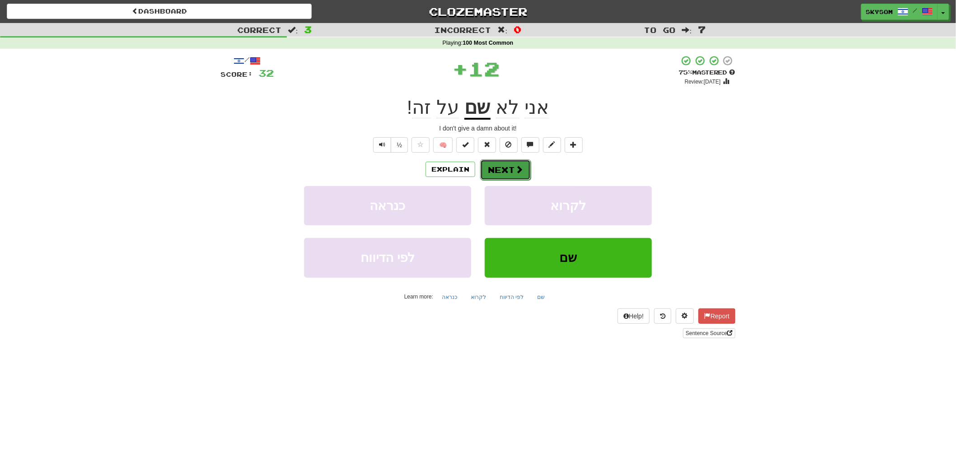
click at [508, 173] on button "Next" at bounding box center [505, 169] width 51 height 21
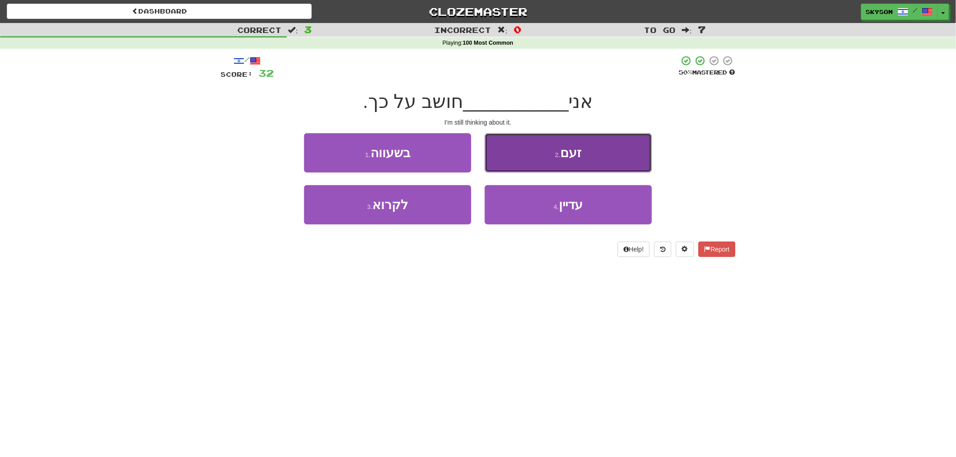
click at [577, 162] on button "2 . זעם" at bounding box center [568, 152] width 167 height 39
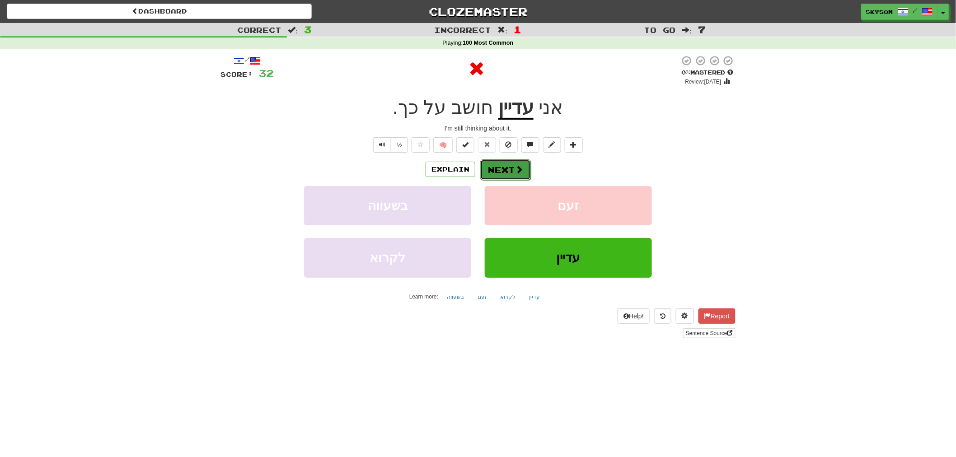
click at [508, 170] on button "Next" at bounding box center [505, 169] width 51 height 21
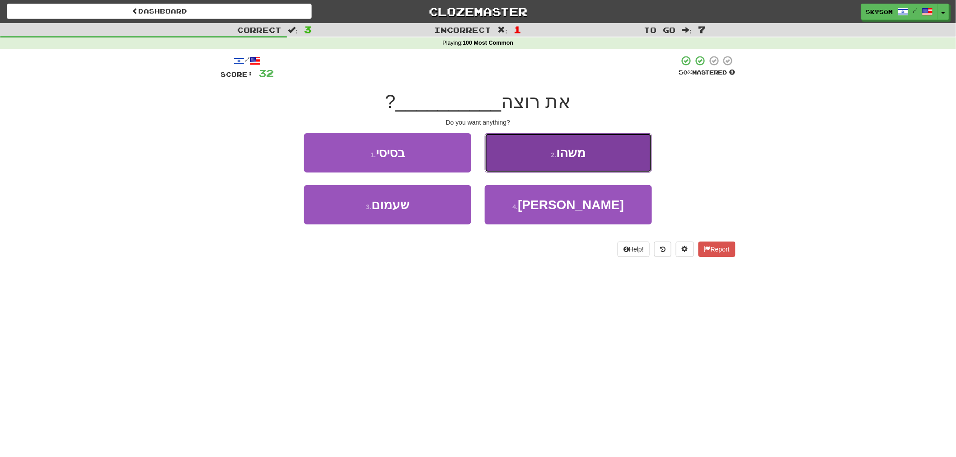
click at [555, 157] on small "2 ." at bounding box center [553, 154] width 5 height 7
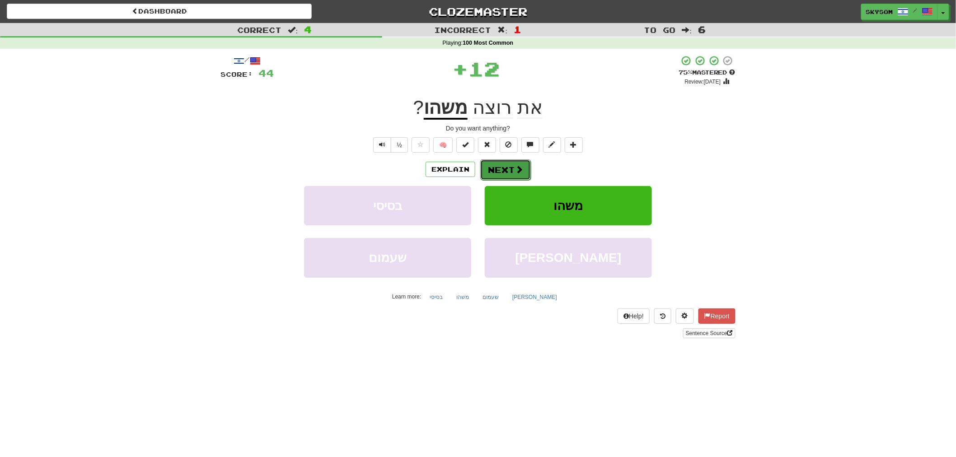
drag, startPoint x: 488, startPoint y: 166, endPoint x: 497, endPoint y: 165, distance: 9.1
click at [497, 165] on button "Next" at bounding box center [505, 169] width 51 height 21
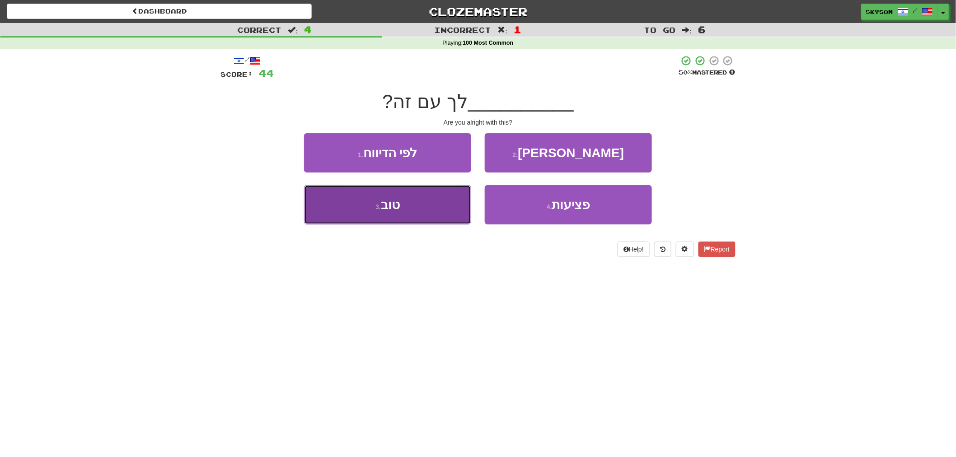
click at [428, 224] on button "3 . טוב" at bounding box center [387, 204] width 167 height 39
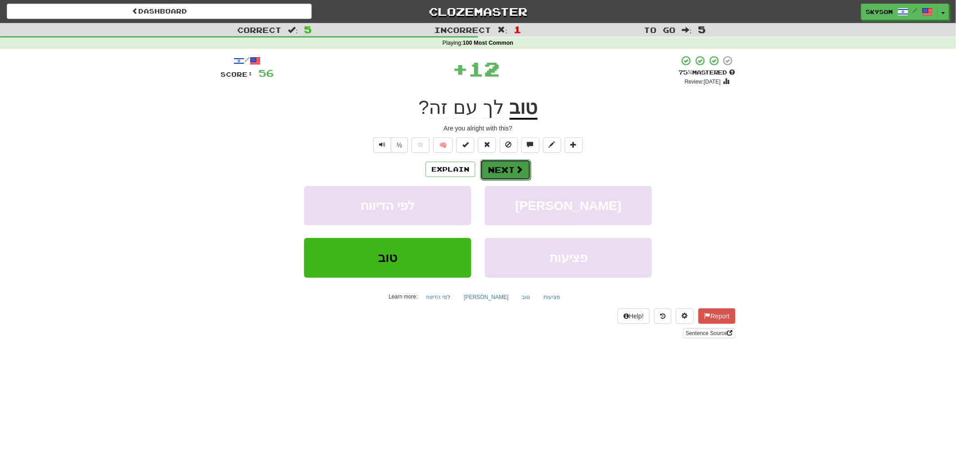
click at [512, 175] on button "Next" at bounding box center [505, 169] width 51 height 21
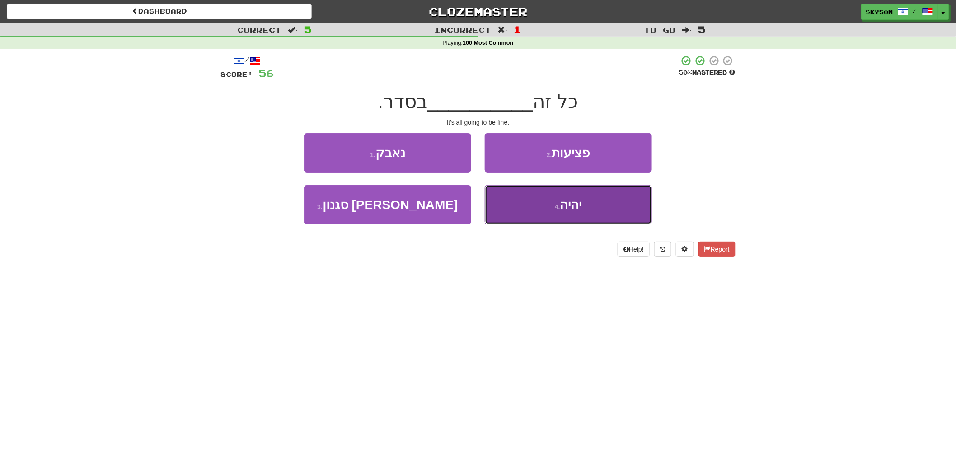
click at [535, 208] on button "4 . יהיה" at bounding box center [568, 204] width 167 height 39
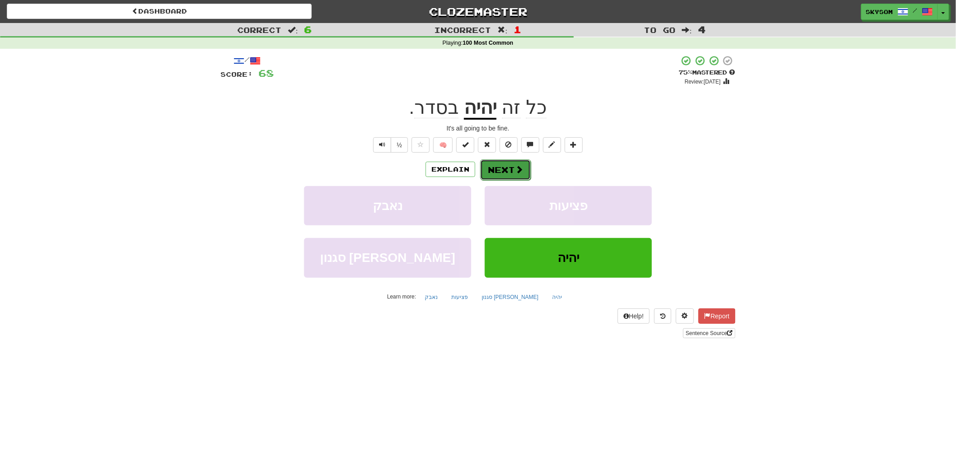
click at [526, 168] on button "Next" at bounding box center [505, 169] width 51 height 21
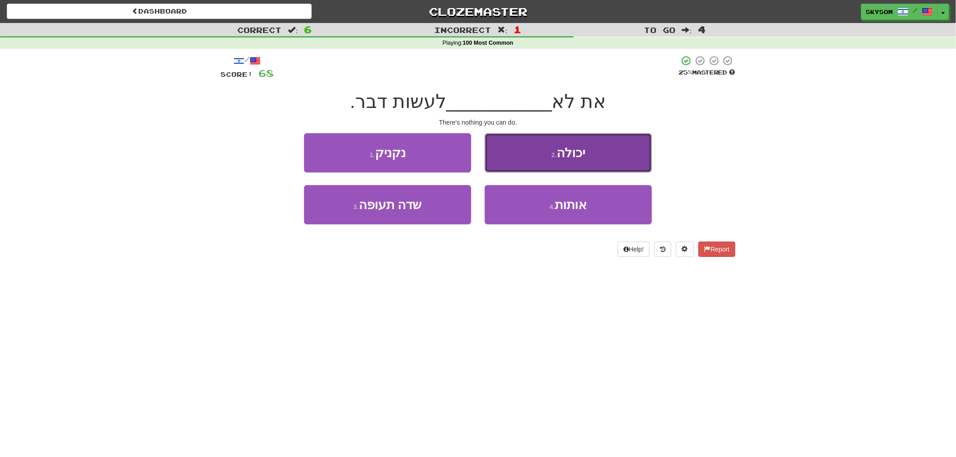
click at [554, 161] on button "2 . יכולה" at bounding box center [568, 152] width 167 height 39
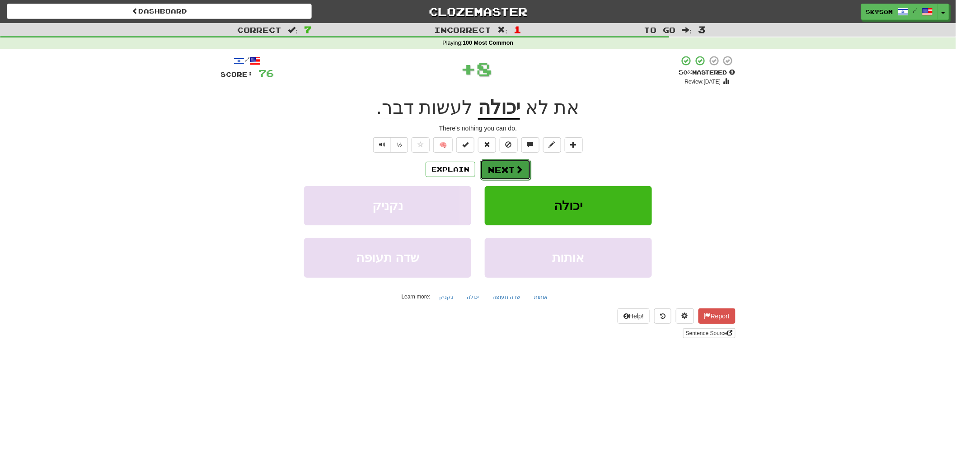
click at [515, 163] on button "Next" at bounding box center [505, 169] width 51 height 21
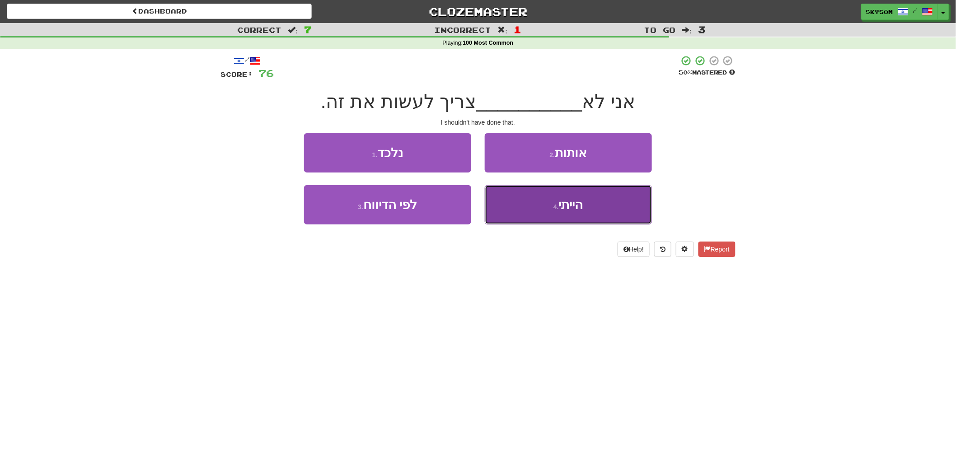
click at [570, 205] on span "הייתי" at bounding box center [571, 205] width 24 height 14
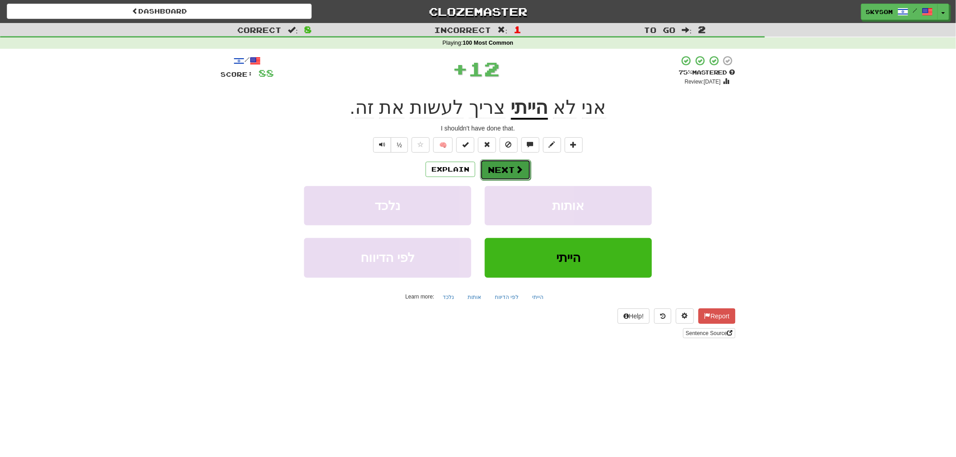
click at [511, 173] on button "Next" at bounding box center [505, 169] width 51 height 21
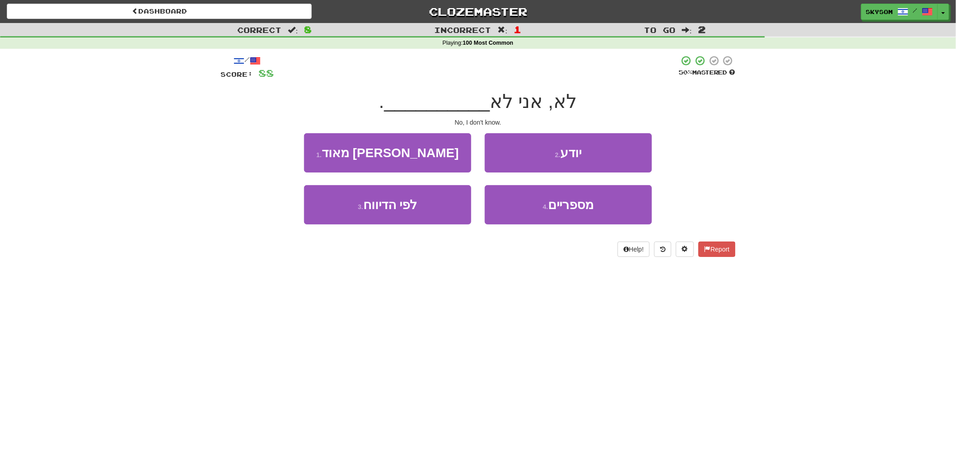
click at [513, 173] on div "2 . יודע" at bounding box center [568, 159] width 181 height 52
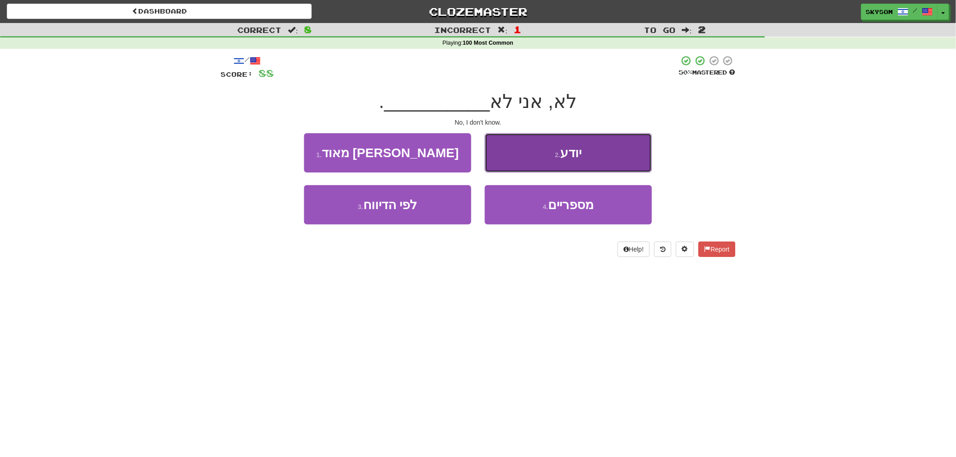
click at [517, 165] on button "2 . יודע" at bounding box center [568, 152] width 167 height 39
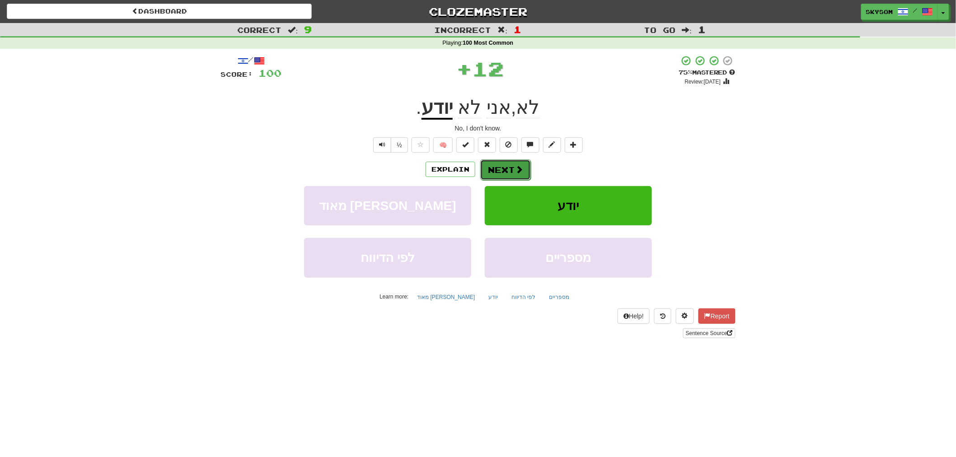
click at [518, 163] on button "Next" at bounding box center [505, 169] width 51 height 21
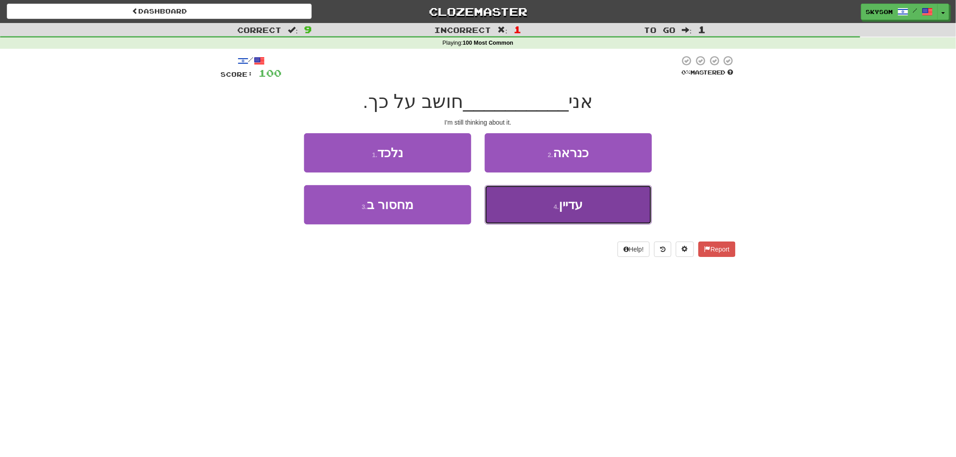
click at [561, 206] on span "עדיין" at bounding box center [571, 205] width 24 height 14
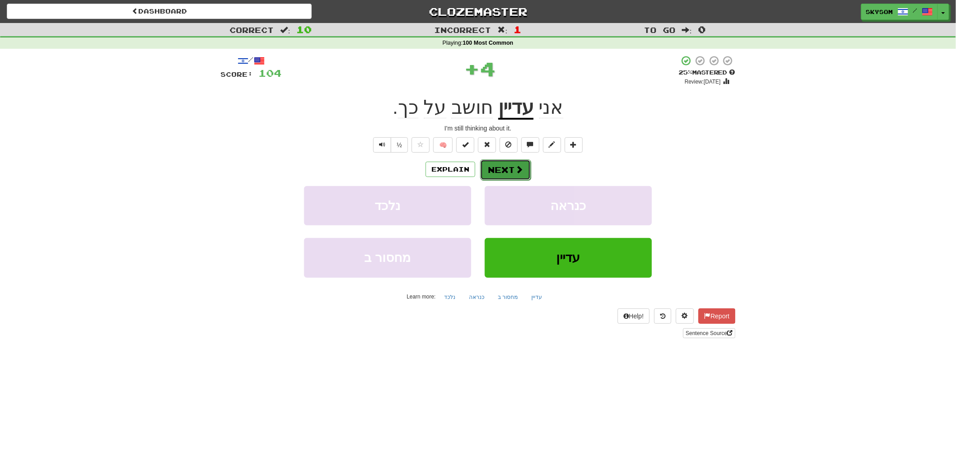
click at [518, 177] on button "Next" at bounding box center [505, 169] width 51 height 21
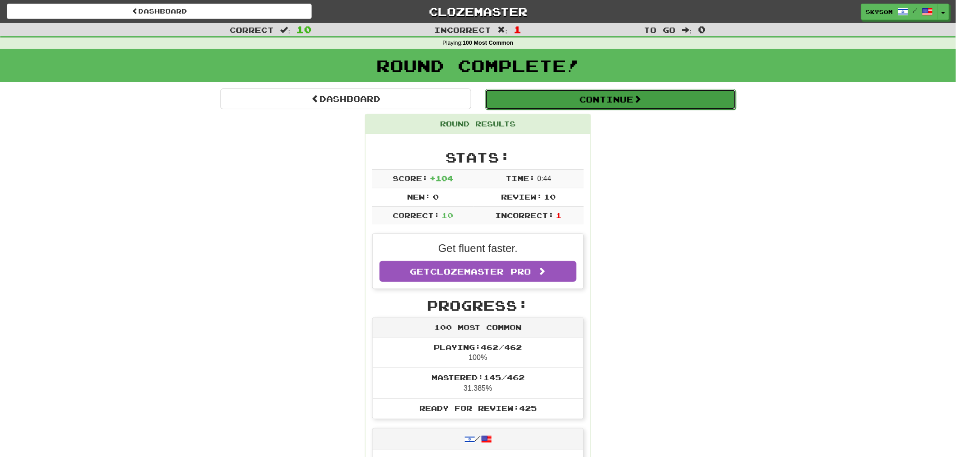
click at [592, 105] on button "Continue" at bounding box center [610, 99] width 251 height 21
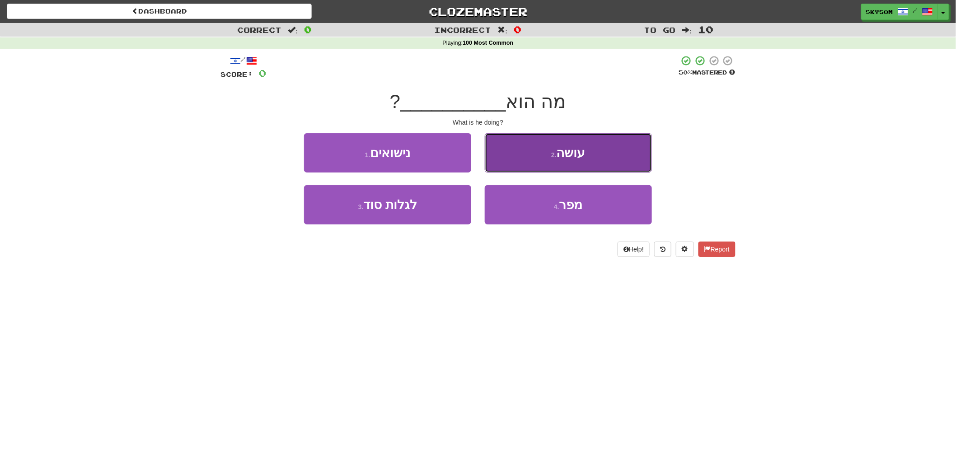
click at [605, 167] on button "2 . עושה" at bounding box center [568, 152] width 167 height 39
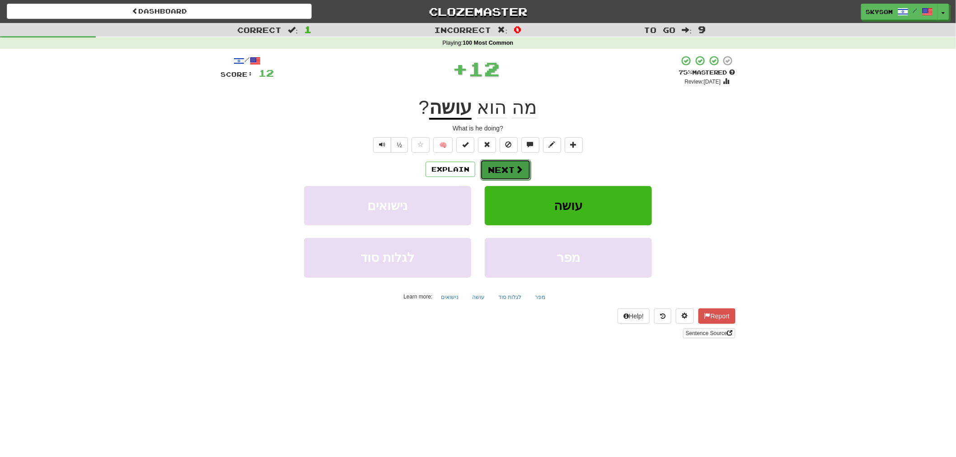
click at [519, 175] on button "Next" at bounding box center [505, 169] width 51 height 21
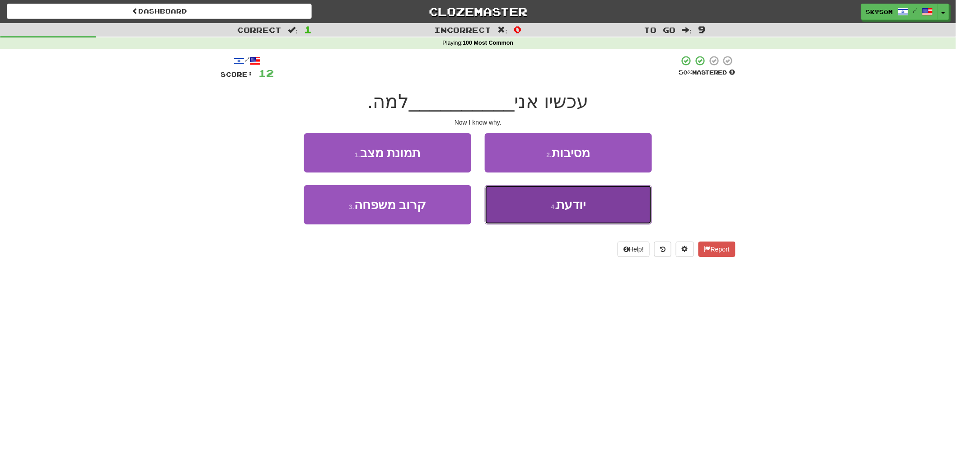
click at [558, 205] on span "יודעת" at bounding box center [570, 205] width 29 height 14
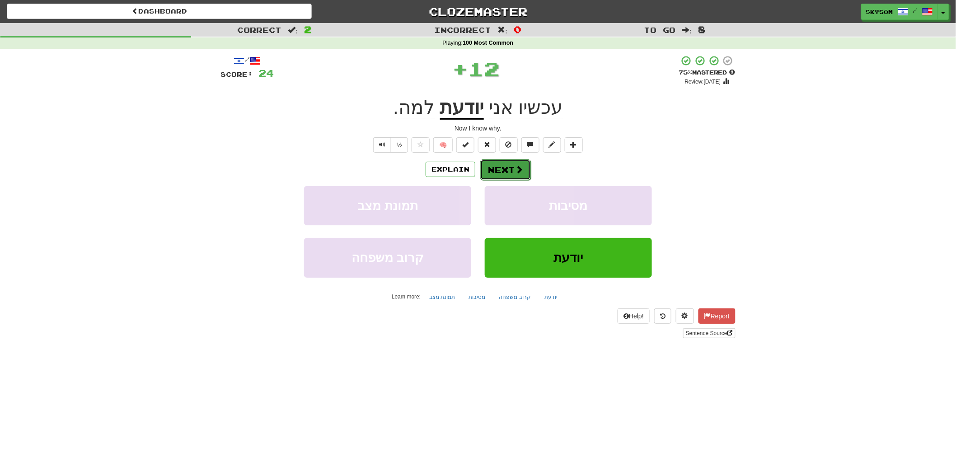
click at [521, 168] on span at bounding box center [519, 169] width 8 height 8
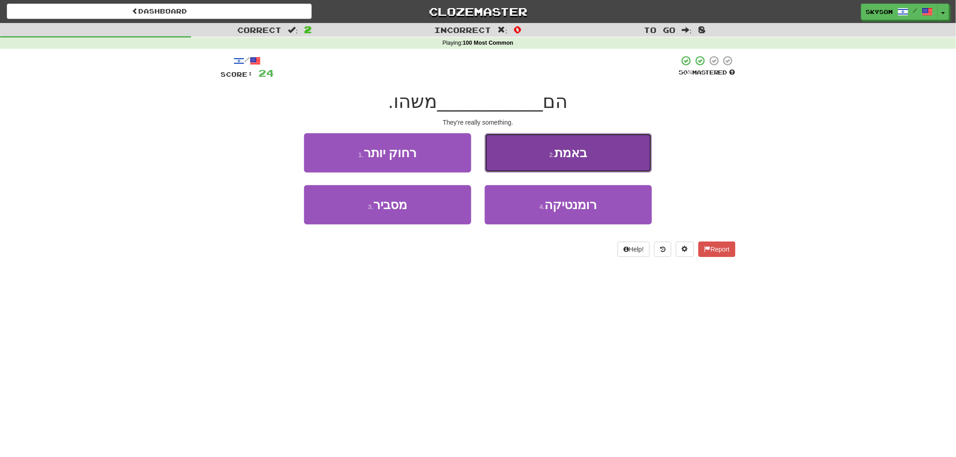
click at [523, 164] on button "2 . באמת" at bounding box center [568, 152] width 167 height 39
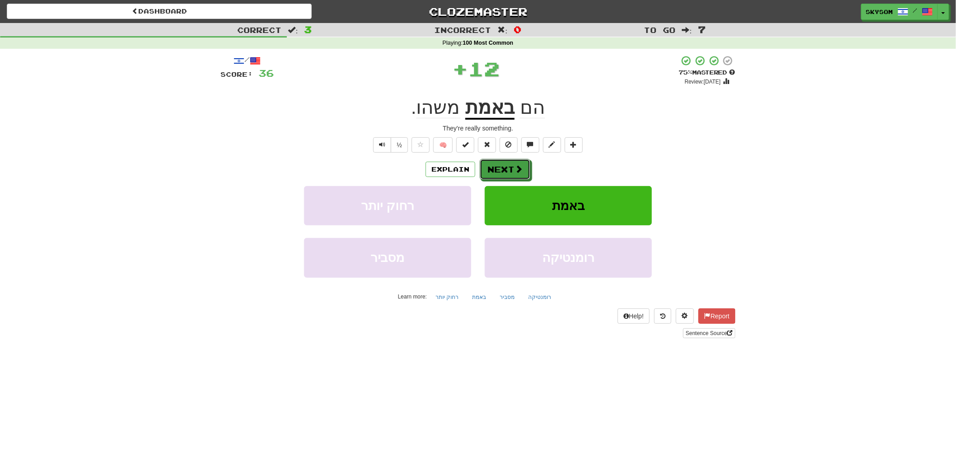
click at [523, 164] on button "Next" at bounding box center [505, 169] width 51 height 21
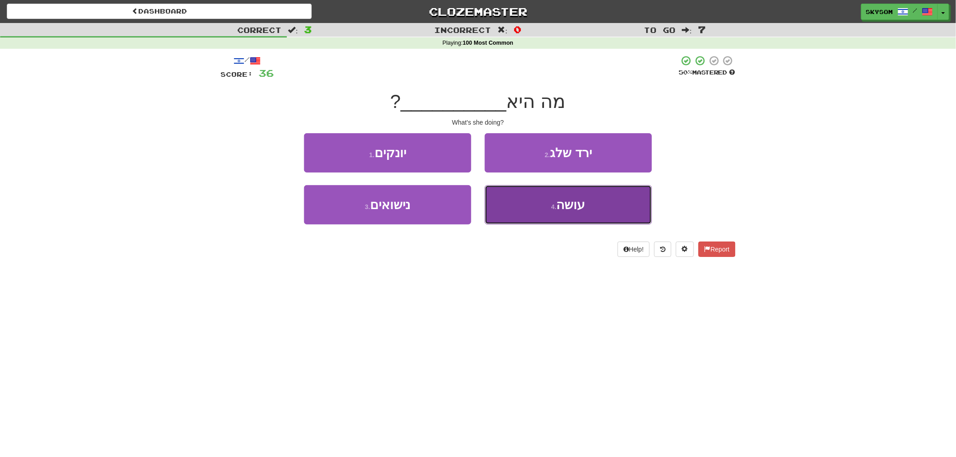
click at [540, 202] on button "4 . עושה" at bounding box center [568, 204] width 167 height 39
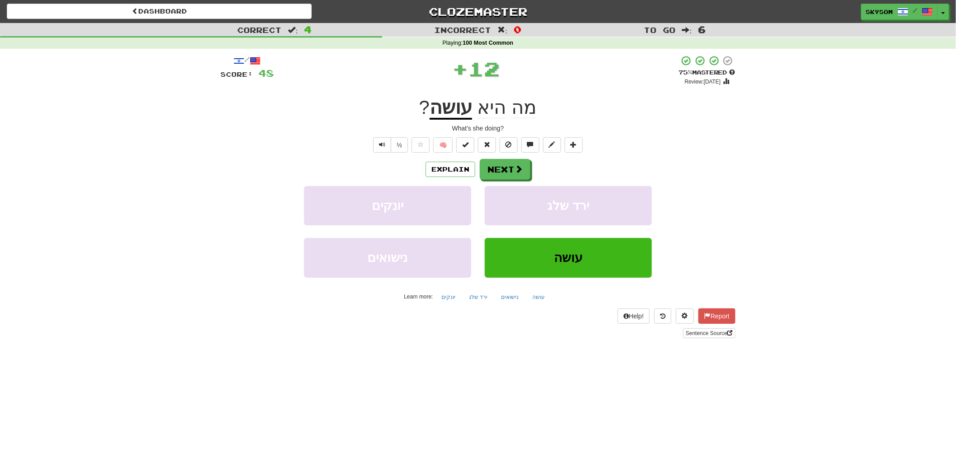
click at [541, 175] on div "Explain Next" at bounding box center [477, 169] width 515 height 21
click at [525, 173] on button "Next" at bounding box center [505, 169] width 51 height 21
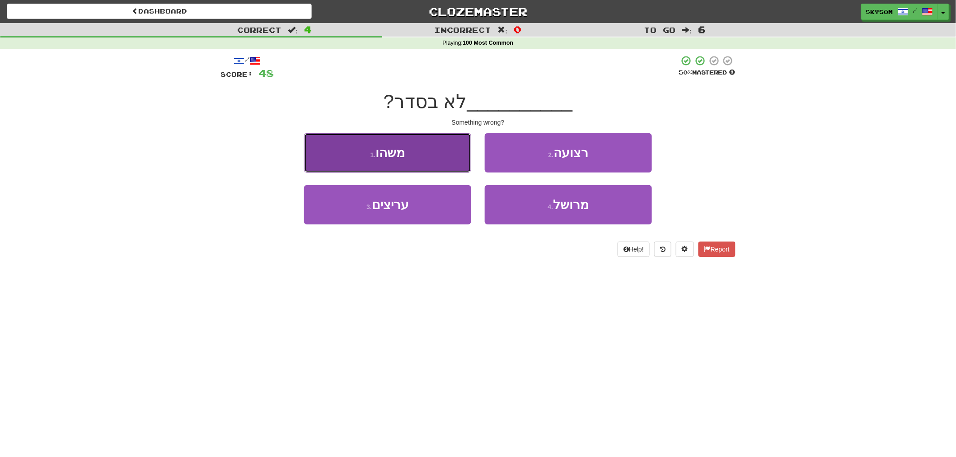
click at [458, 168] on button "1 . משהו" at bounding box center [387, 152] width 167 height 39
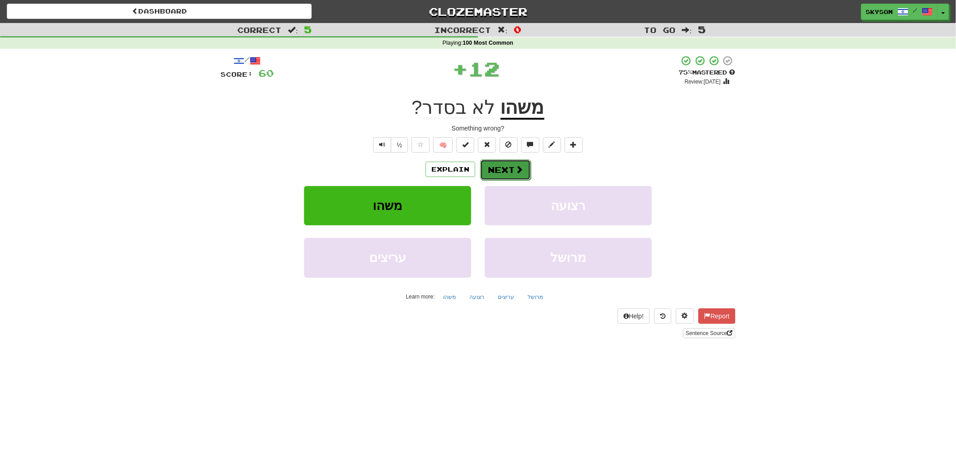
click at [525, 173] on button "Next" at bounding box center [505, 169] width 51 height 21
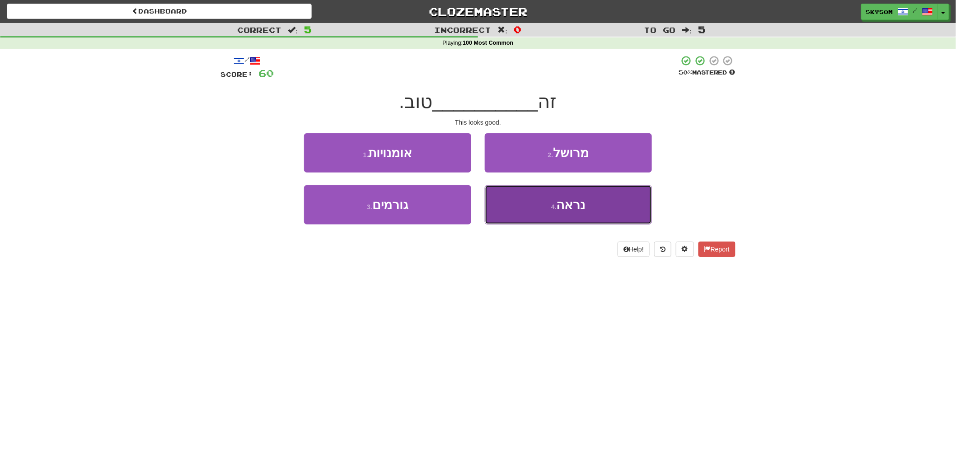
click at [547, 204] on button "4 . נראה" at bounding box center [568, 204] width 167 height 39
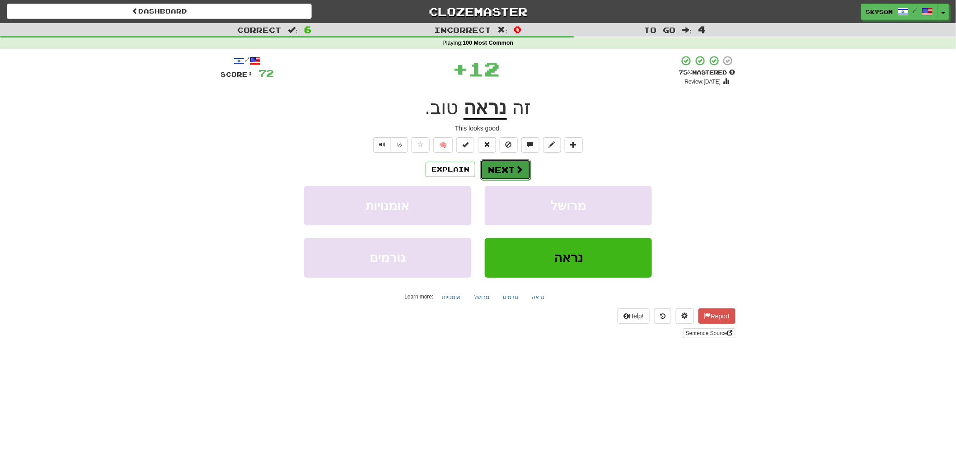
click at [504, 168] on button "Next" at bounding box center [505, 169] width 51 height 21
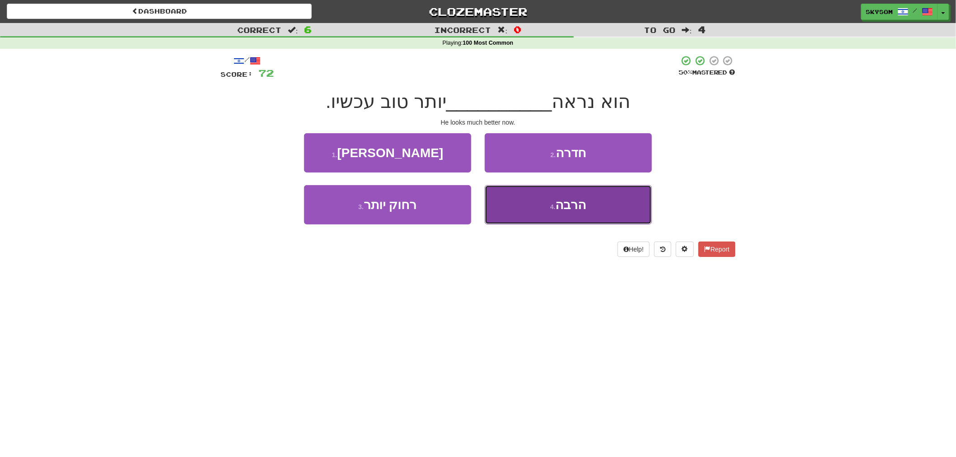
click at [552, 199] on button "4 . הרבה" at bounding box center [568, 204] width 167 height 39
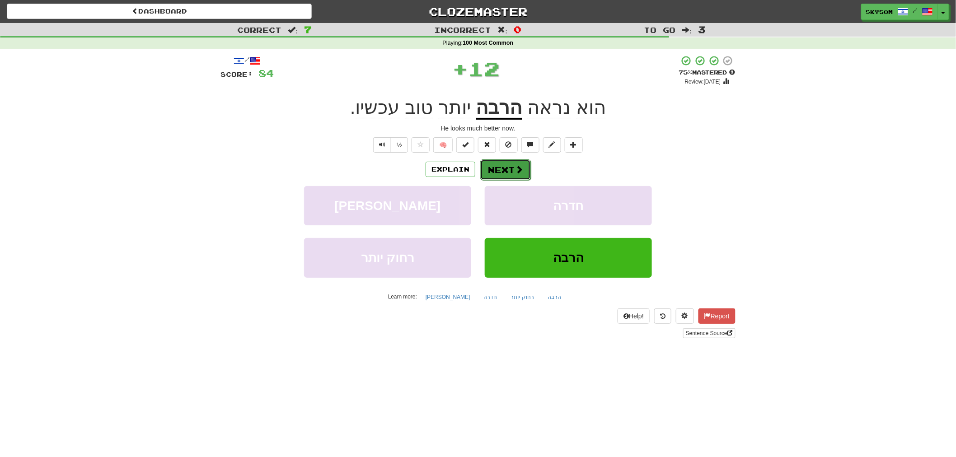
click at [518, 172] on span at bounding box center [519, 169] width 8 height 8
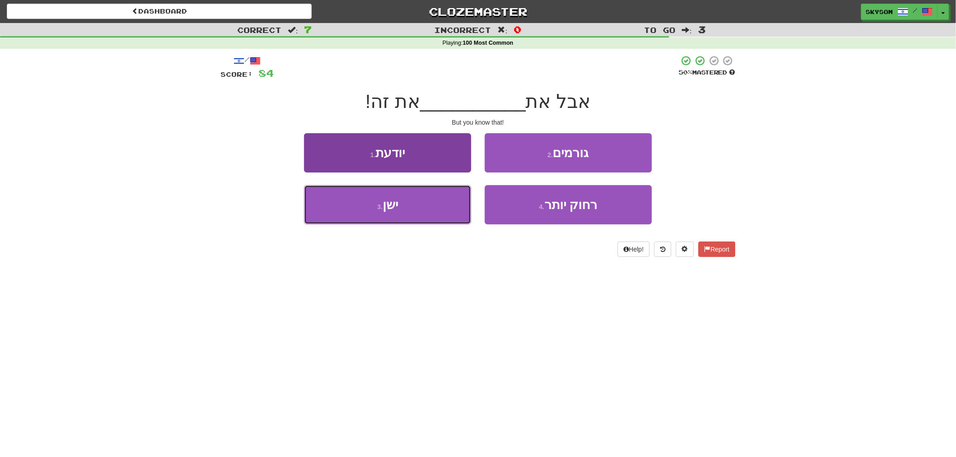
drag, startPoint x: 447, startPoint y: 208, endPoint x: 453, endPoint y: 208, distance: 6.3
click at [449, 208] on button "3 . ישן" at bounding box center [387, 204] width 167 height 39
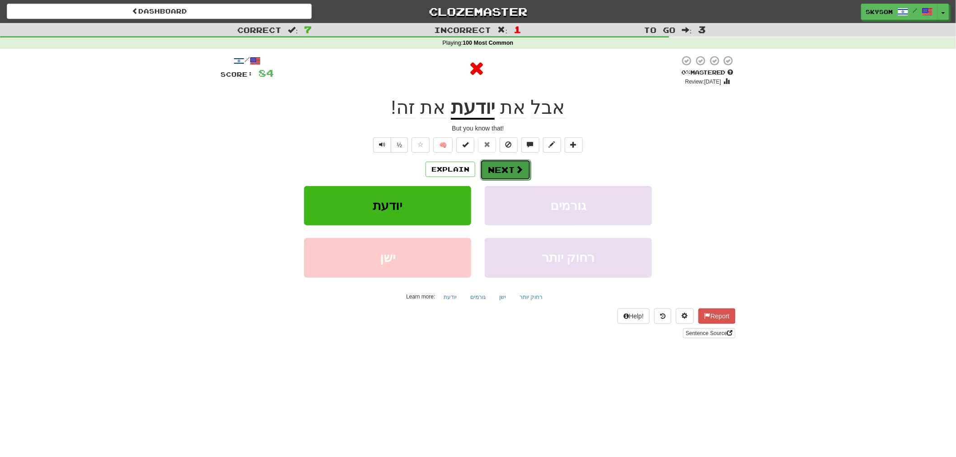
click at [502, 175] on button "Next" at bounding box center [505, 169] width 51 height 21
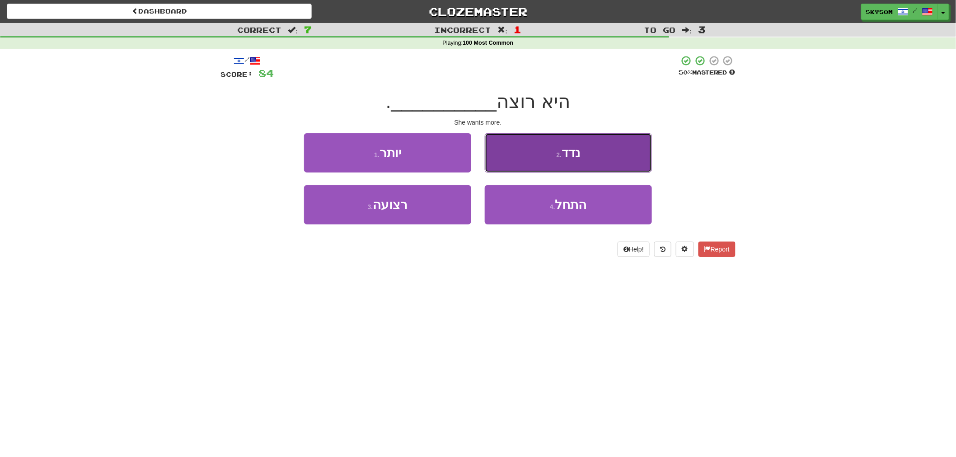
click at [541, 164] on button "2 . נדד" at bounding box center [568, 152] width 167 height 39
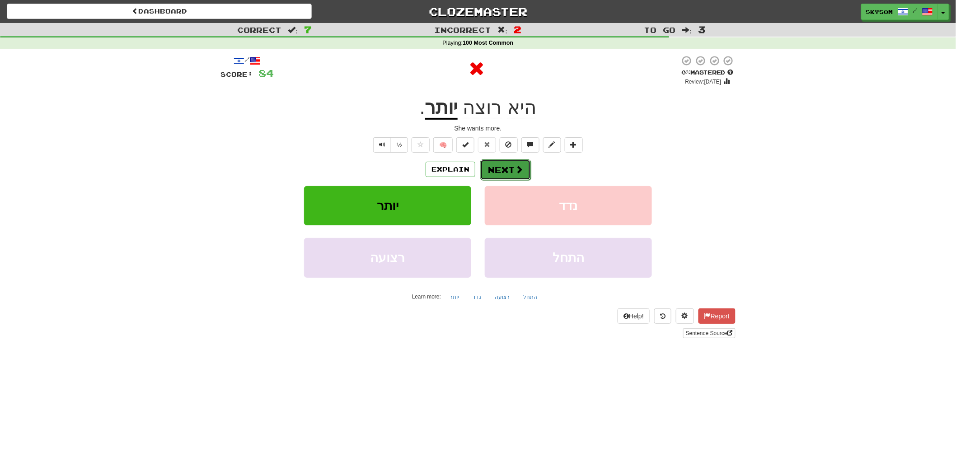
click at [507, 164] on button "Next" at bounding box center [505, 169] width 51 height 21
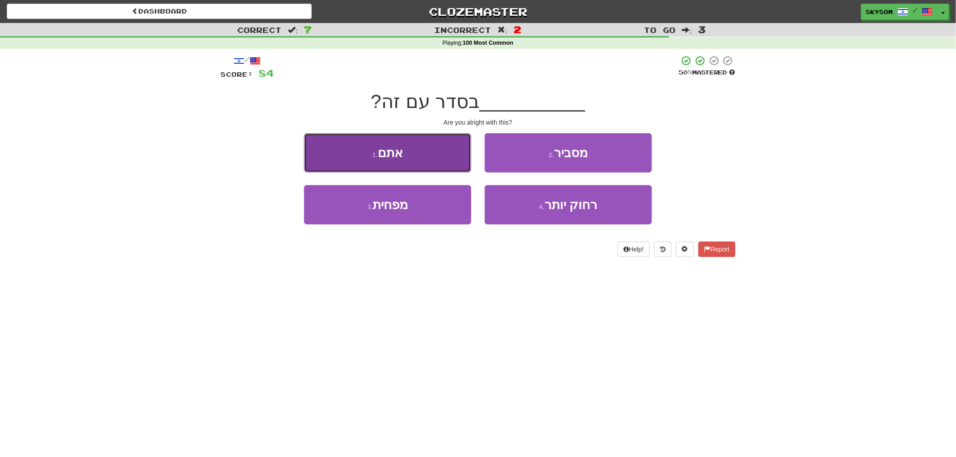
click at [452, 164] on button "1 . אתם" at bounding box center [387, 152] width 167 height 39
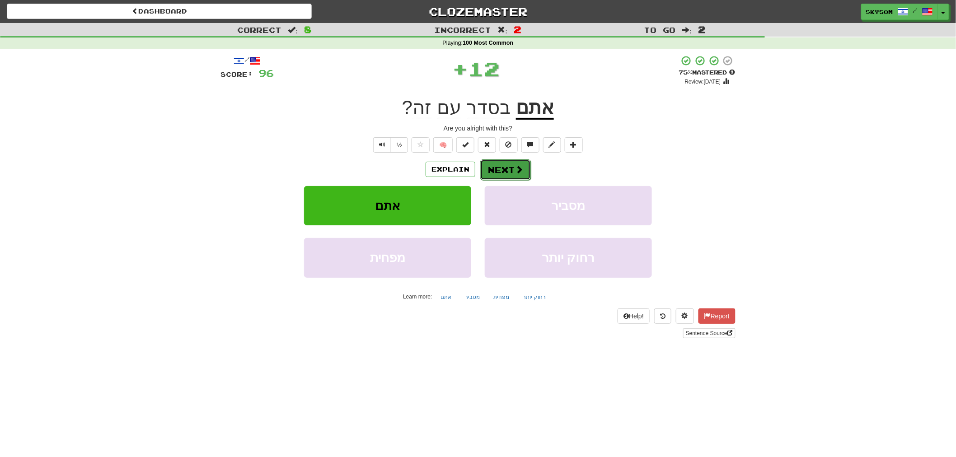
click at [492, 159] on button "Next" at bounding box center [505, 169] width 51 height 21
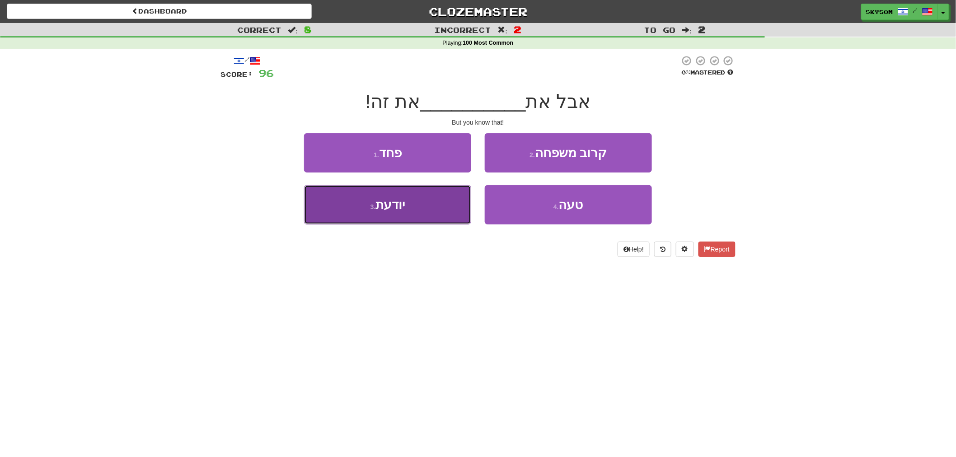
click at [444, 202] on button "3 . יודעת" at bounding box center [387, 204] width 167 height 39
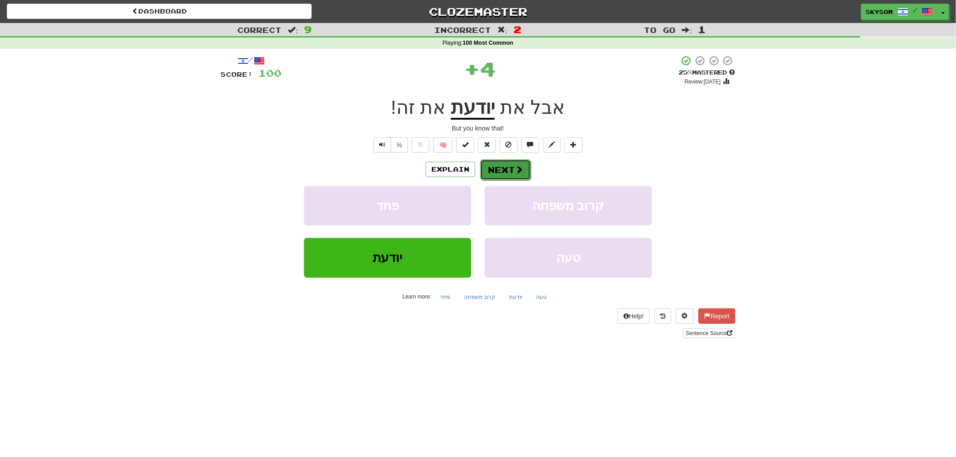
click at [499, 172] on button "Next" at bounding box center [505, 169] width 51 height 21
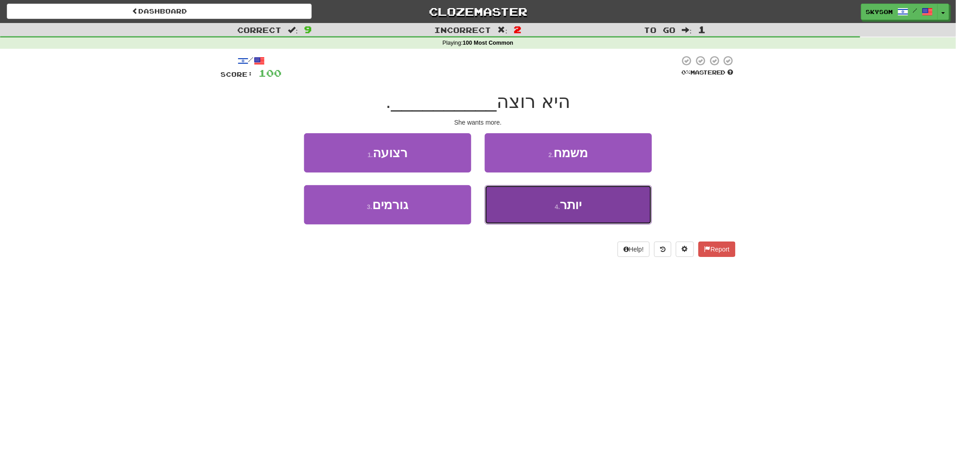
click at [541, 202] on button "4 . יותר" at bounding box center [568, 204] width 167 height 39
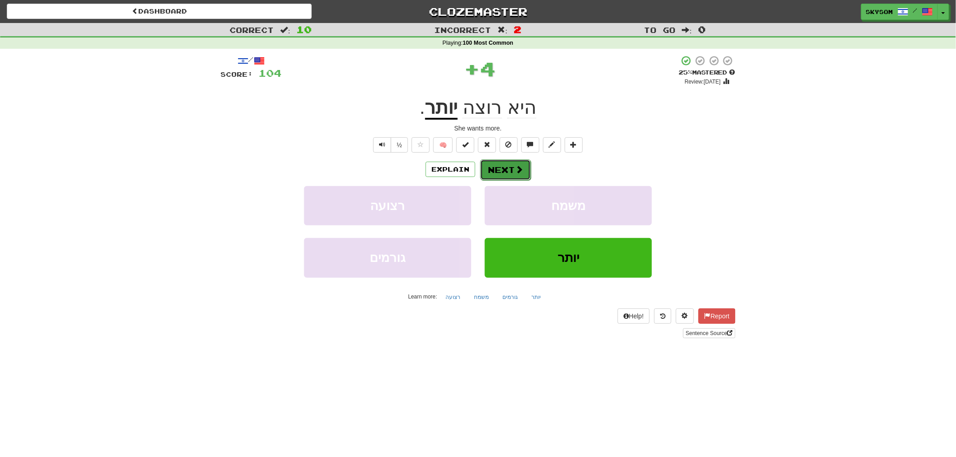
click at [516, 166] on span at bounding box center [519, 169] width 8 height 8
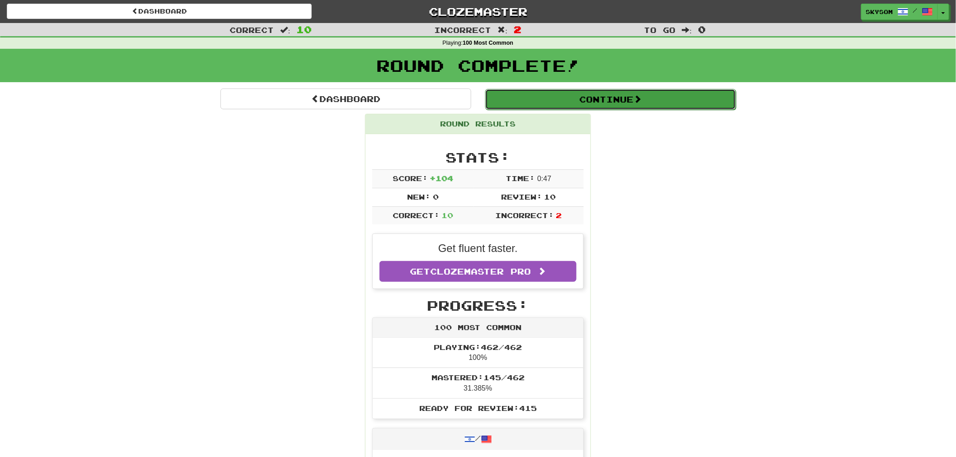
click at [567, 93] on button "Continue" at bounding box center [610, 99] width 251 height 21
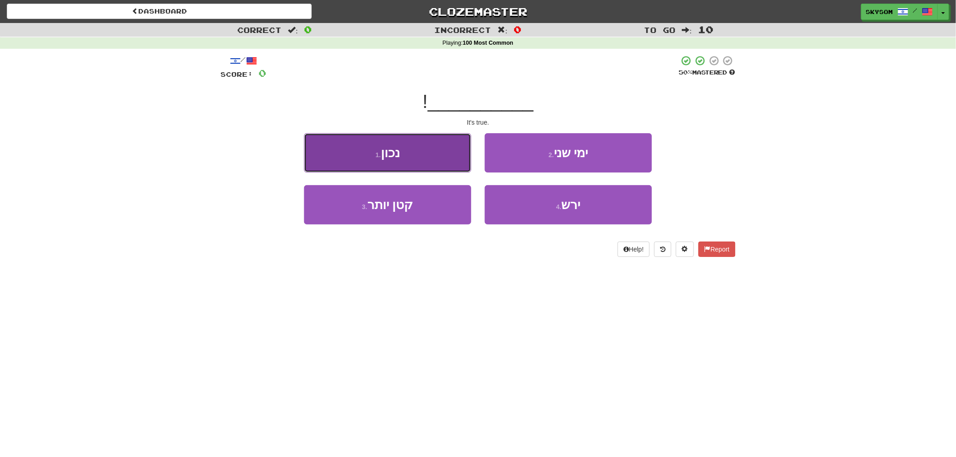
click at [438, 150] on button "1 . נכון" at bounding box center [387, 152] width 167 height 39
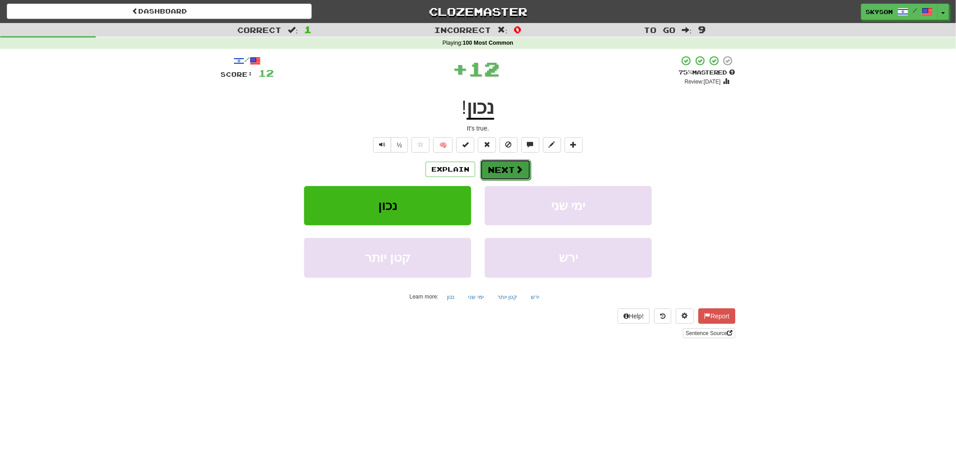
click at [520, 169] on span at bounding box center [519, 169] width 8 height 8
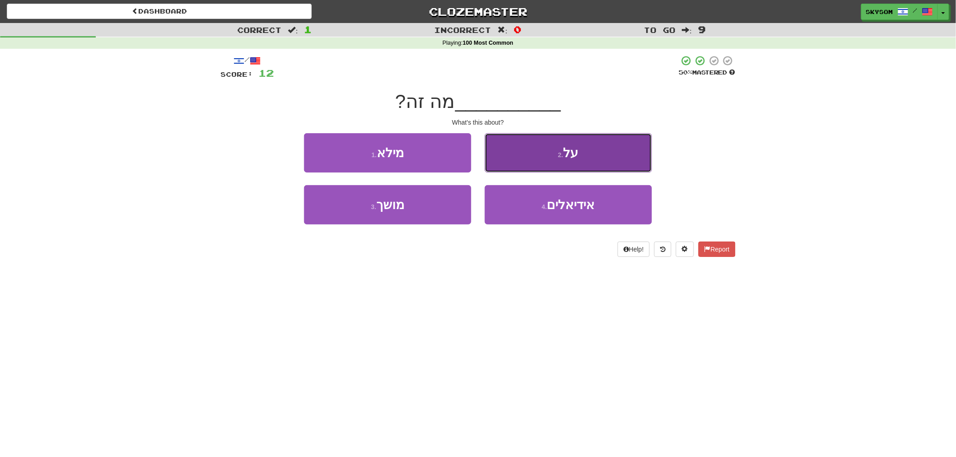
click at [606, 163] on button "2 . על" at bounding box center [568, 152] width 167 height 39
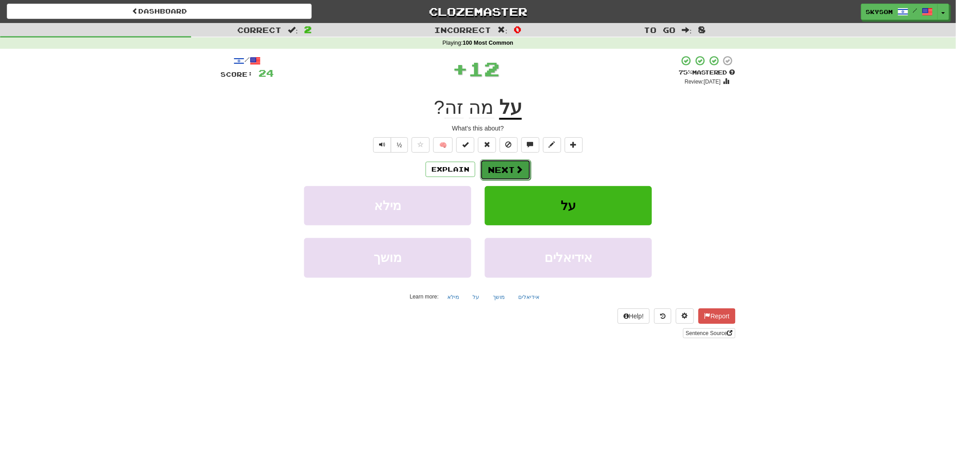
click at [508, 172] on button "Next" at bounding box center [505, 169] width 51 height 21
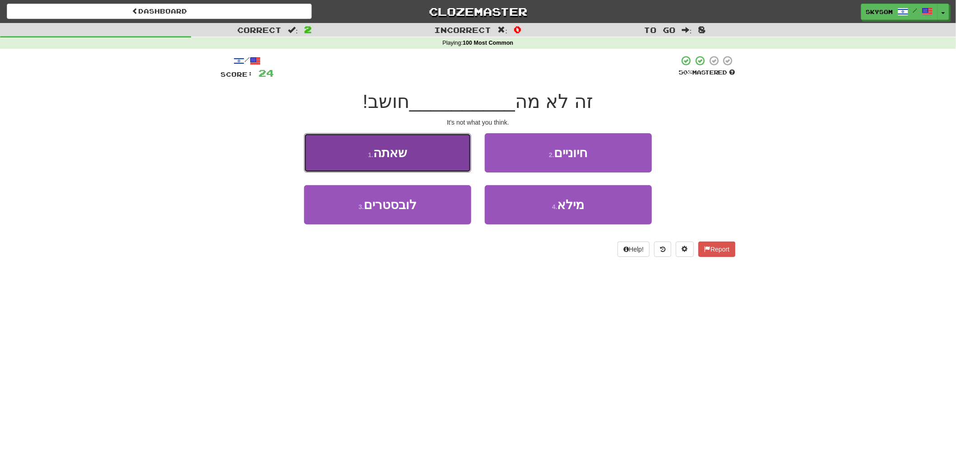
click at [445, 150] on button "1 . שאתה" at bounding box center [387, 152] width 167 height 39
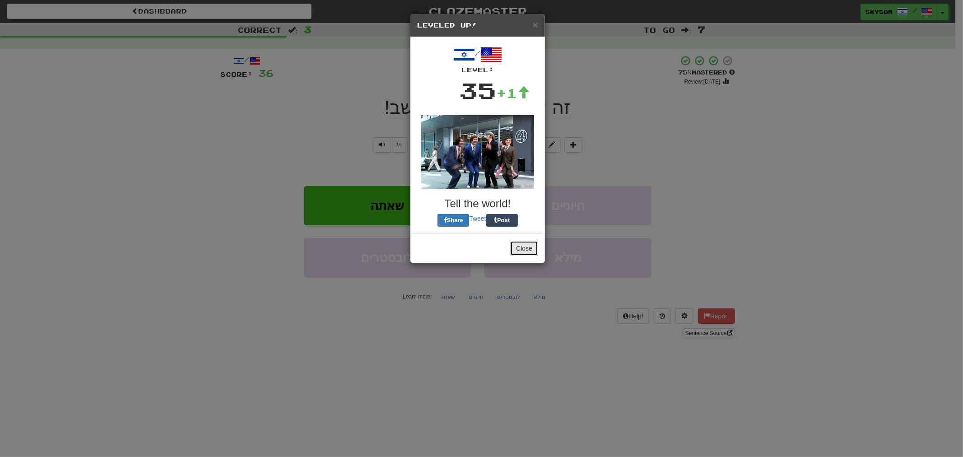
click at [530, 252] on button "Close" at bounding box center [524, 248] width 28 height 15
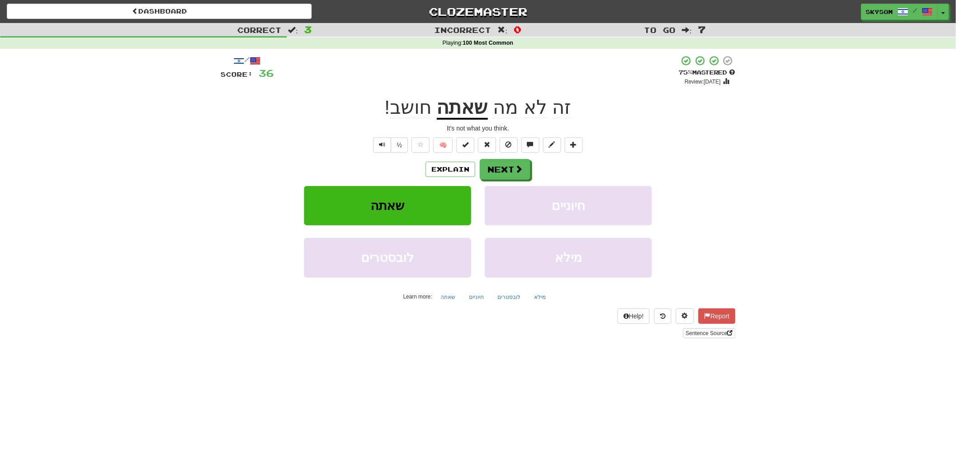
click at [508, 159] on div "Explain Next" at bounding box center [477, 169] width 515 height 21
click at [515, 170] on span at bounding box center [519, 169] width 8 height 8
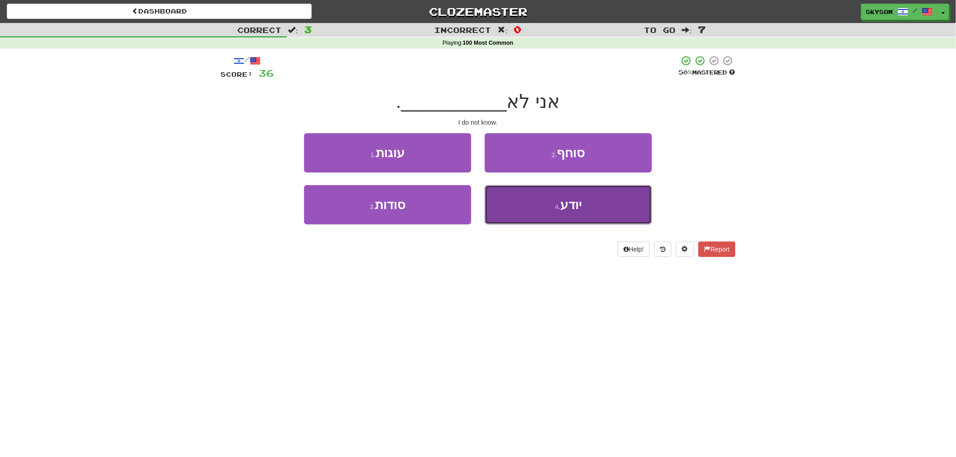
click at [611, 211] on button "4 . יודע" at bounding box center [568, 204] width 167 height 39
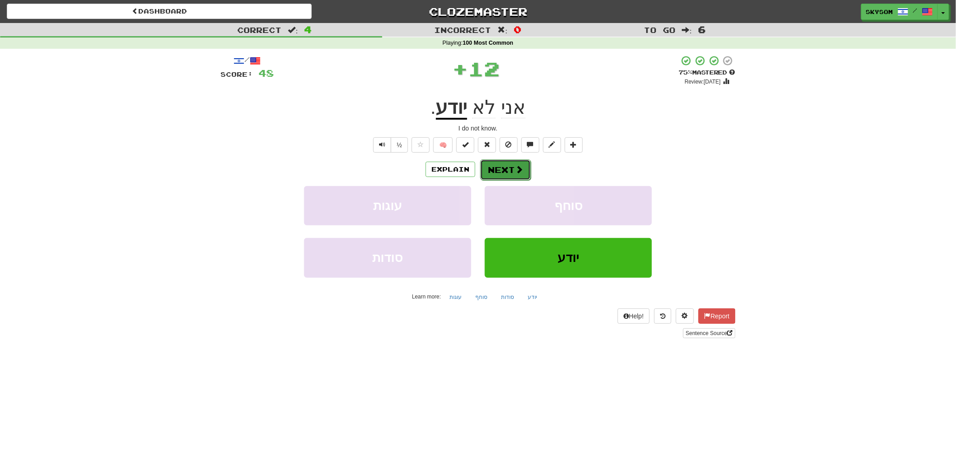
click at [500, 169] on button "Next" at bounding box center [505, 169] width 51 height 21
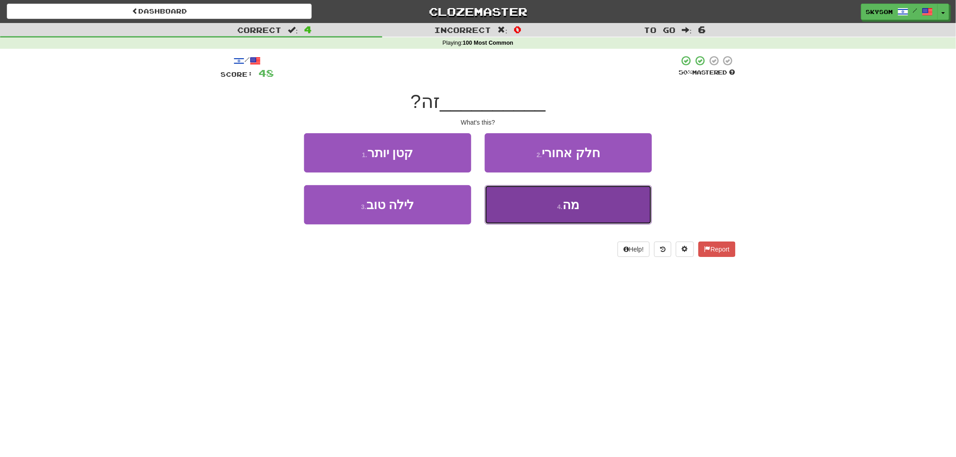
click at [584, 204] on button "4 . מה" at bounding box center [568, 204] width 167 height 39
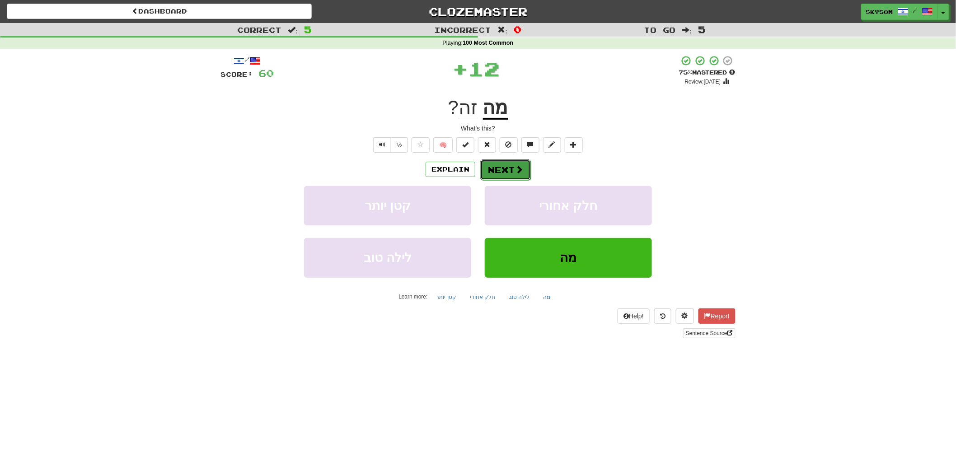
click at [506, 168] on button "Next" at bounding box center [505, 169] width 51 height 21
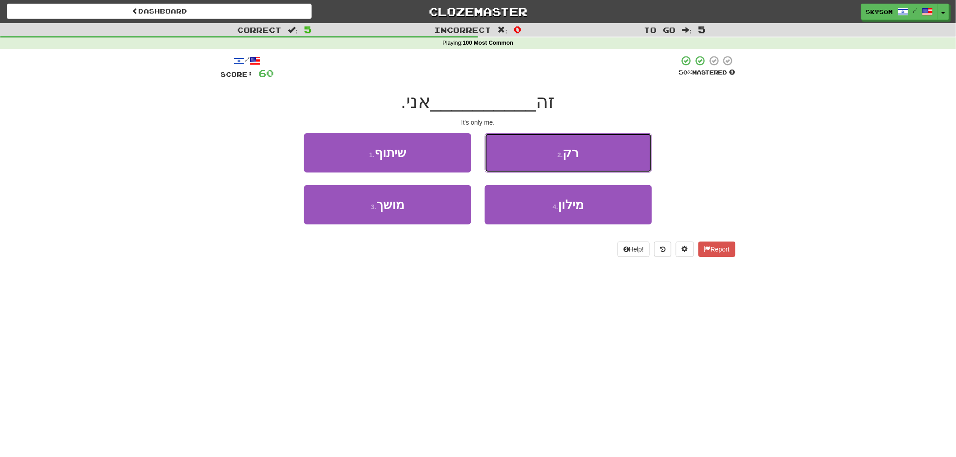
click at [506, 168] on button "2 . רק" at bounding box center [568, 152] width 167 height 39
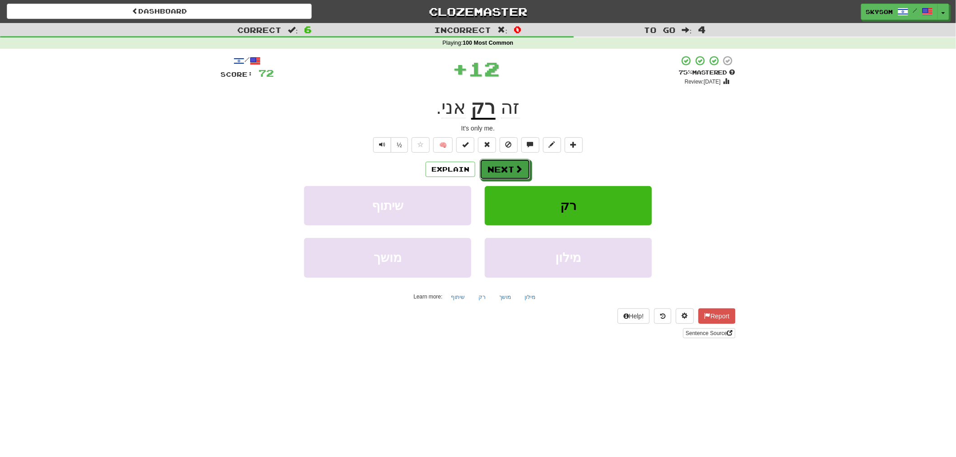
click at [506, 168] on button "Next" at bounding box center [505, 169] width 51 height 21
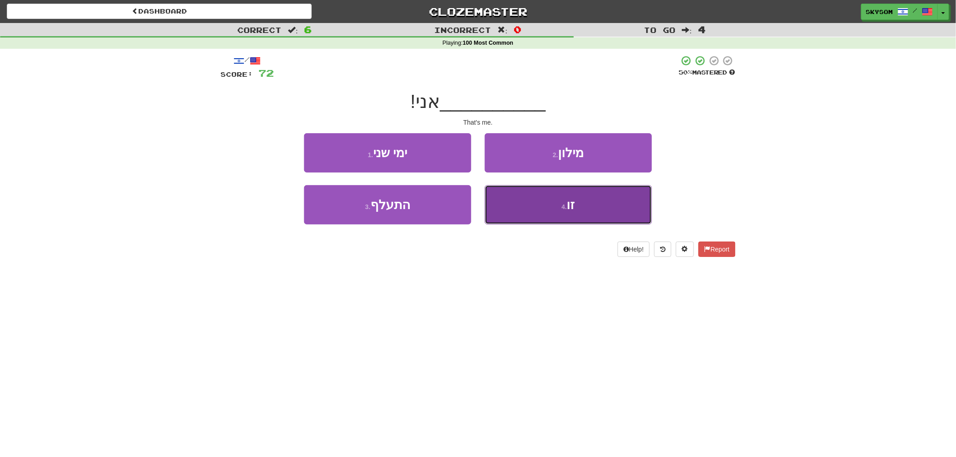
click at [511, 206] on button "4 . זו" at bounding box center [568, 204] width 167 height 39
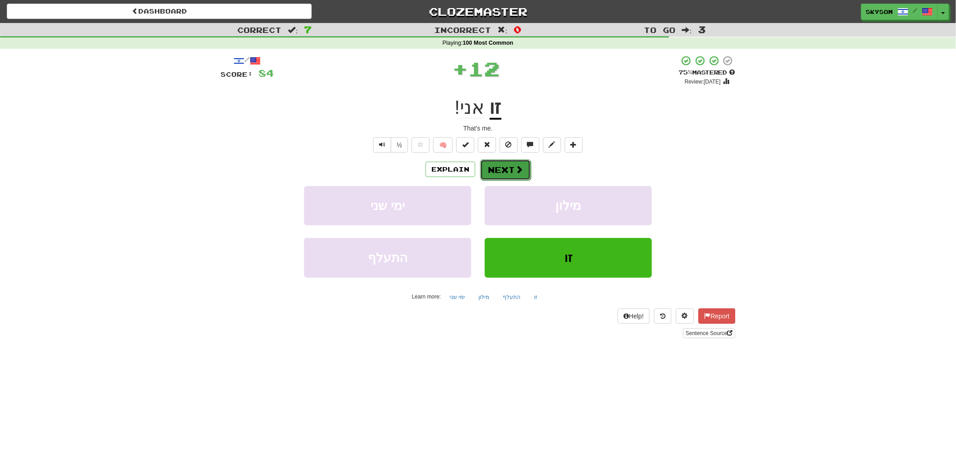
click at [515, 167] on span at bounding box center [519, 169] width 8 height 8
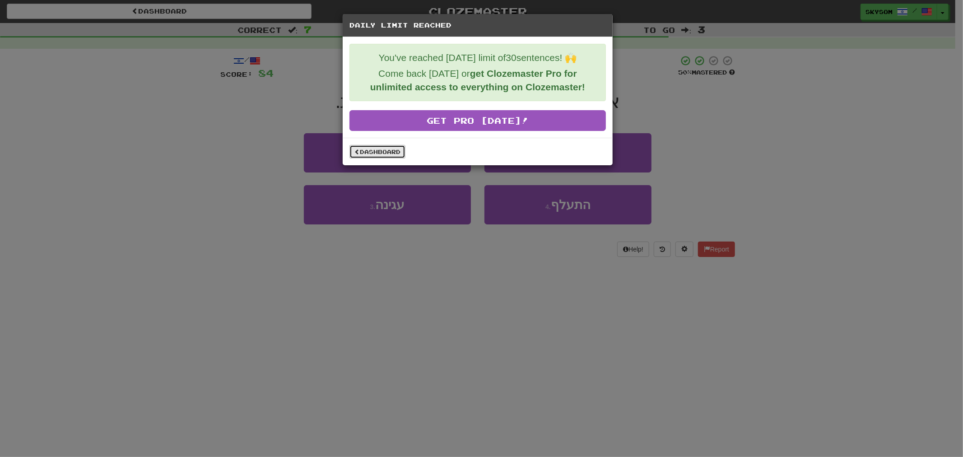
click at [392, 159] on link "Dashboard" at bounding box center [378, 152] width 56 height 14
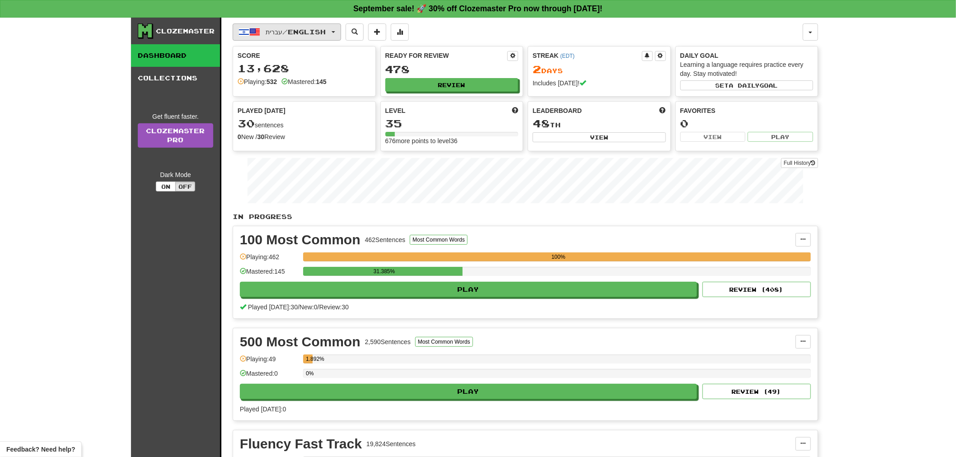
click at [336, 33] on button "עברית / English" at bounding box center [287, 31] width 108 height 17
